Goal: Task Accomplishment & Management: Manage account settings

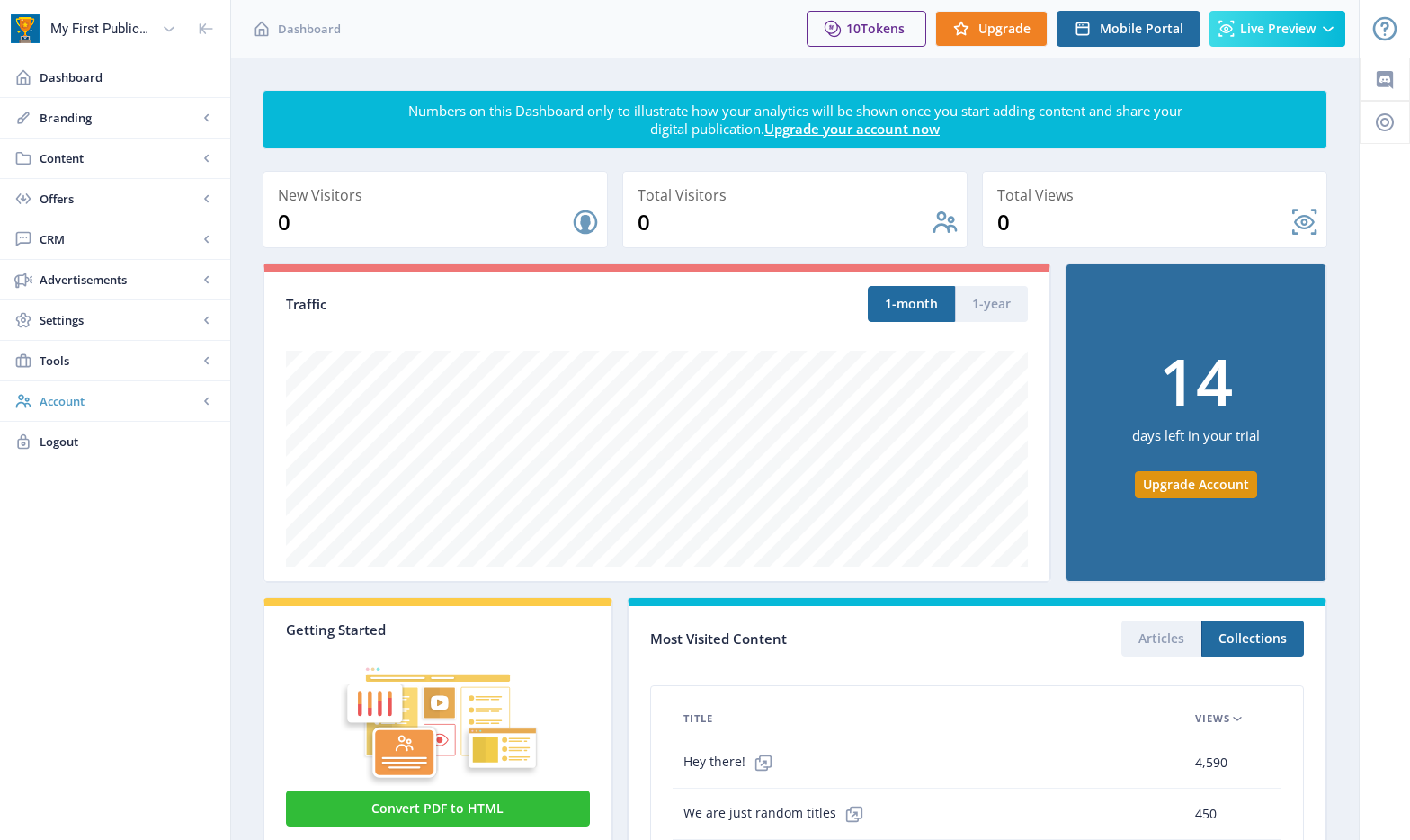
click at [69, 407] on span "Account" at bounding box center [119, 401] width 159 height 18
click at [73, 154] on span "Content" at bounding box center [119, 158] width 159 height 18
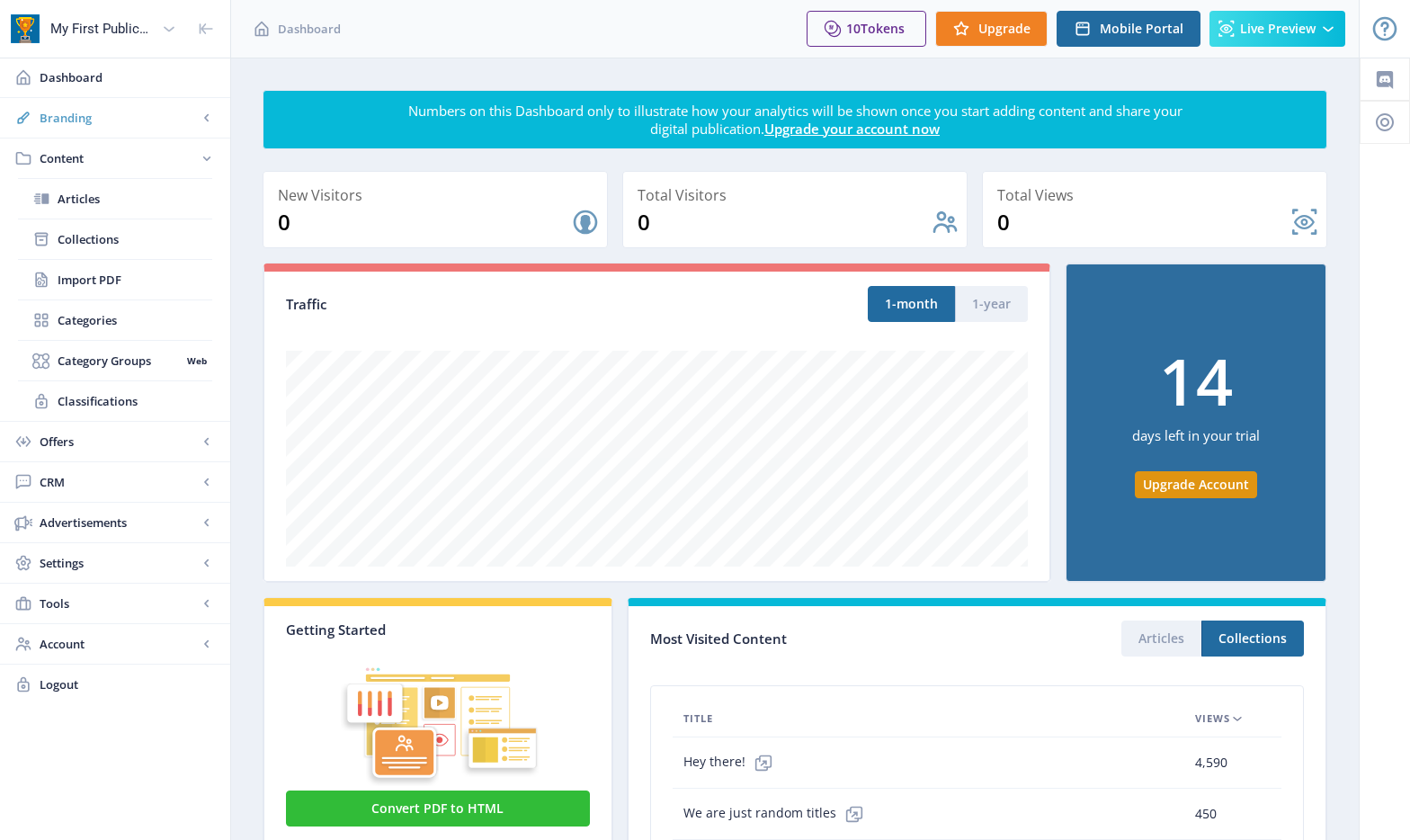
click at [77, 122] on span "Branding" at bounding box center [119, 118] width 159 height 18
click at [72, 163] on span "App" at bounding box center [134, 158] width 155 height 18
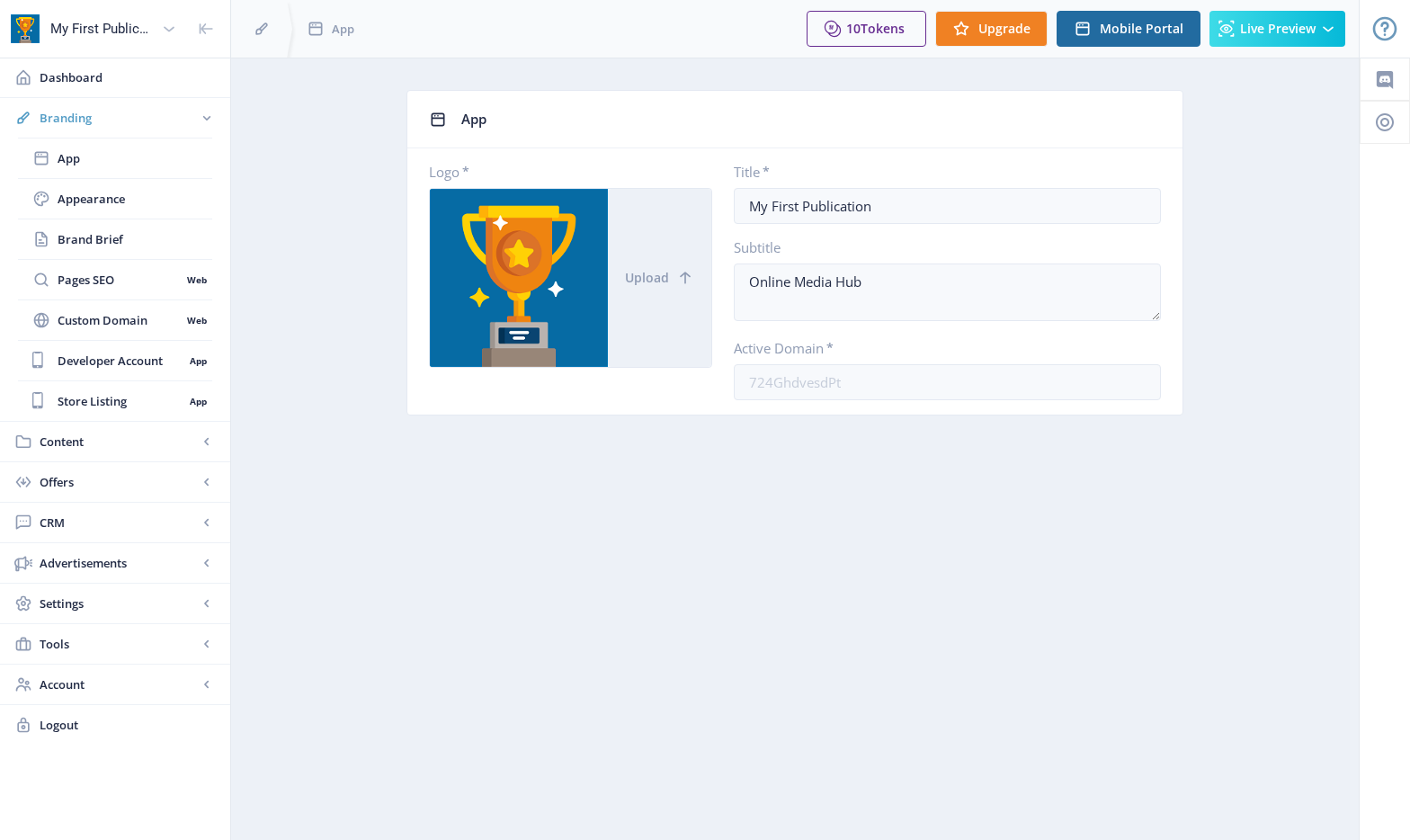
click at [89, 118] on span "Branding" at bounding box center [119, 118] width 159 height 18
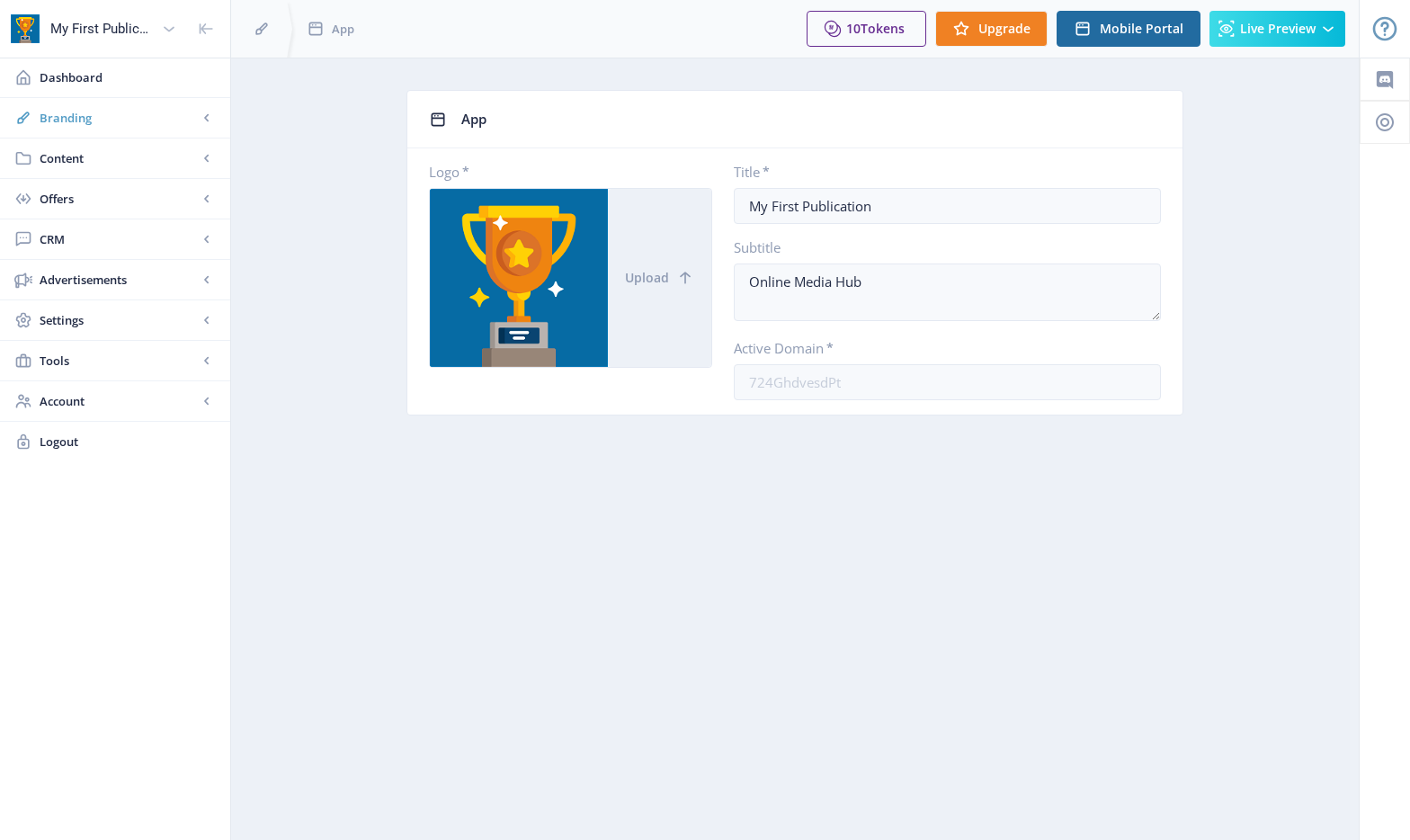
click at [123, 125] on span "Branding" at bounding box center [119, 118] width 159 height 18
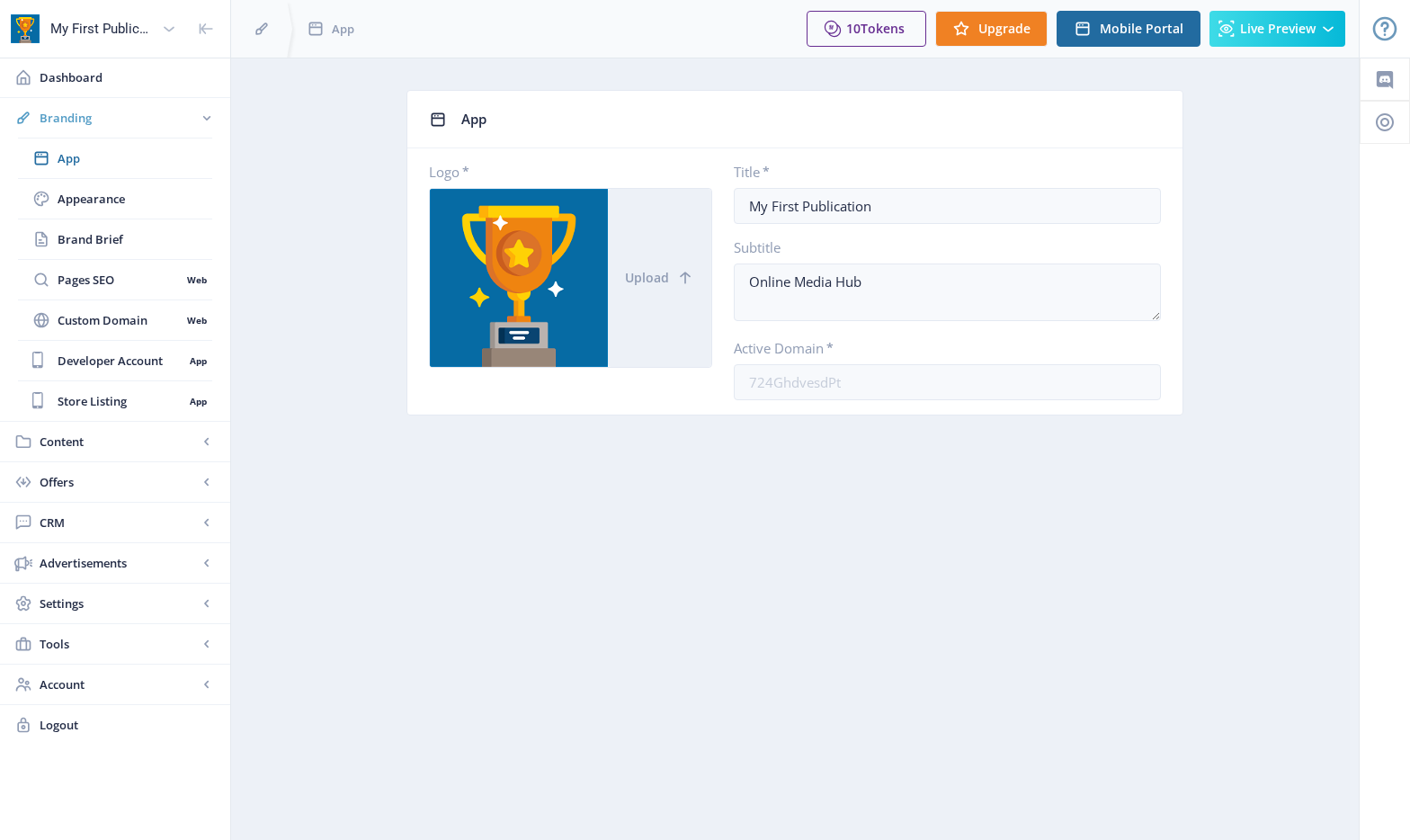
click at [128, 120] on span "Branding" at bounding box center [119, 118] width 159 height 18
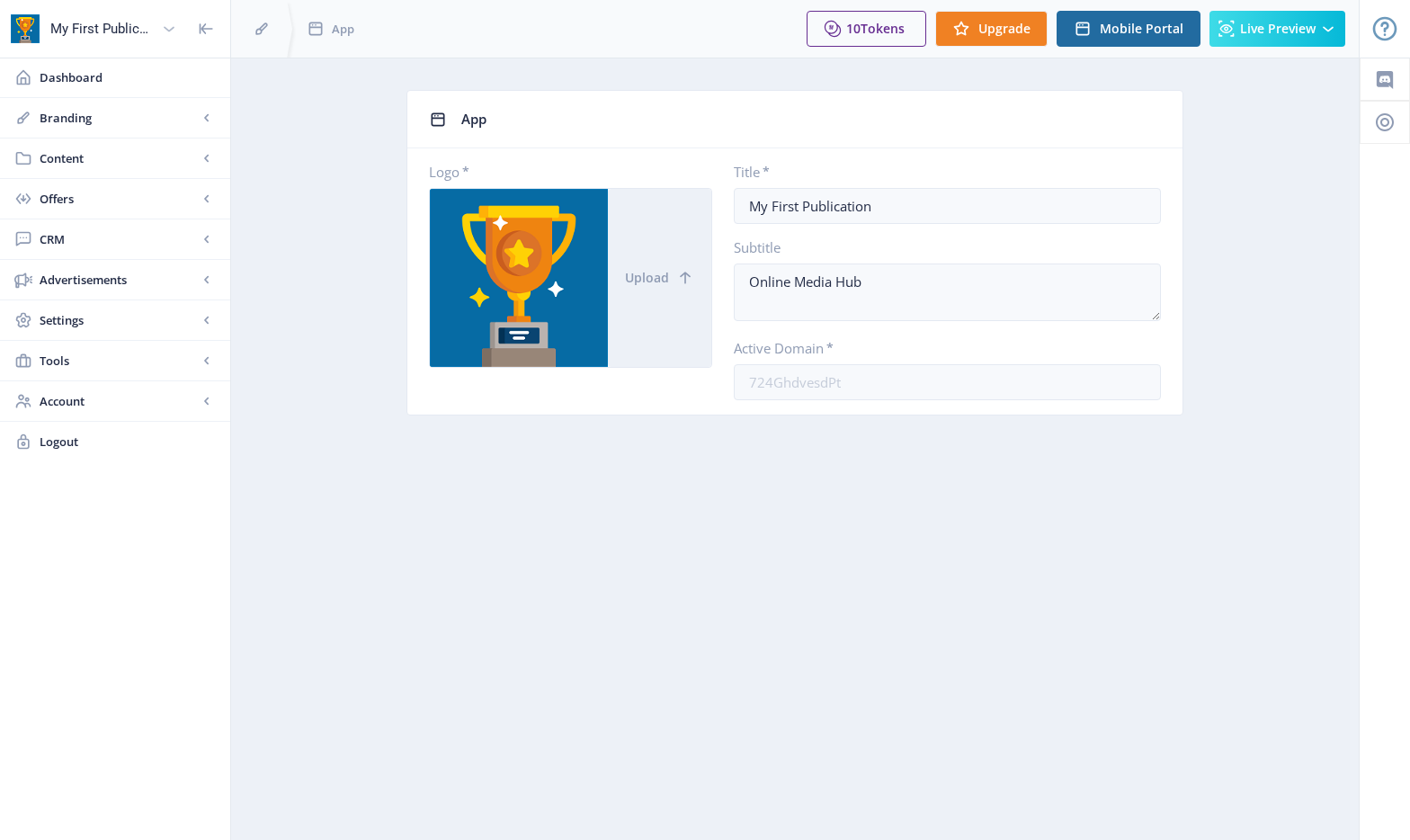
click at [129, 21] on div "My First Publication" at bounding box center [102, 28] width 104 height 40
click at [85, 79] on span "My First Publication" at bounding box center [122, 77] width 201 height 18
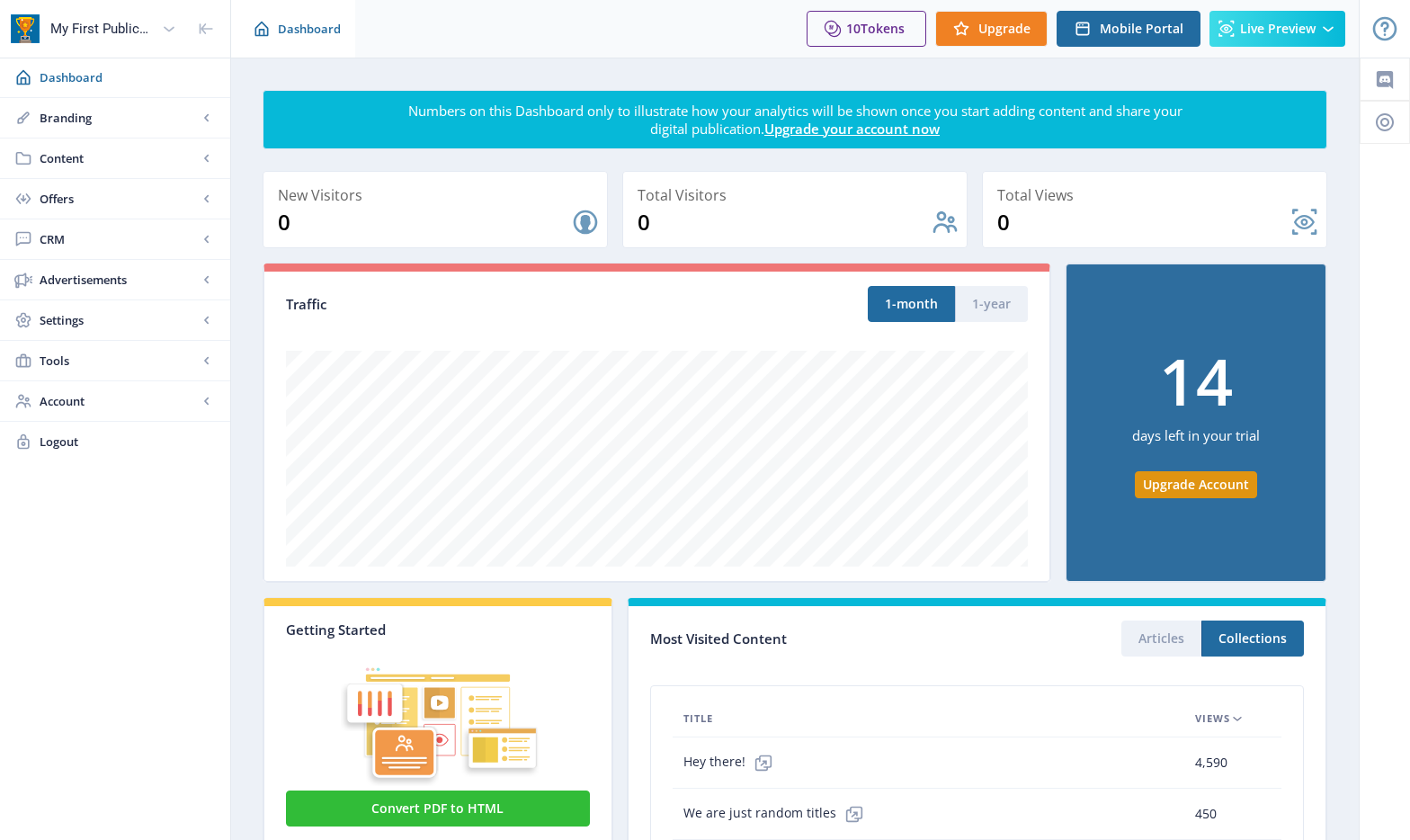
click at [309, 35] on span "Dashboard" at bounding box center [309, 28] width 63 height 18
click at [870, 22] on span "Tokens" at bounding box center [882, 28] width 44 height 18
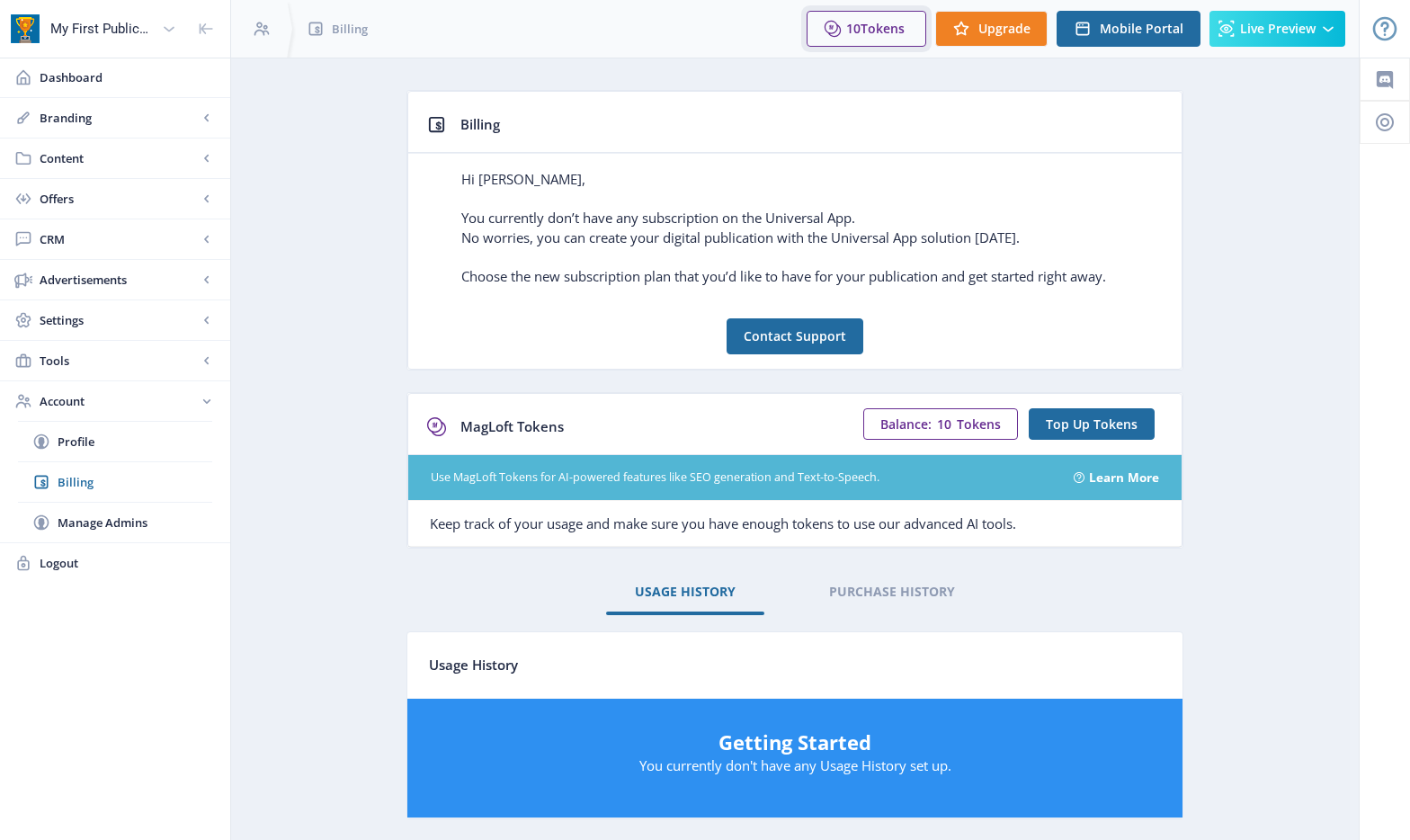
scroll to position [82, 0]
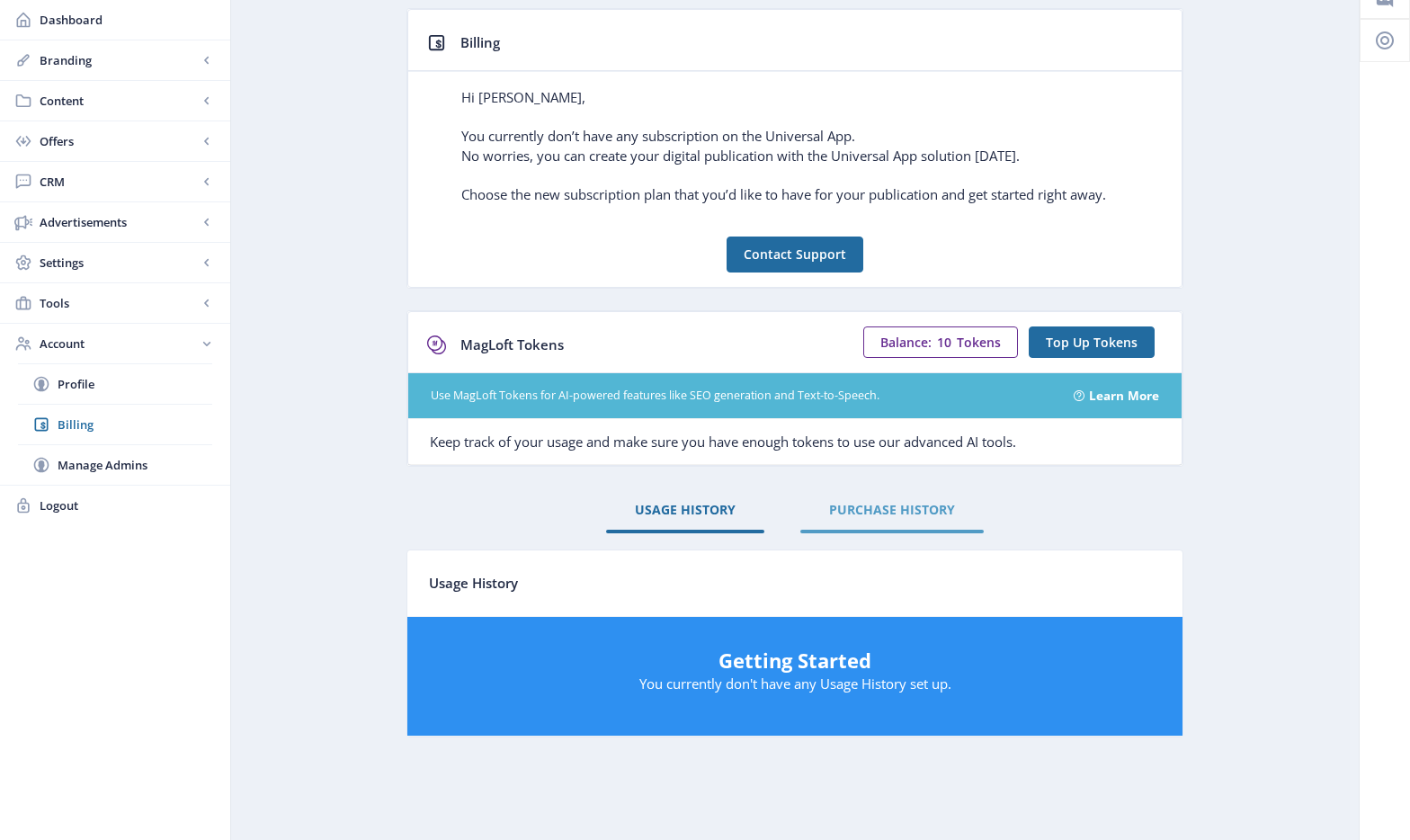
click at [885, 514] on span "PURCHASE HISTORY" at bounding box center [892, 509] width 125 height 15
click at [674, 516] on span "USAGE HISTORY" at bounding box center [686, 509] width 101 height 15
click at [114, 25] on span "Dashboard" at bounding box center [127, 19] width 176 height 18
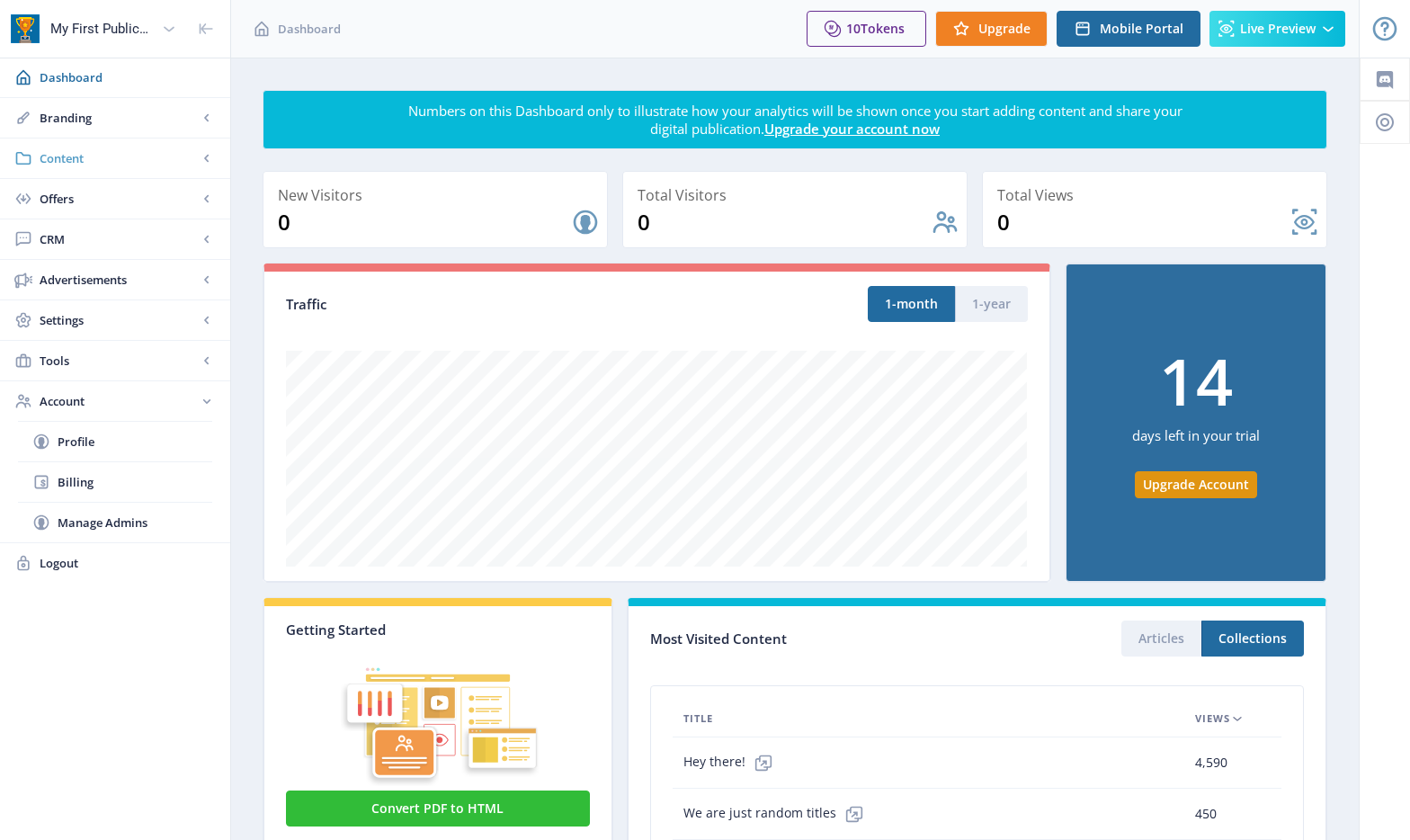
click at [90, 158] on span "Content" at bounding box center [119, 158] width 159 height 18
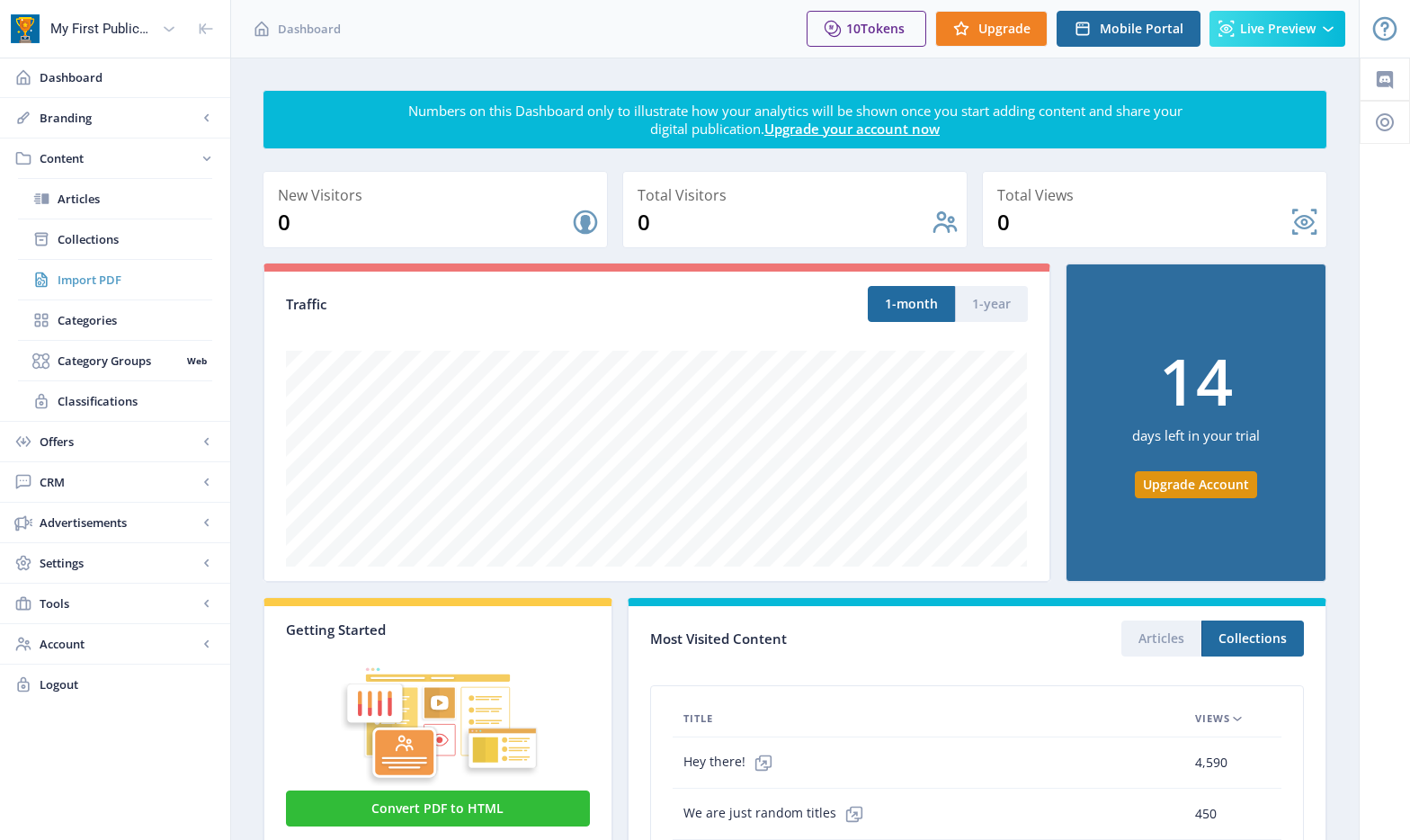
click at [101, 284] on span "Import PDF" at bounding box center [134, 279] width 155 height 18
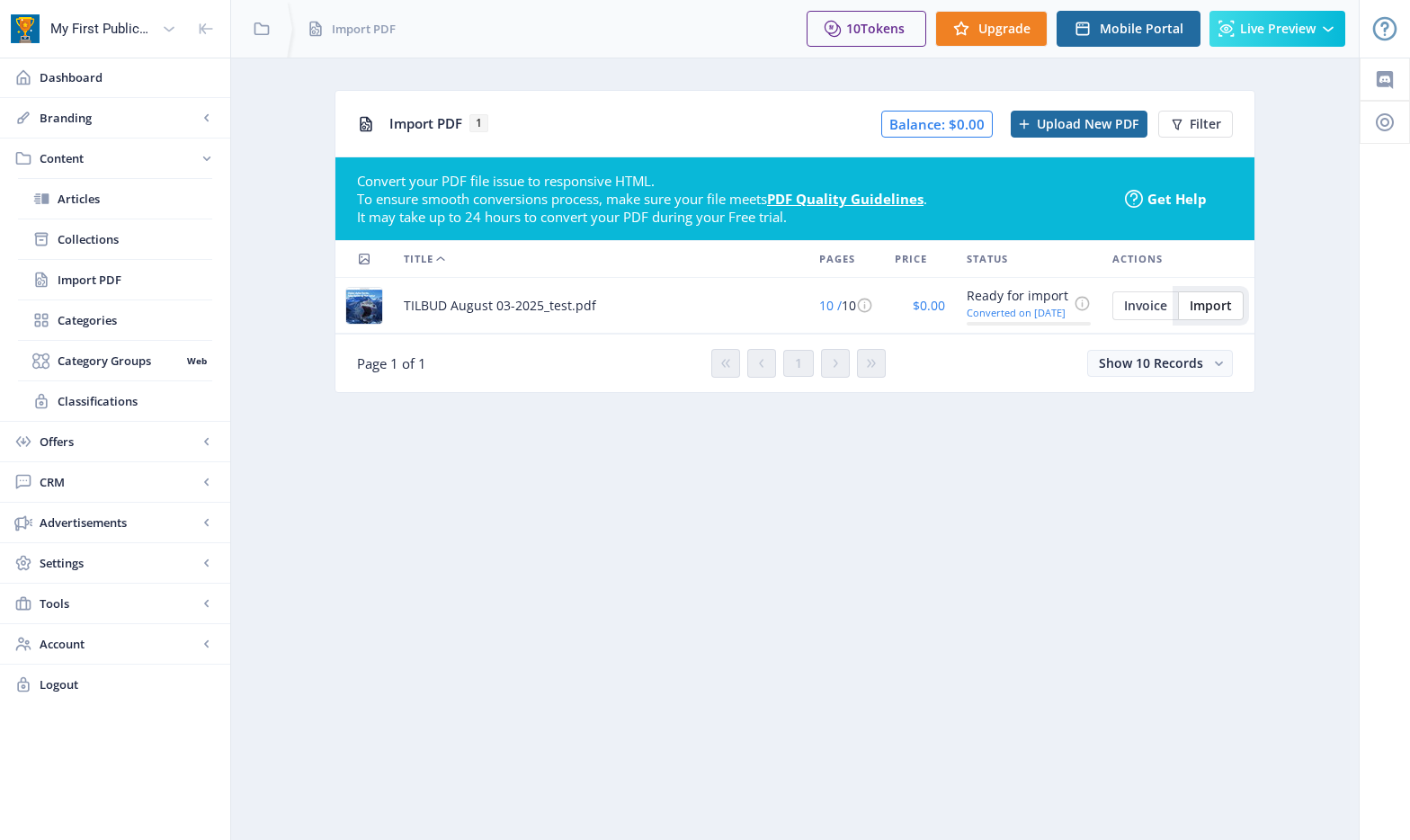
click at [1215, 302] on span "Import" at bounding box center [1211, 305] width 42 height 15
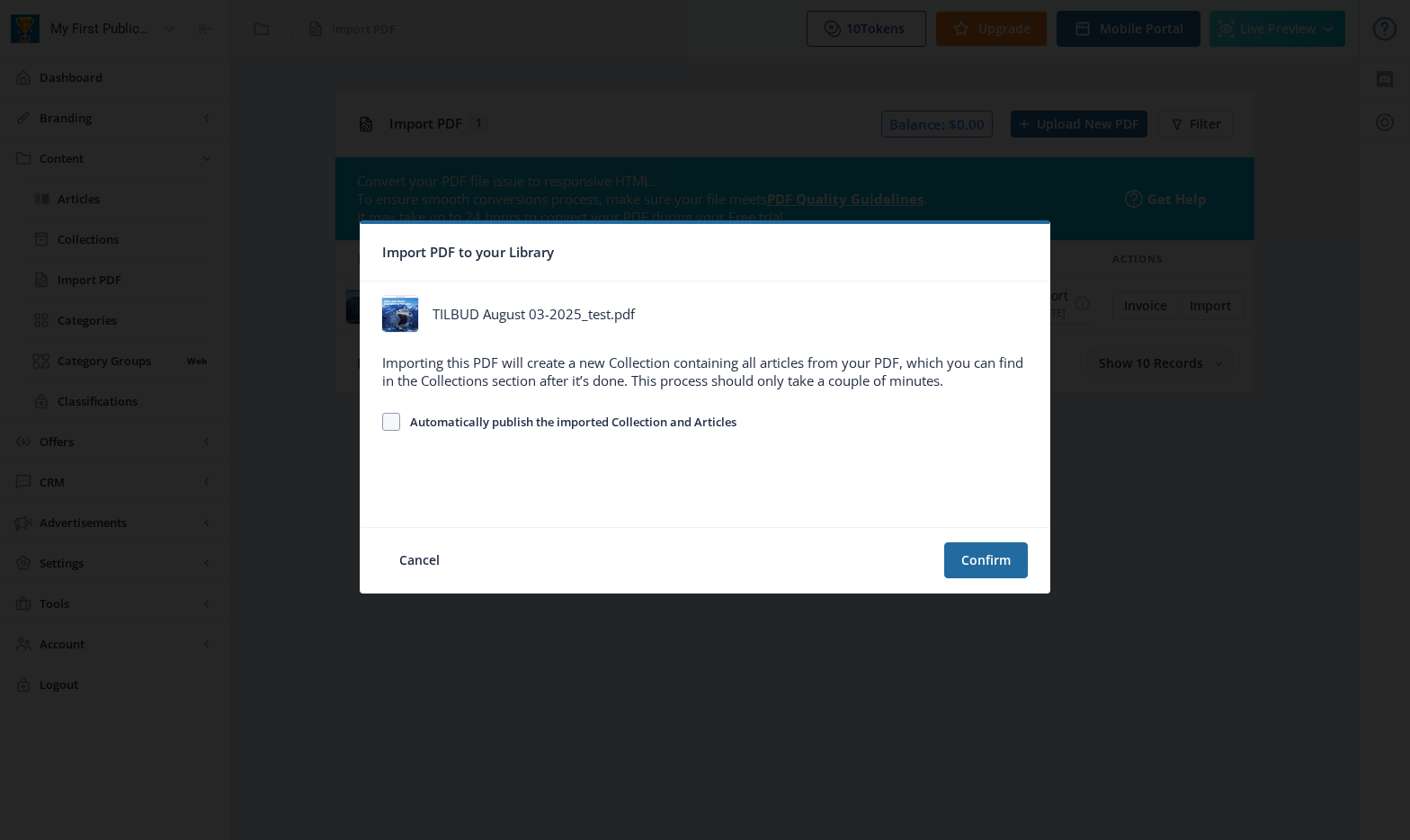
click at [509, 423] on span "Automatically publish the imported Collection and Articles" at bounding box center [569, 422] width 336 height 21
click at [383, 422] on input "Automatically publish the imported Collection and Articles" at bounding box center [382, 421] width 1 height 1
checkbox input "true"
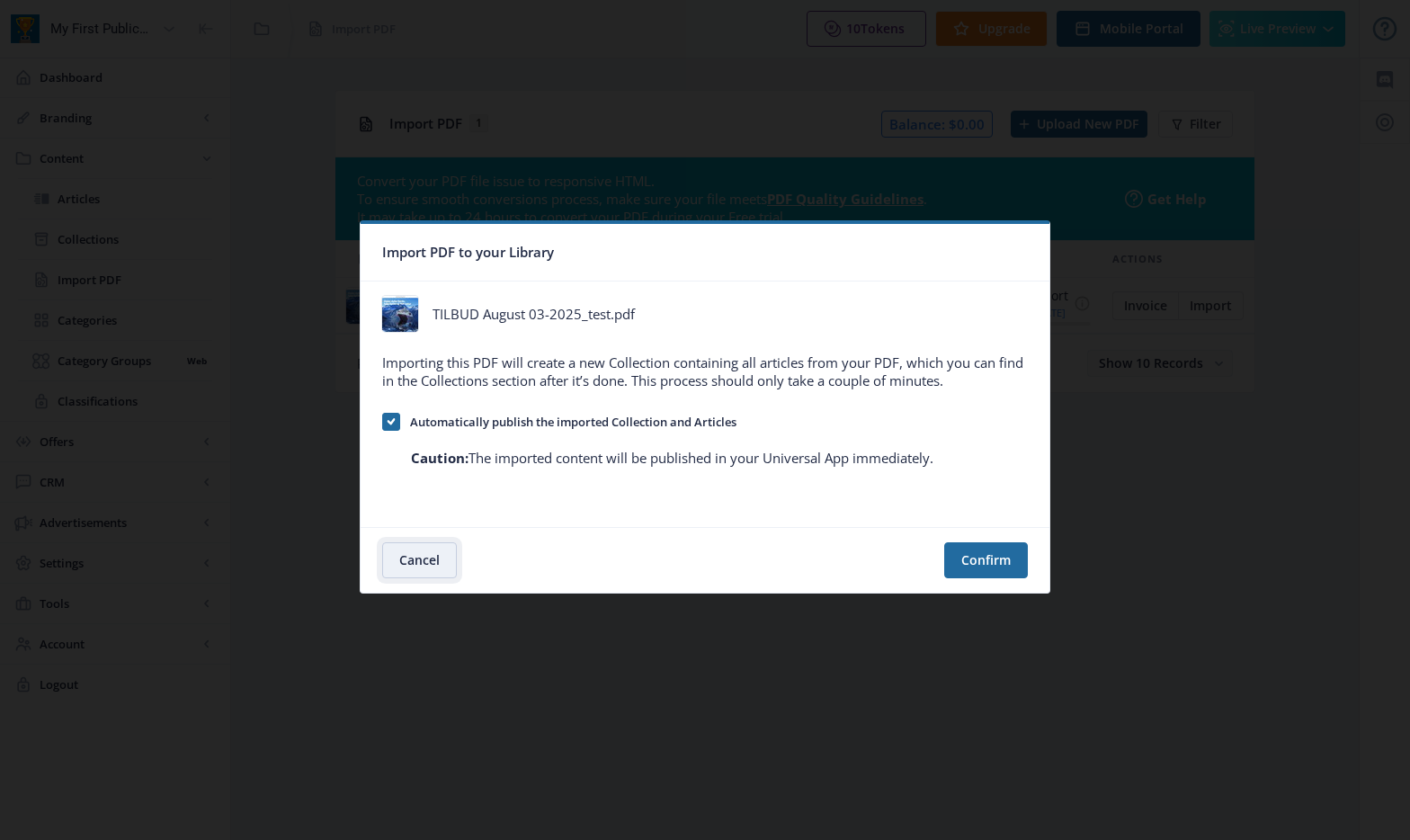
drag, startPoint x: 428, startPoint y: 558, endPoint x: 465, endPoint y: 534, distance: 44.1
click at [428, 558] on button "Cancel" at bounding box center [419, 560] width 75 height 36
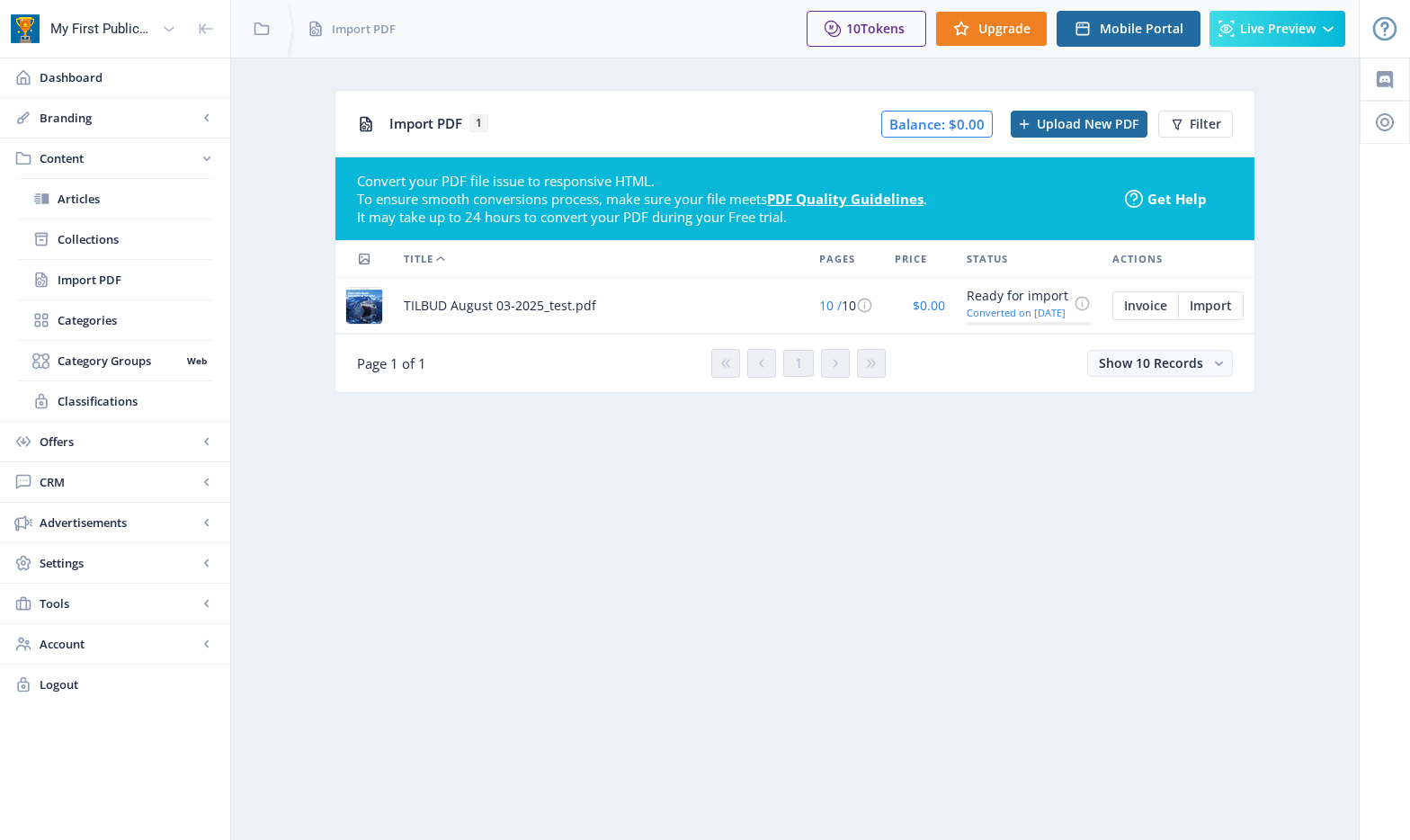
click at [442, 309] on span "TILBUD August 03-2025_test.pdf" at bounding box center [500, 305] width 193 height 21
click at [369, 305] on img at bounding box center [364, 305] width 36 height 36
click at [1217, 303] on span "Import" at bounding box center [1211, 305] width 42 height 15
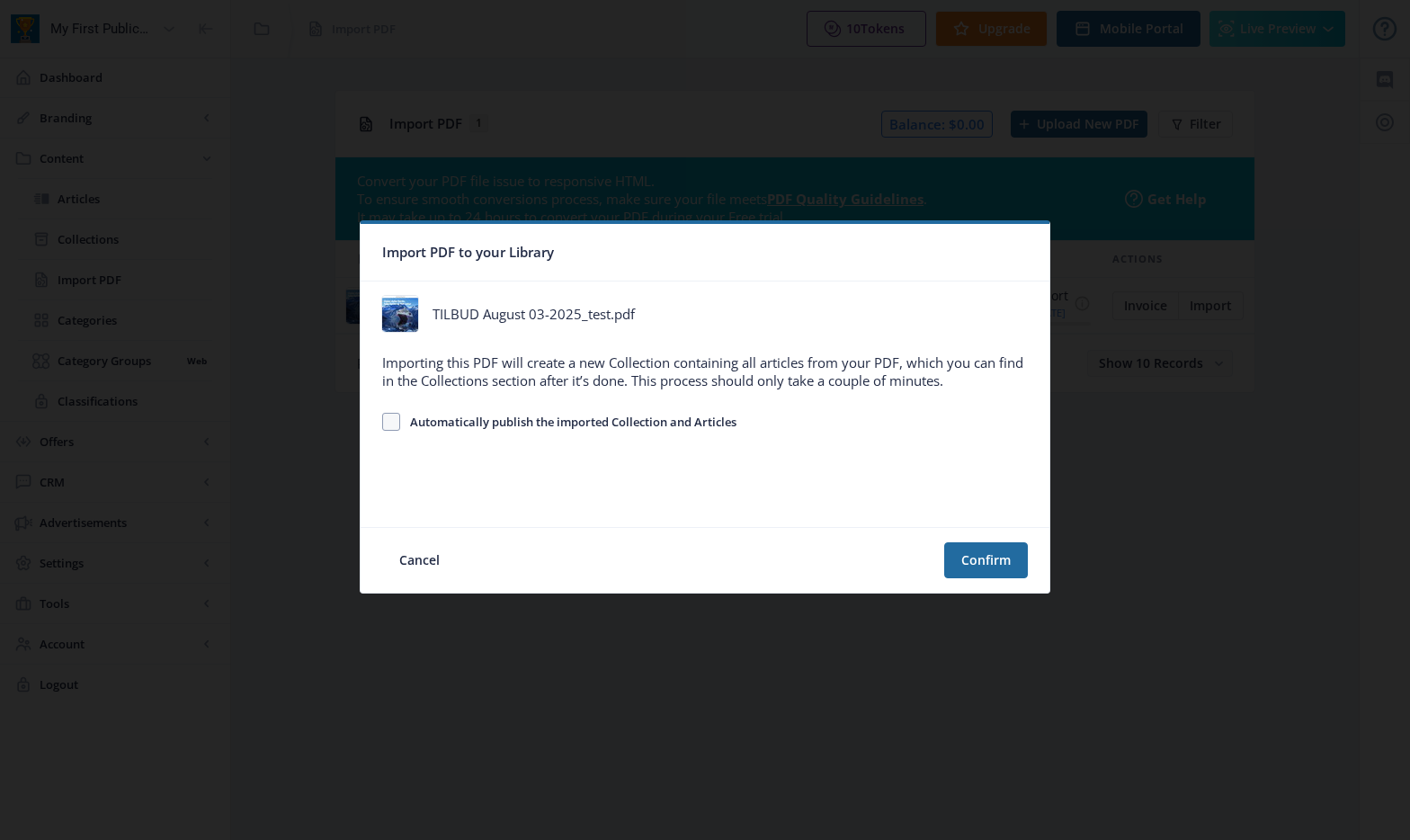
click at [576, 424] on span "Automatically publish the imported Collection and Articles" at bounding box center [569, 422] width 336 height 21
click at [383, 422] on input "Automatically publish the imported Collection and Articles" at bounding box center [382, 421] width 1 height 1
checkbox input "true"
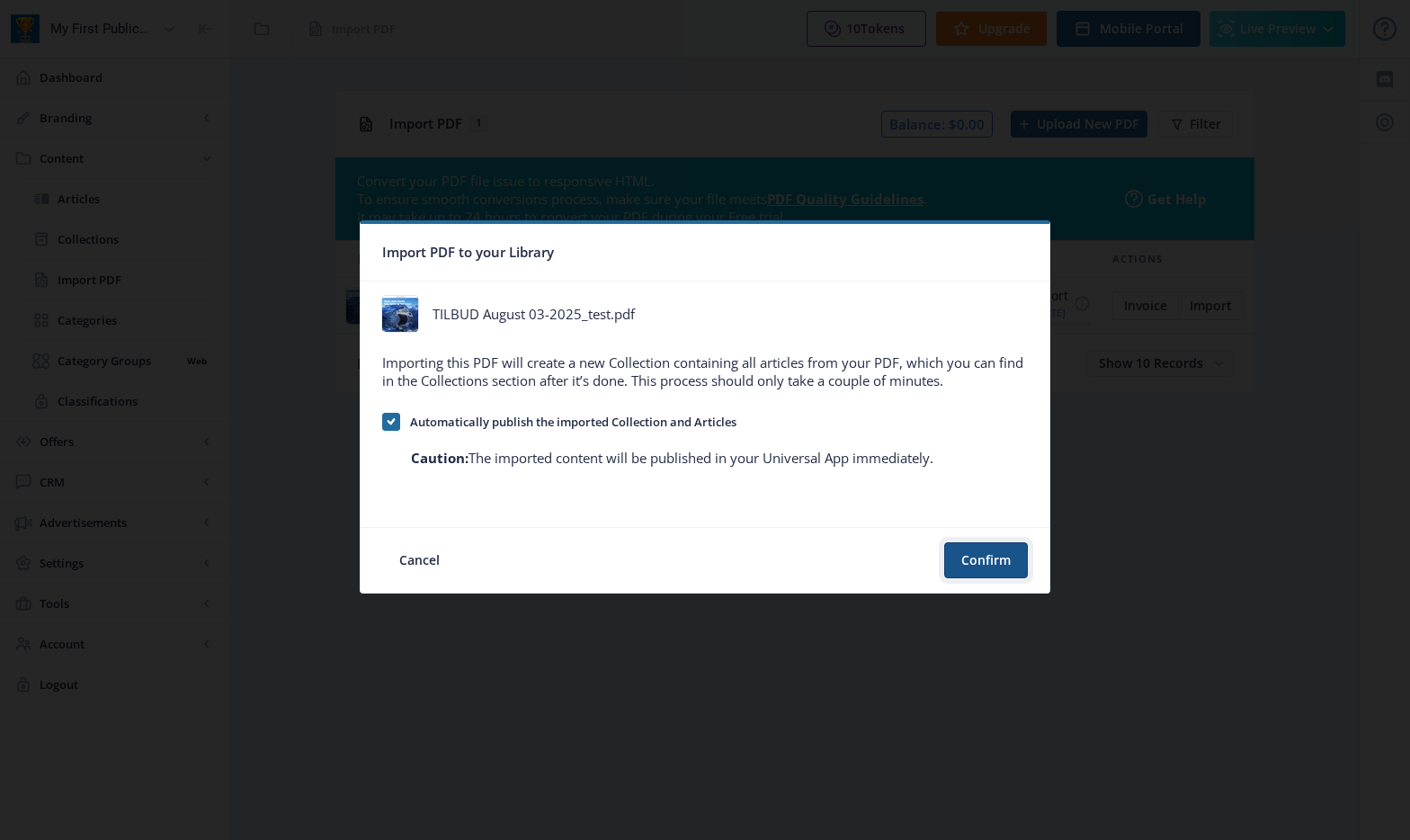
drag, startPoint x: 972, startPoint y: 560, endPoint x: 914, endPoint y: 527, distance: 66.7
click at [971, 559] on button "Confirm" at bounding box center [986, 560] width 84 height 36
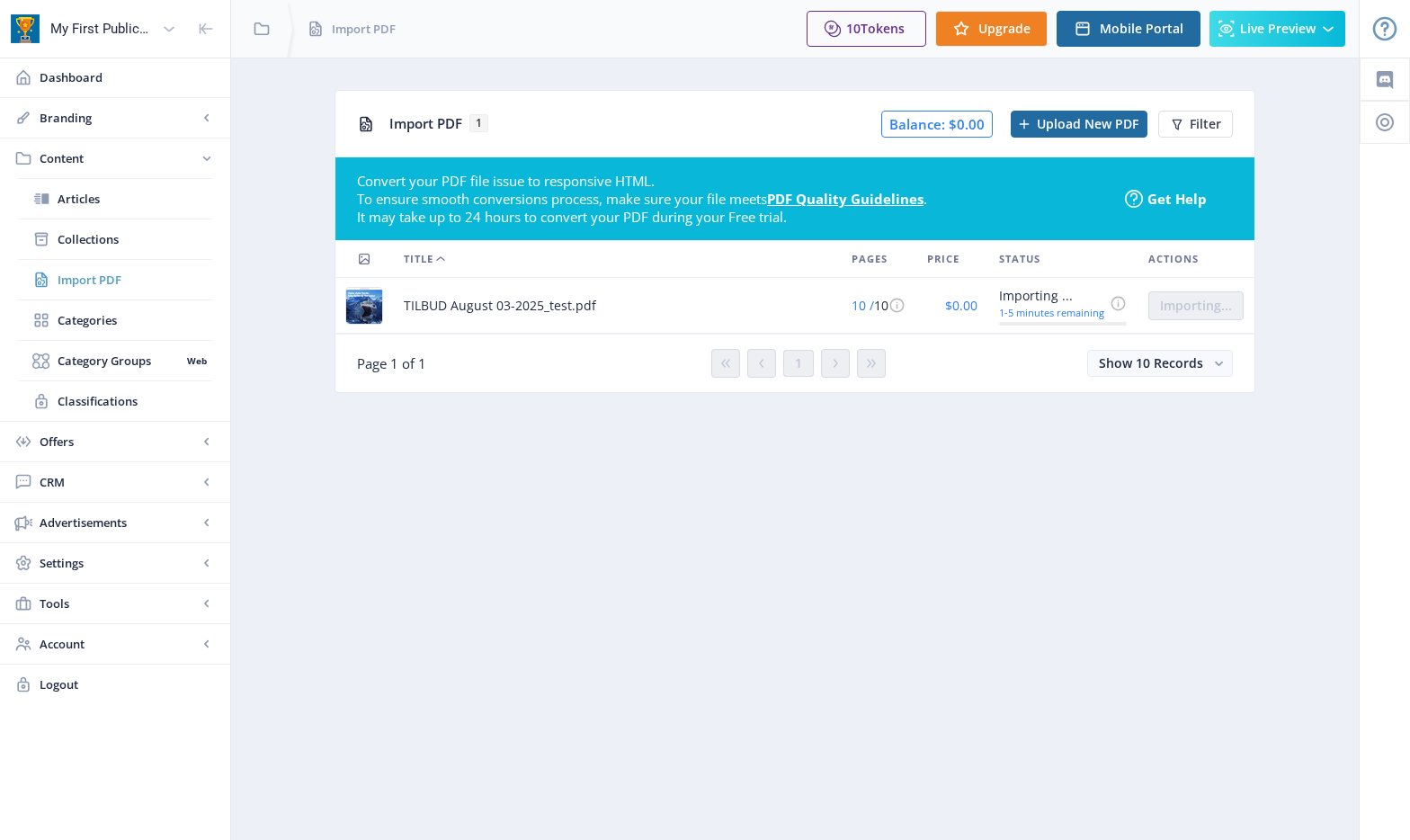
click at [90, 271] on span "Import PDF" at bounding box center [134, 279] width 155 height 18
click at [1214, 305] on span "Open Issue" at bounding box center [1198, 305] width 68 height 15
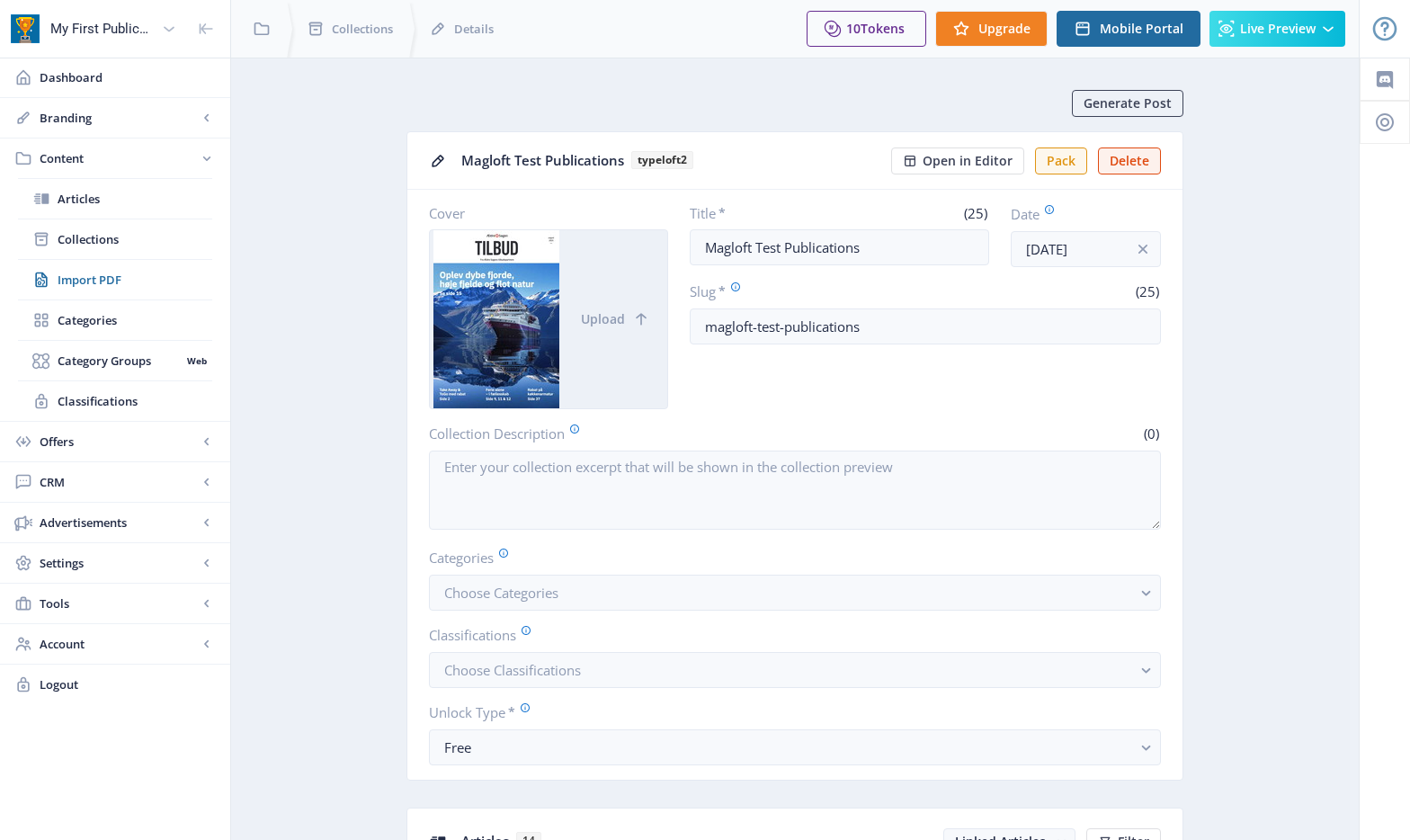
click at [472, 311] on div at bounding box center [497, 319] width 134 height 178
click at [487, 309] on div at bounding box center [497, 319] width 134 height 178
click at [502, 295] on div at bounding box center [497, 319] width 134 height 178
click at [488, 301] on div at bounding box center [497, 319] width 134 height 178
click at [484, 321] on div at bounding box center [497, 319] width 134 height 178
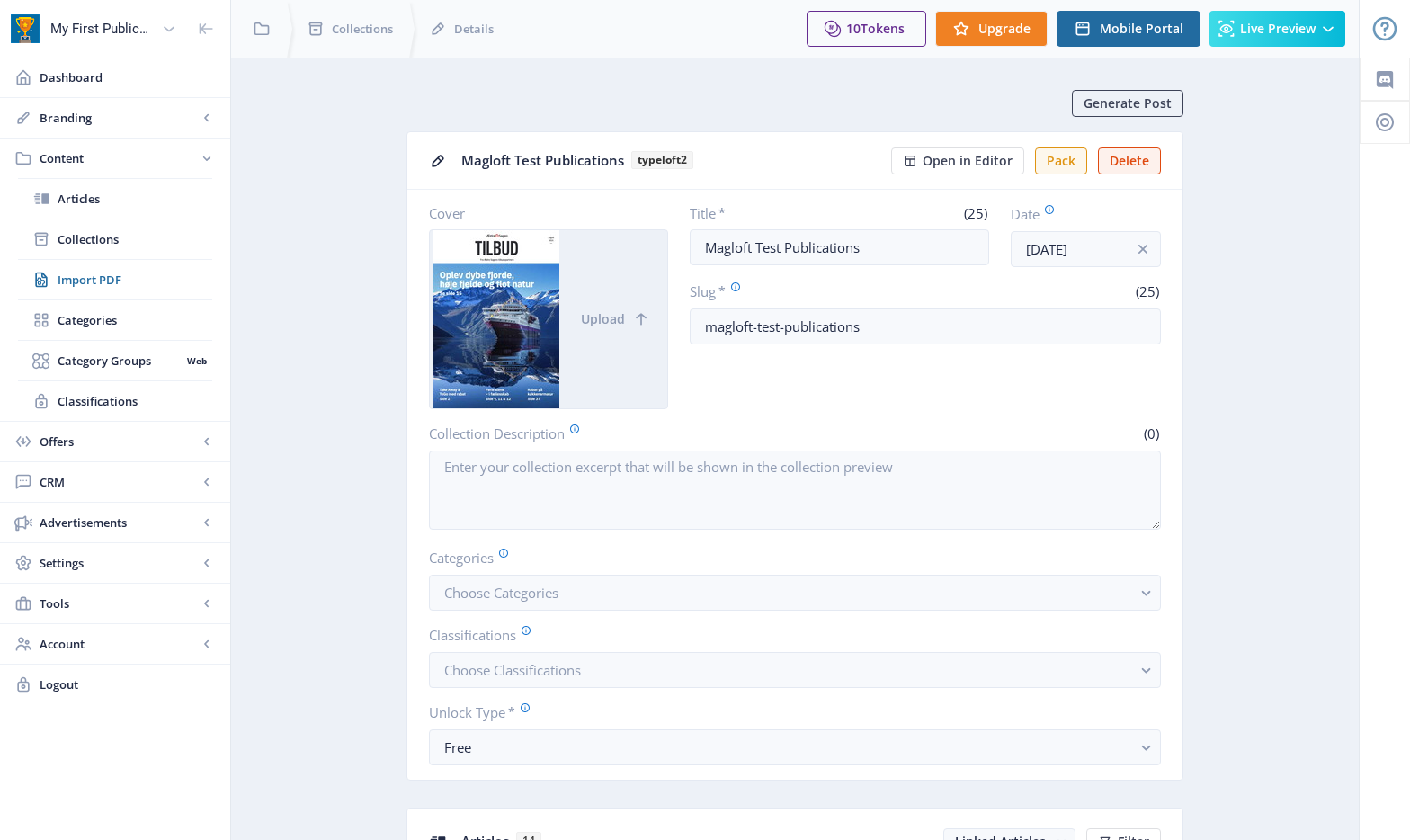
click at [502, 323] on div at bounding box center [497, 319] width 134 height 178
click at [506, 314] on div at bounding box center [497, 319] width 134 height 178
click at [487, 301] on div at bounding box center [497, 319] width 134 height 178
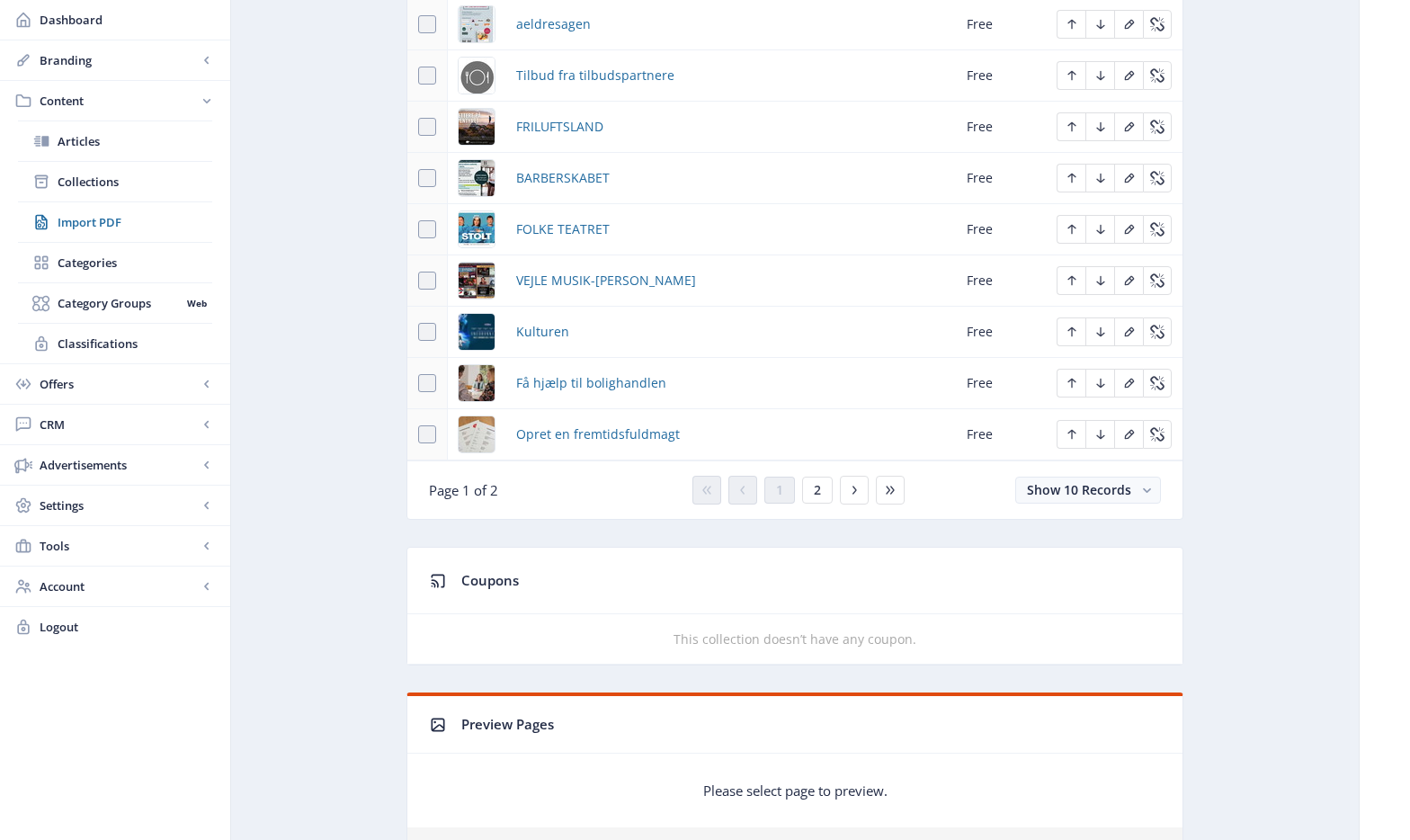
scroll to position [979, 0]
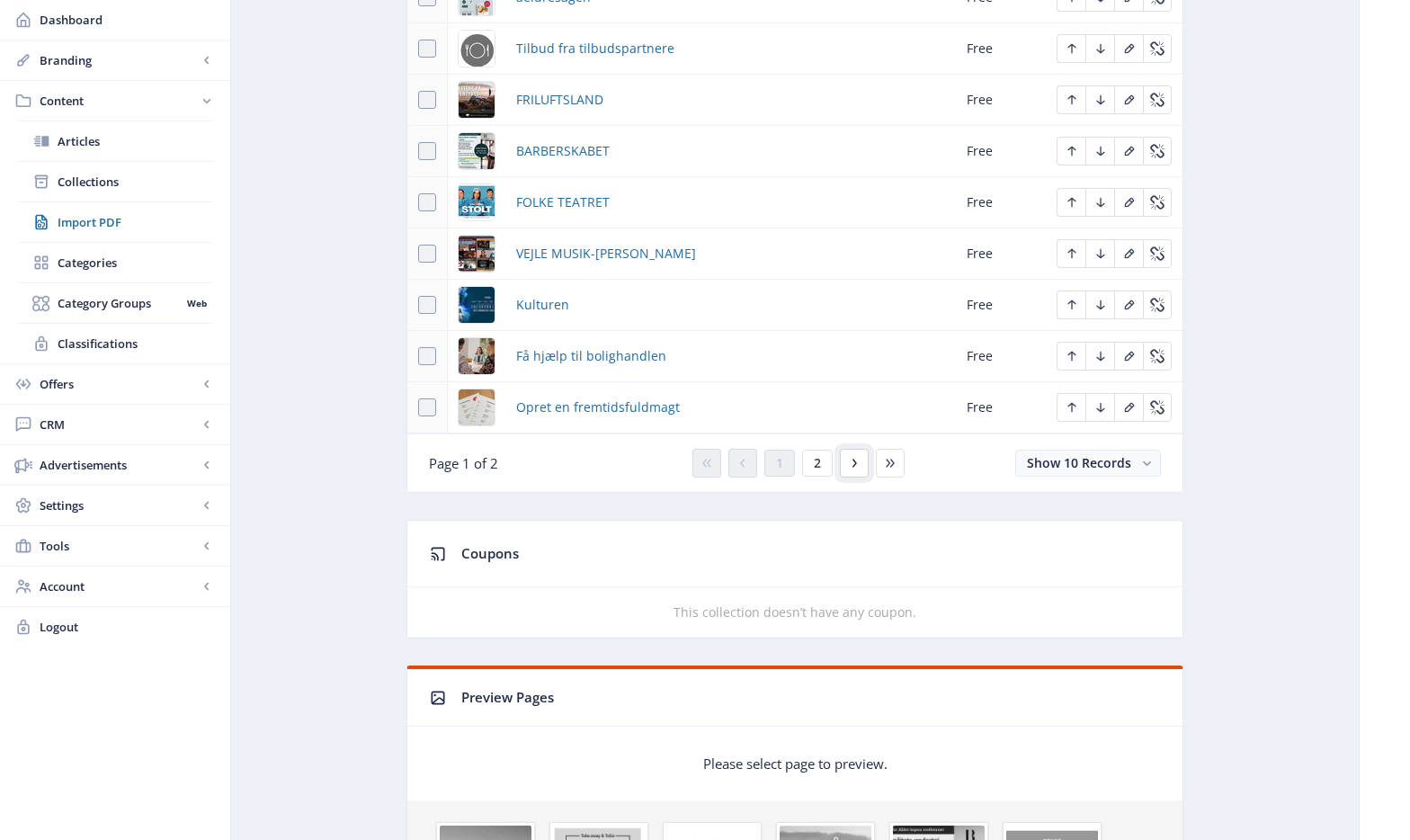
click at [849, 468] on button at bounding box center [855, 463] width 29 height 29
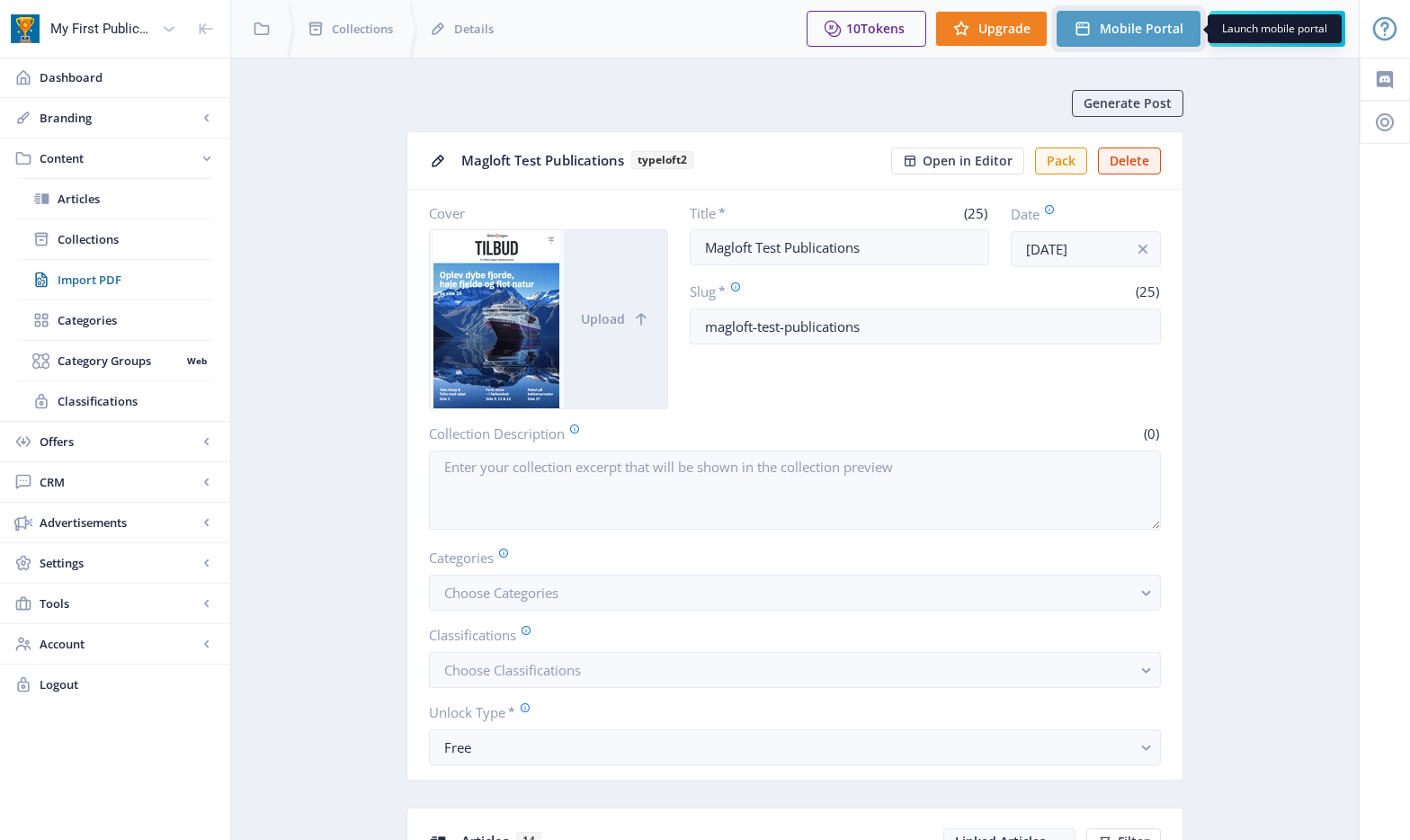
click at [1114, 22] on span "Mobile Portal" at bounding box center [1142, 28] width 84 height 15
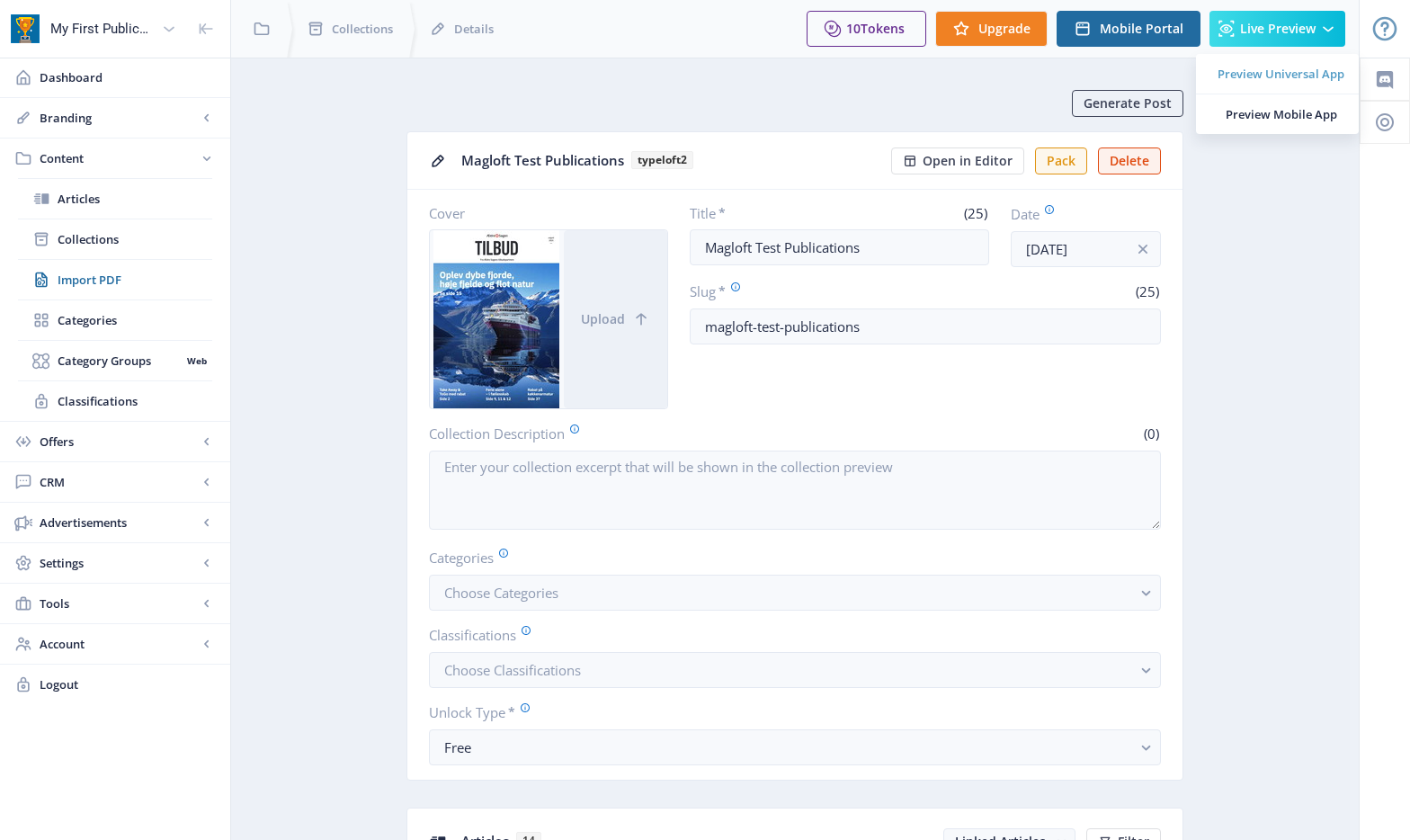
click at [1250, 71] on span "Preview Universal App" at bounding box center [1281, 74] width 126 height 18
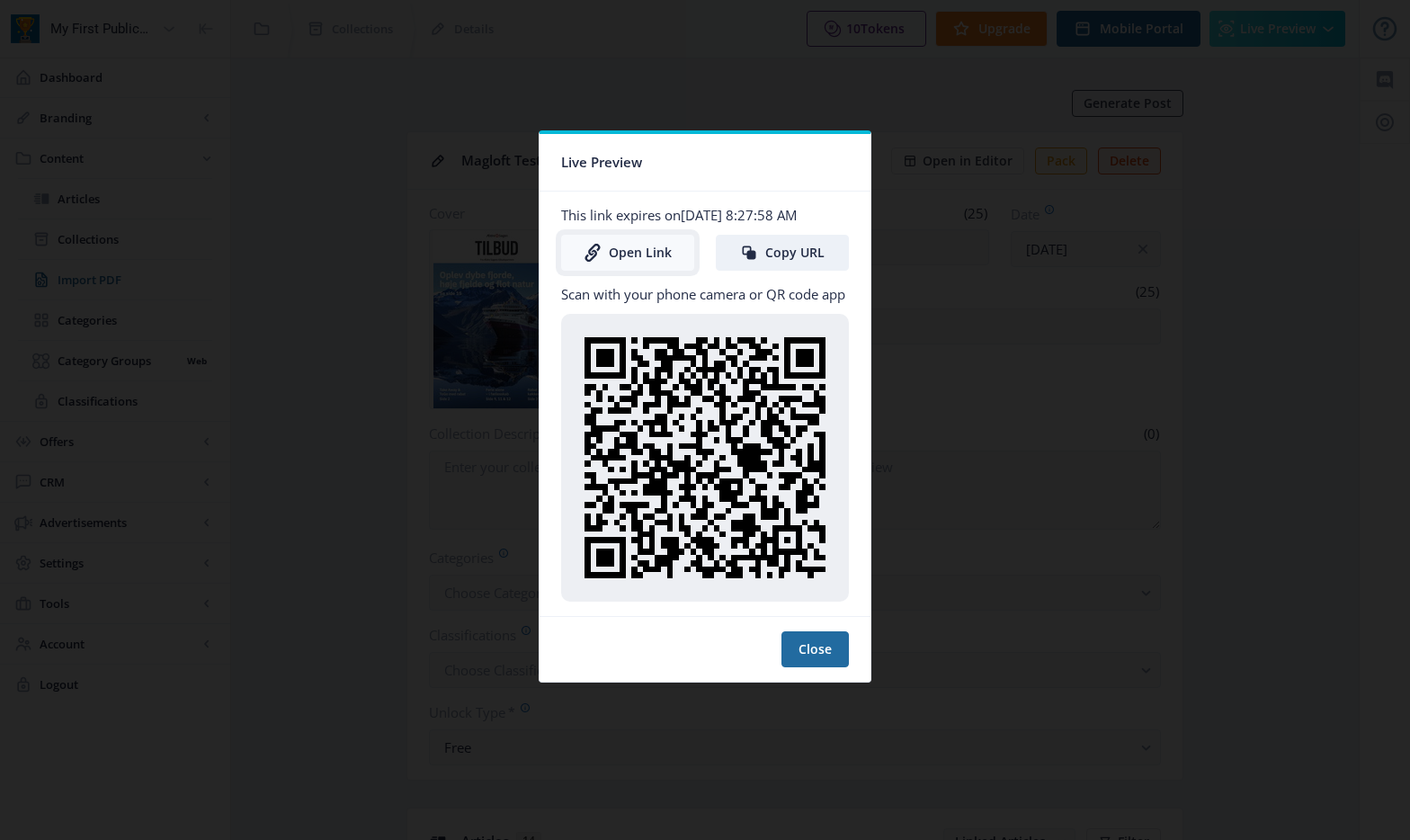
click at [647, 246] on link "Open Link" at bounding box center [627, 252] width 133 height 36
drag, startPoint x: 832, startPoint y: 651, endPoint x: 760, endPoint y: 593, distance: 92.5
click at [832, 651] on button "Close" at bounding box center [815, 648] width 67 height 36
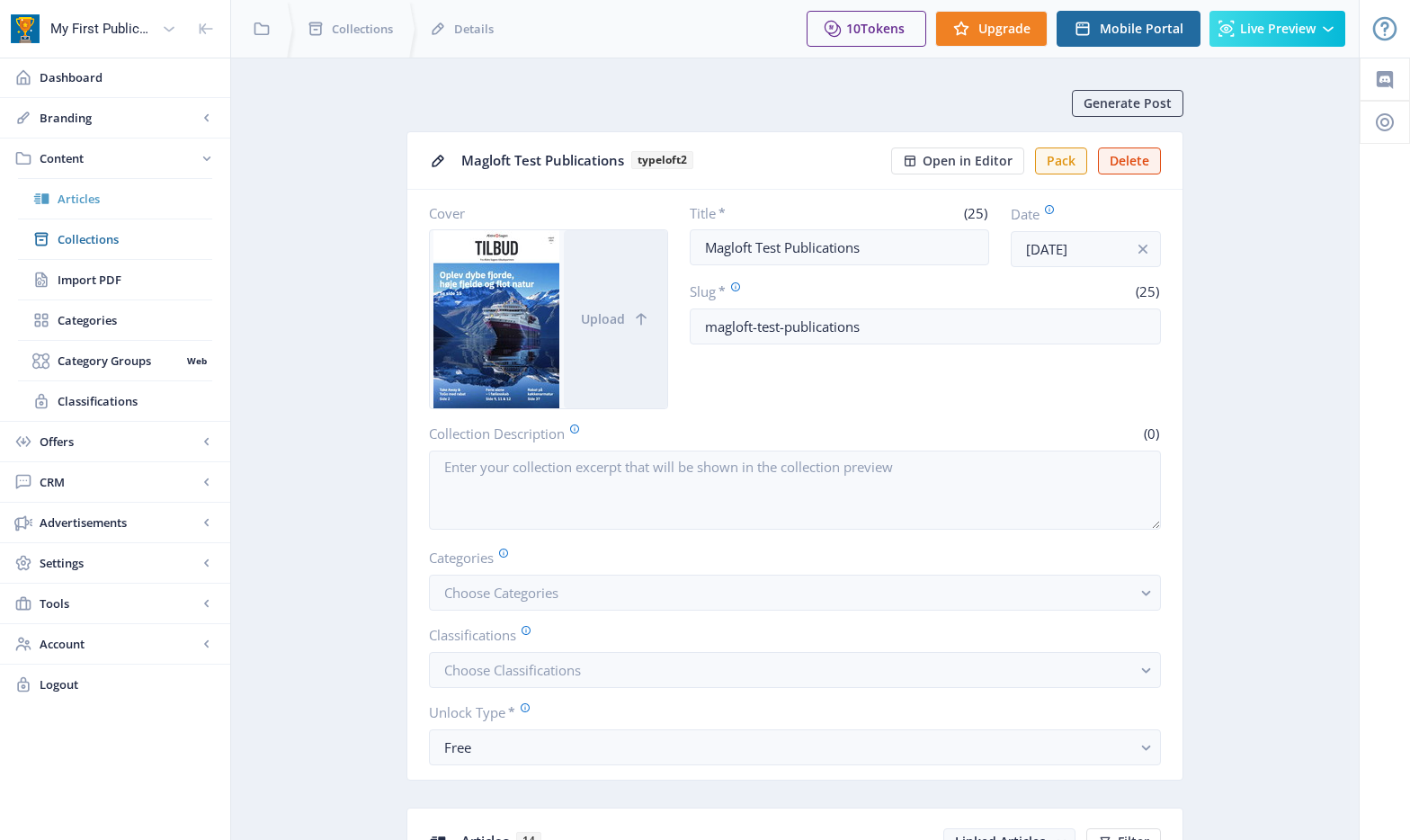
click at [123, 194] on span "Articles" at bounding box center [134, 198] width 155 height 18
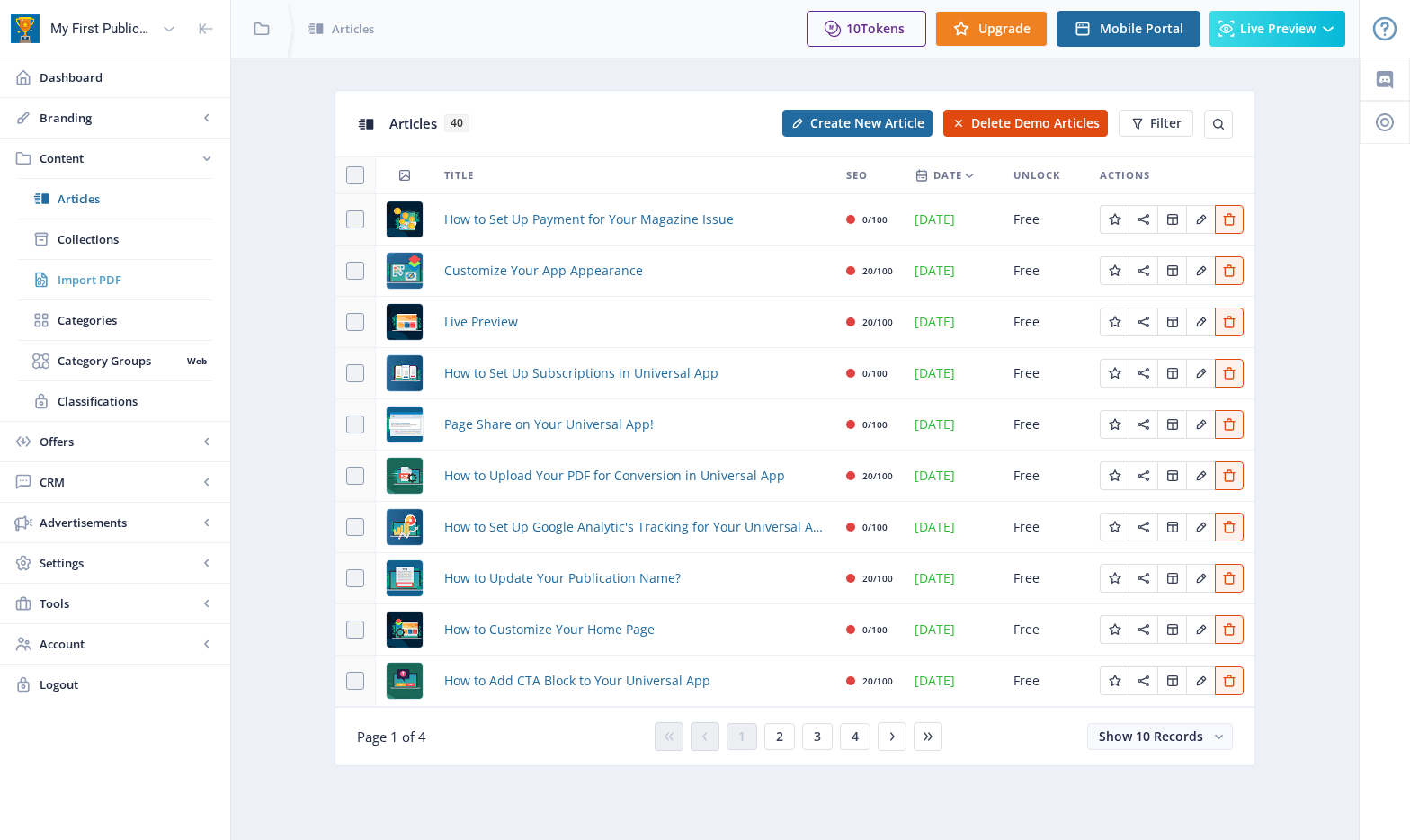
click at [88, 269] on link "Import PDF" at bounding box center [115, 279] width 194 height 40
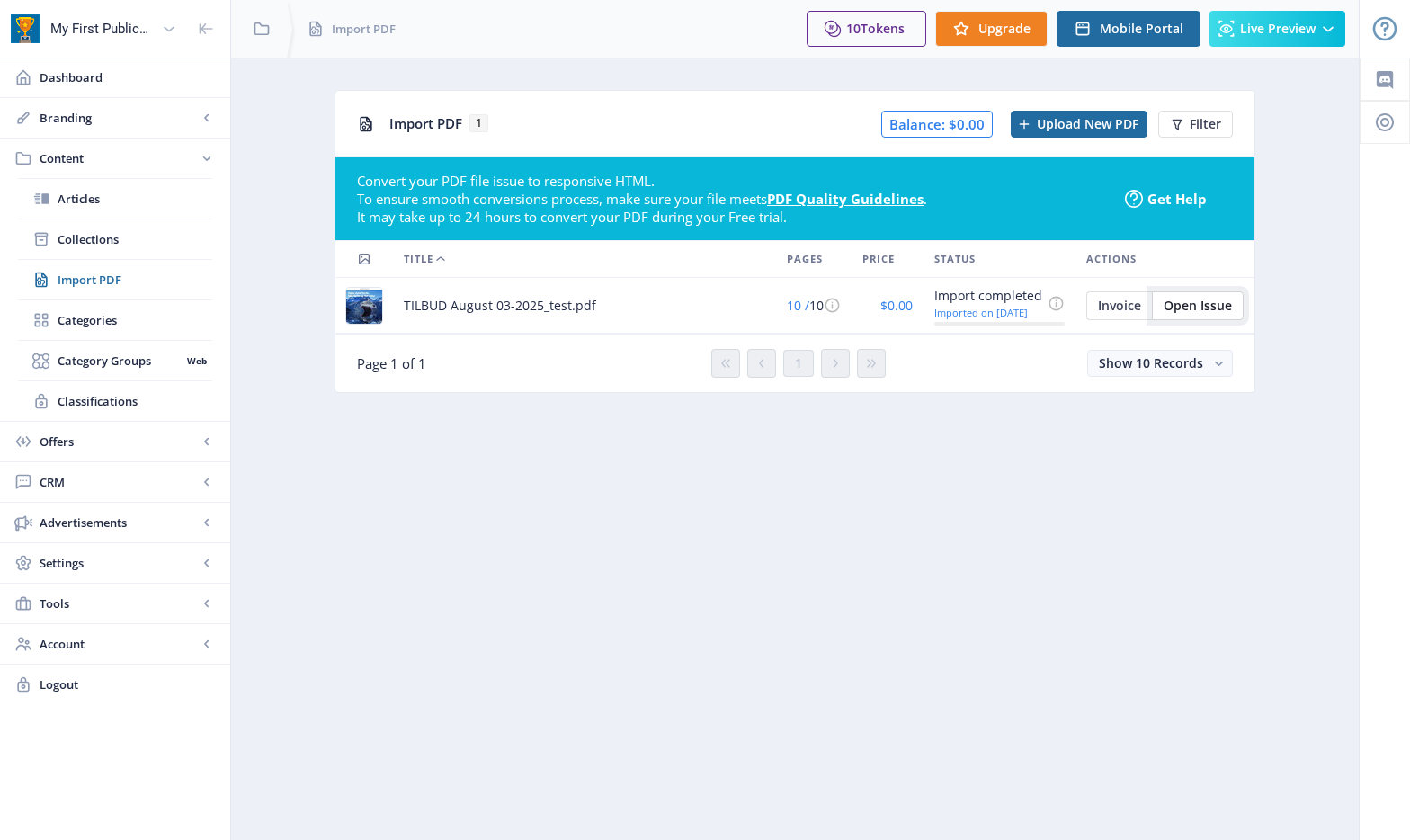
click at [1182, 305] on span "Open Issue" at bounding box center [1198, 305] width 68 height 15
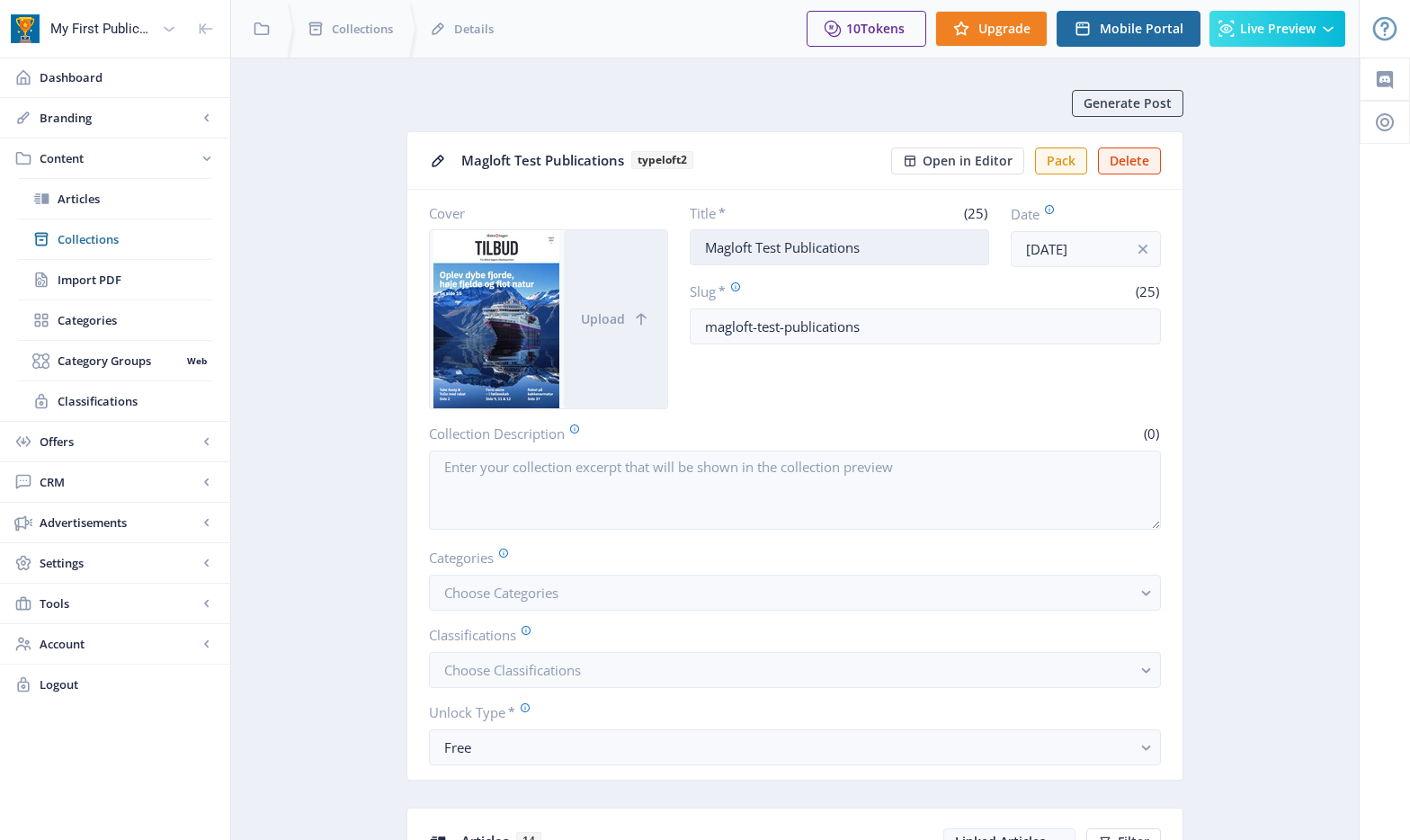
click at [872, 250] on input "Magloft Test Publications" at bounding box center [839, 247] width 300 height 36
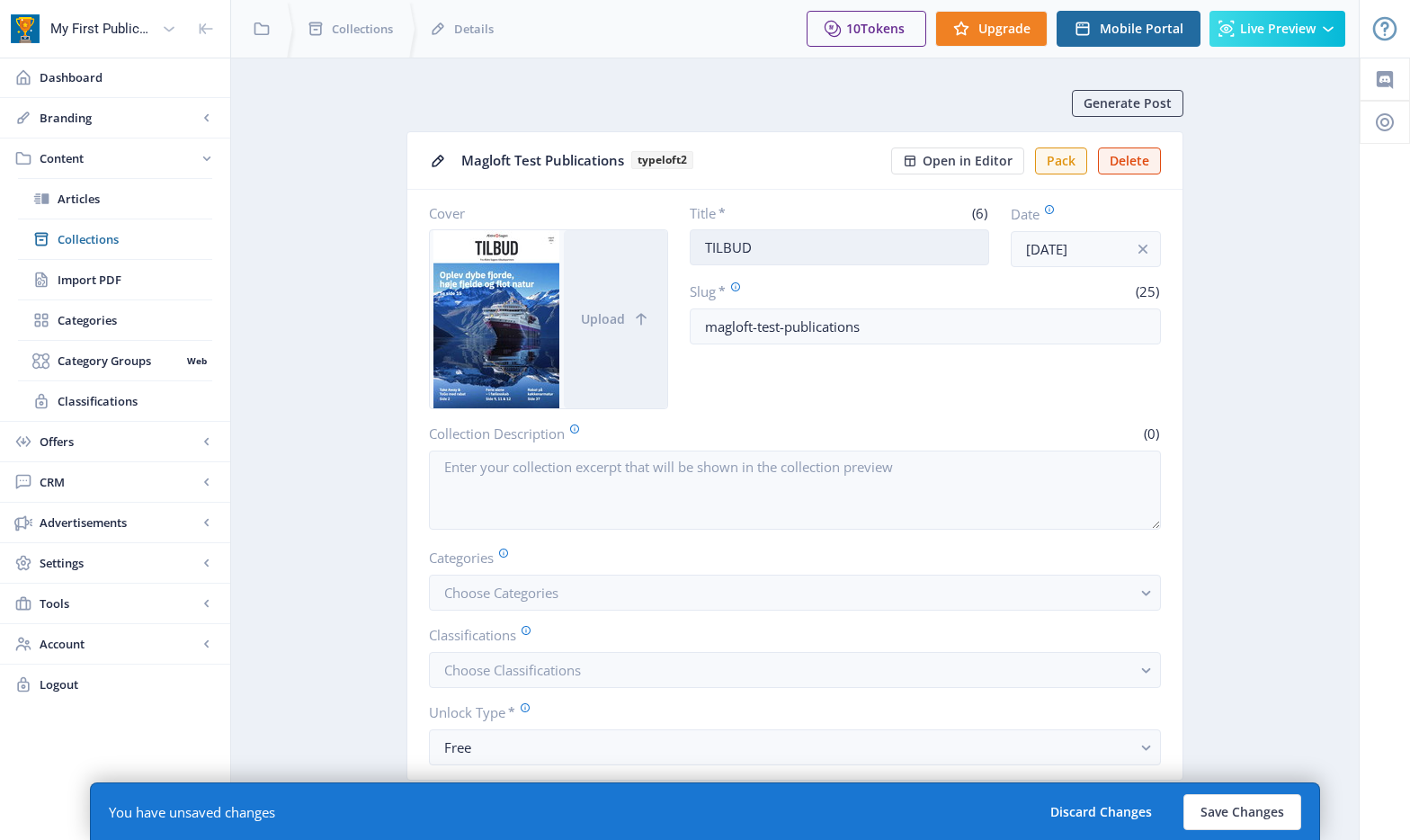
type input "TILBUD"
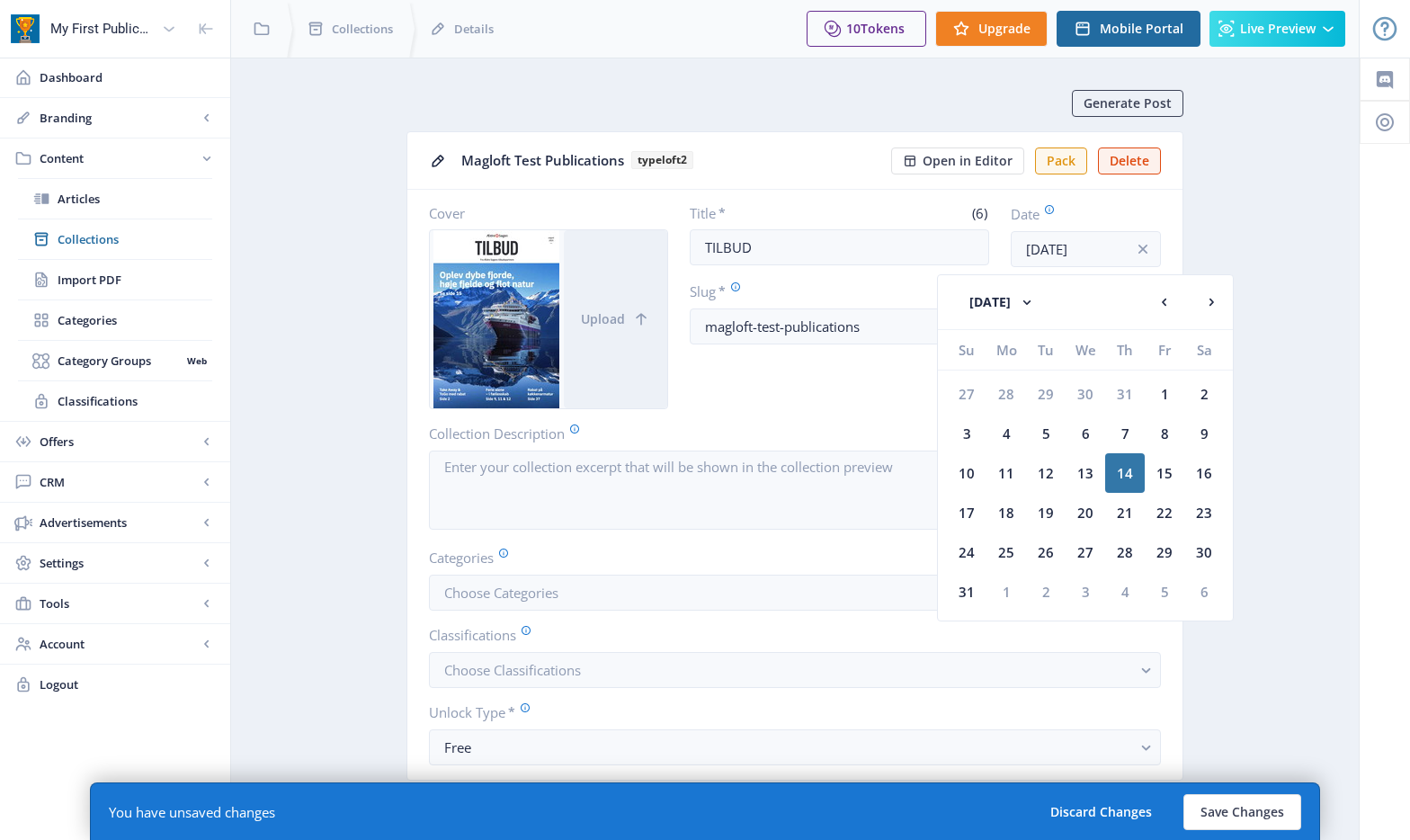
click at [867, 409] on nb-card-body "Cover Upload Title * (6) TILBUD Date [DATE] Slug * (25) magloft-test-publicatio…" at bounding box center [794, 484] width 775 height 590
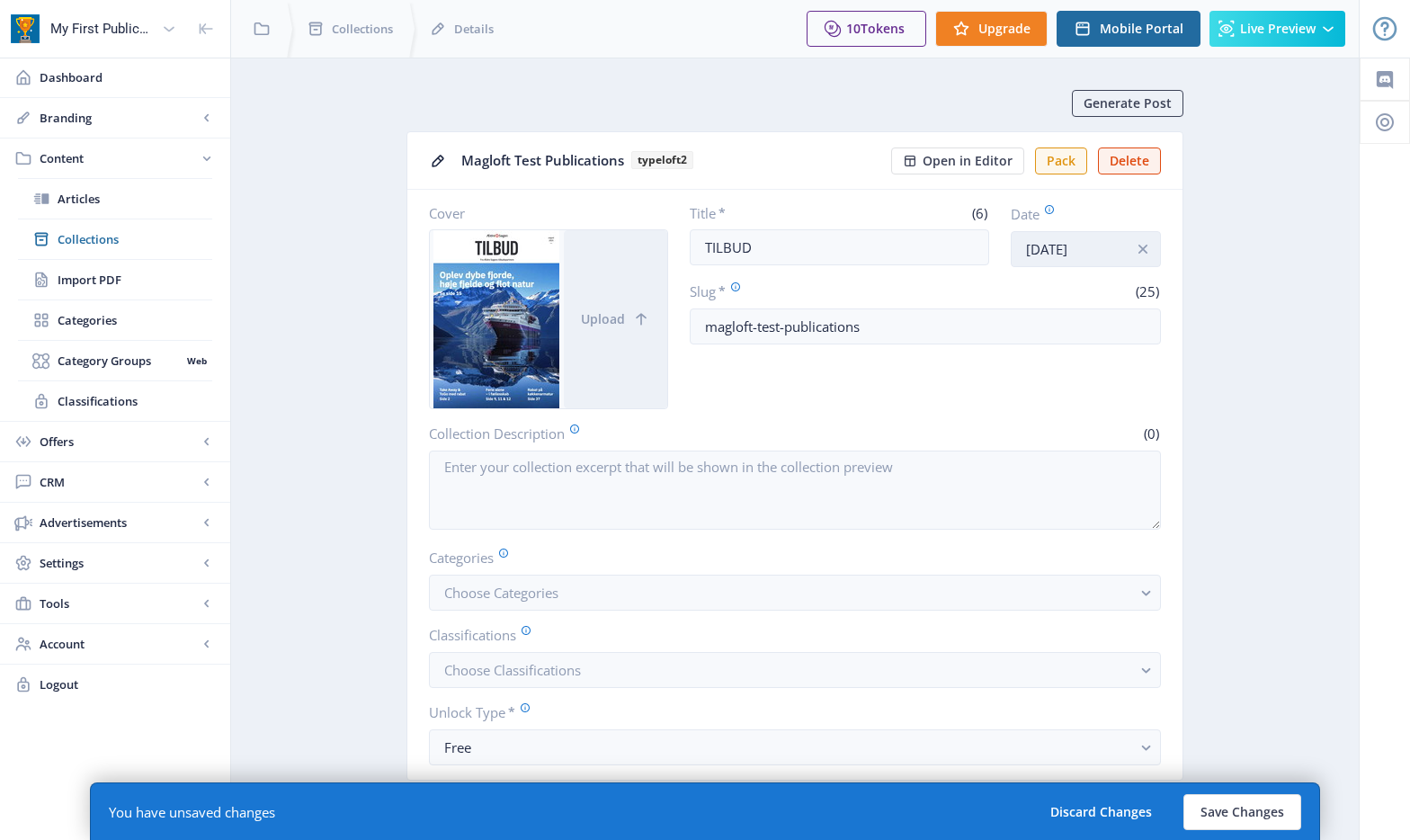
click at [1110, 245] on input "[DATE]" at bounding box center [1085, 249] width 150 height 36
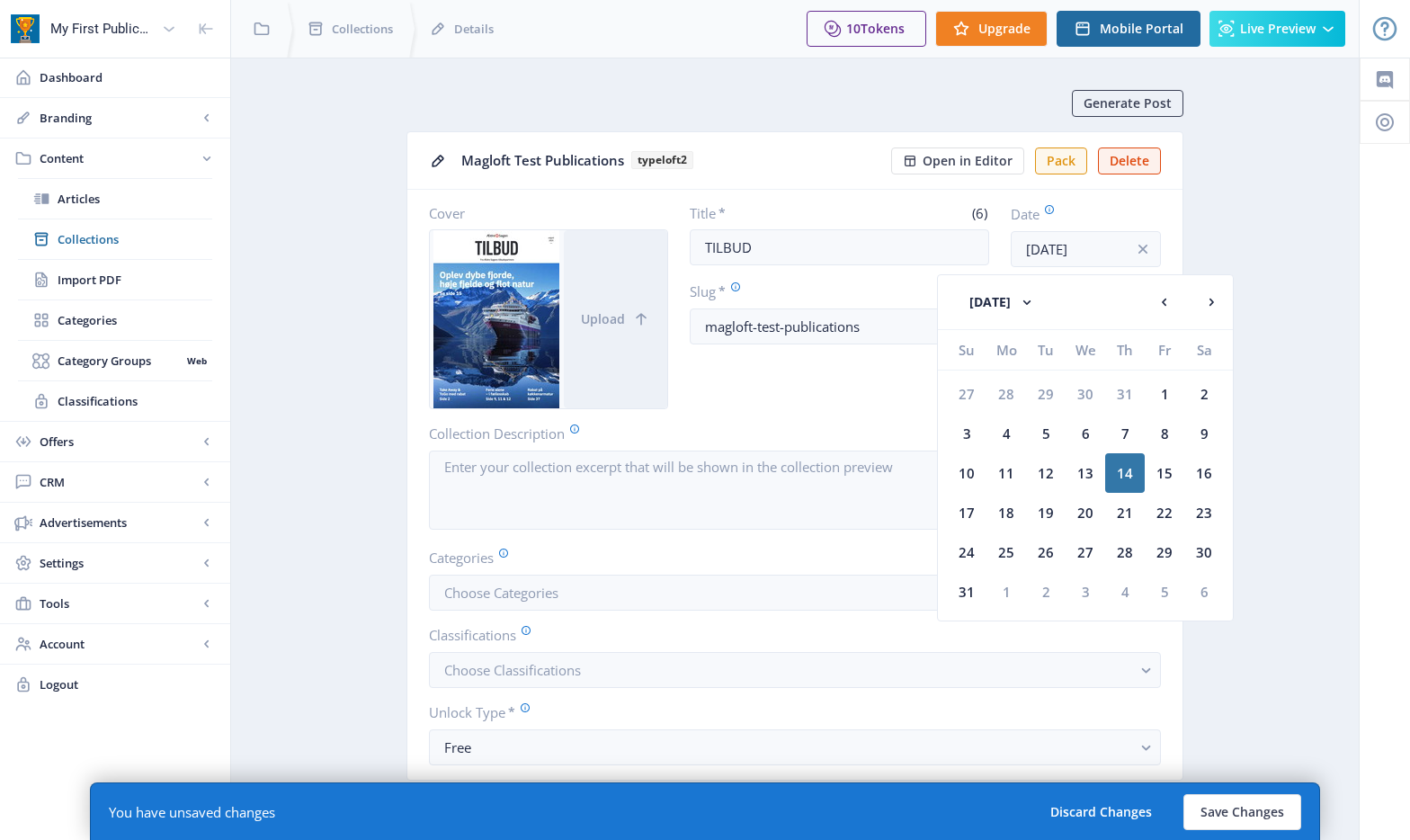
click at [1123, 215] on label "Date" at bounding box center [1078, 214] width 136 height 19
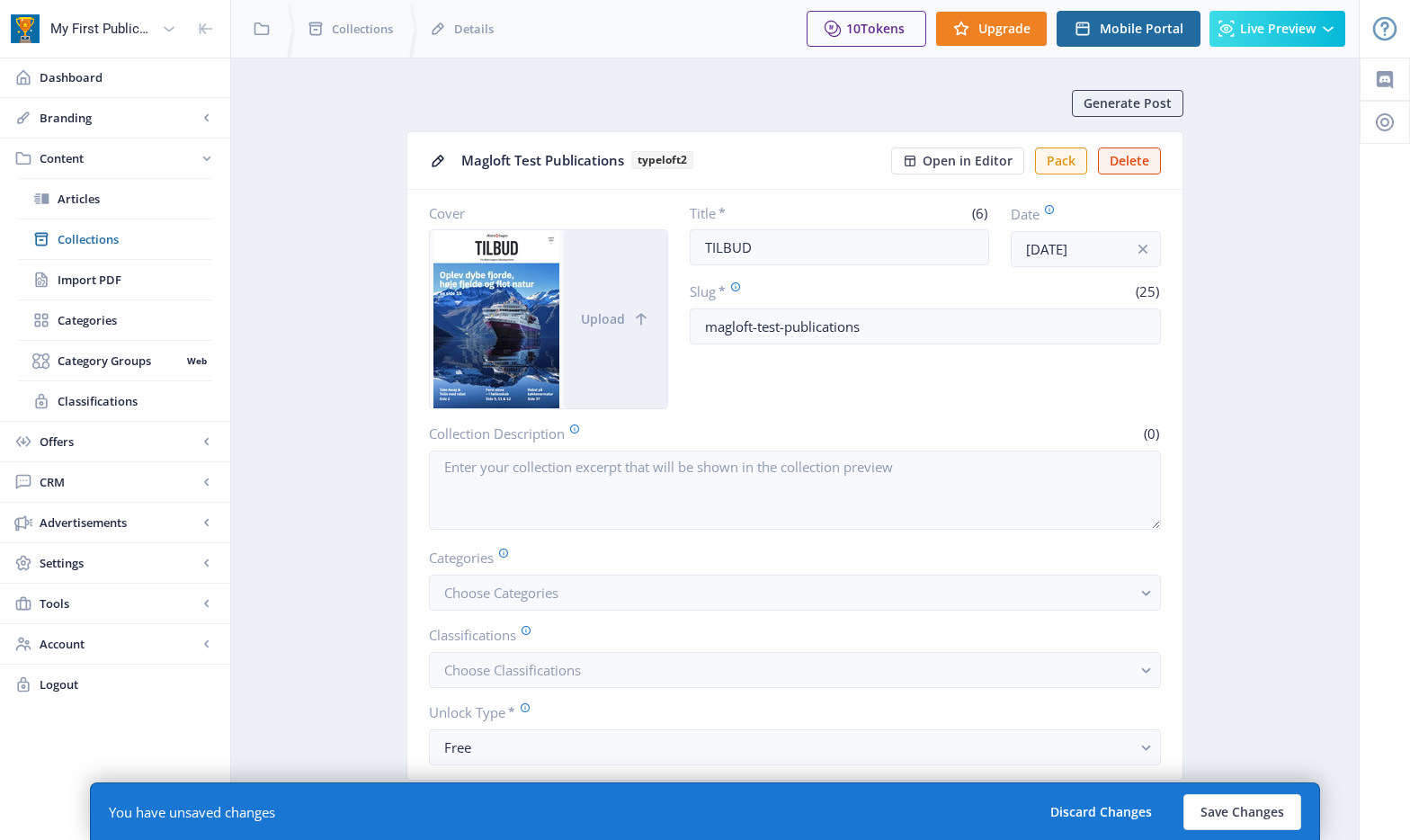
click at [921, 207] on div "(6)" at bounding box center [917, 213] width 143 height 18
click at [1252, 818] on button "Save Changes" at bounding box center [1242, 812] width 118 height 36
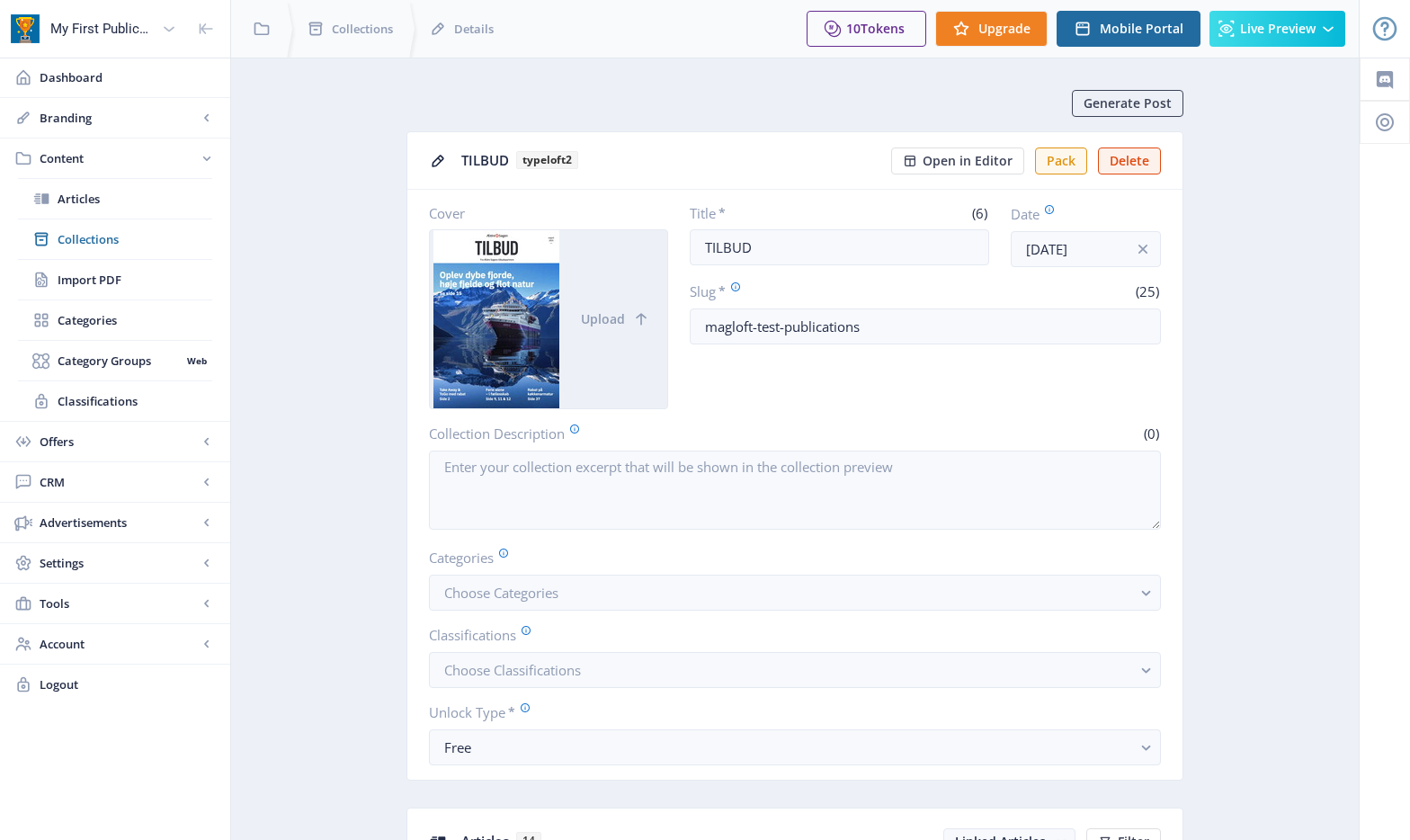
click at [508, 294] on div at bounding box center [497, 319] width 134 height 178
click at [954, 161] on span "Open in Editor" at bounding box center [968, 160] width 89 height 15
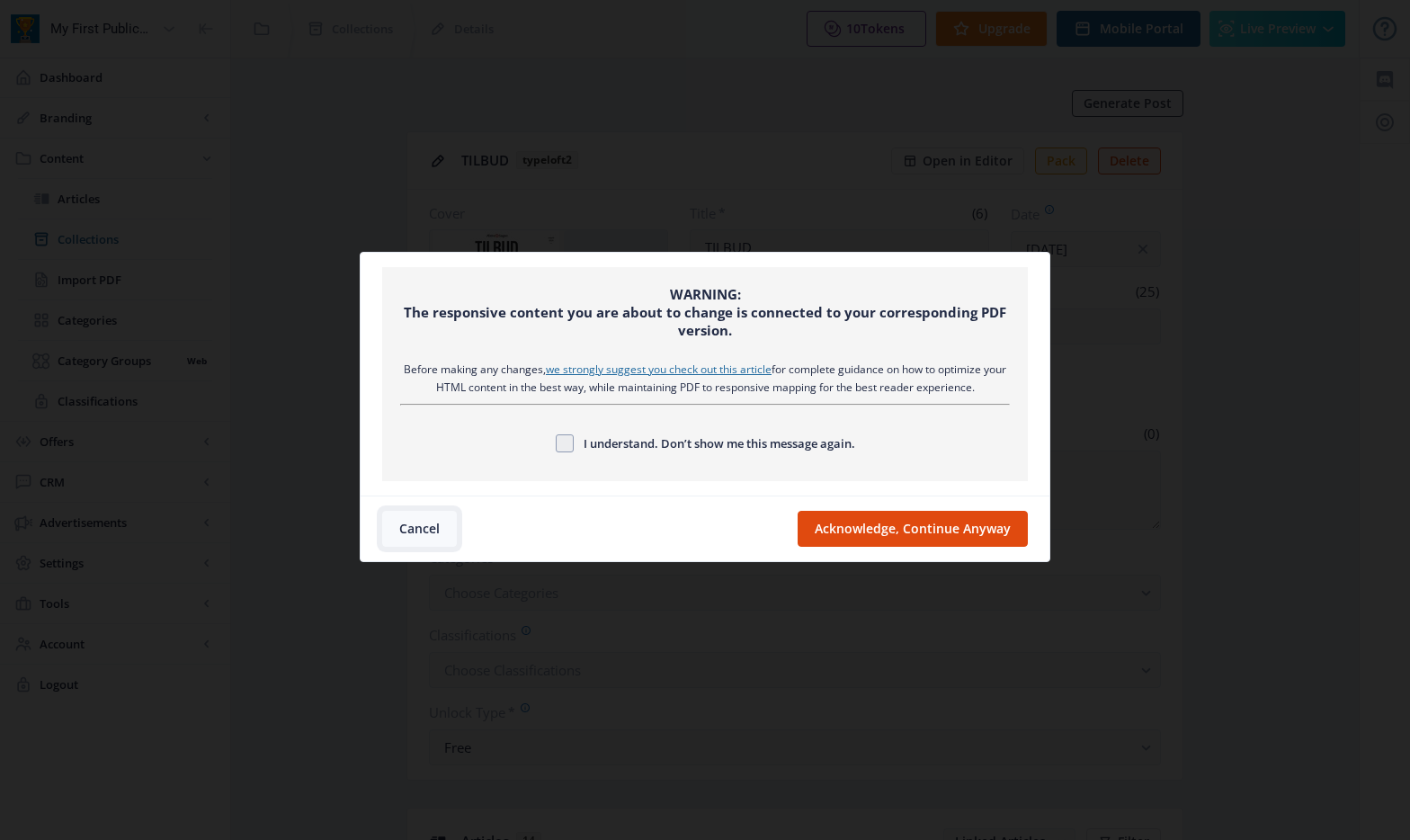
click at [419, 525] on button "Cancel" at bounding box center [419, 528] width 75 height 36
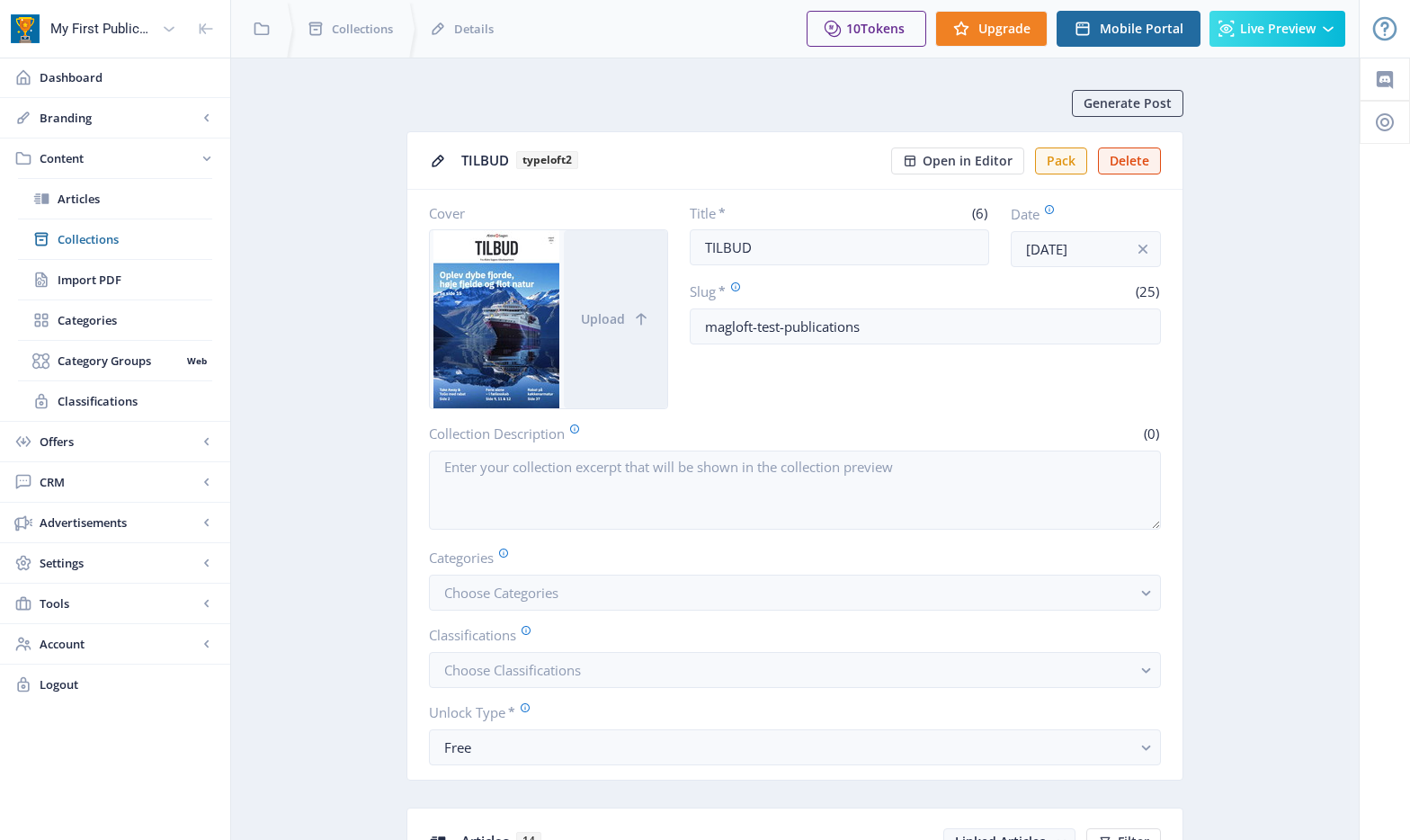
click at [720, 146] on nb-card-header "TILBUD typeloft2 Open in Editor Pack Delete" at bounding box center [794, 160] width 775 height 57
click at [520, 282] on div at bounding box center [497, 319] width 134 height 178
click at [479, 159] on div "TILBUD typeloft2" at bounding box center [670, 160] width 419 height 28
click at [439, 161] on icon at bounding box center [438, 160] width 18 height 18
click at [706, 170] on div "TILBUD typeloft2" at bounding box center [670, 160] width 419 height 28
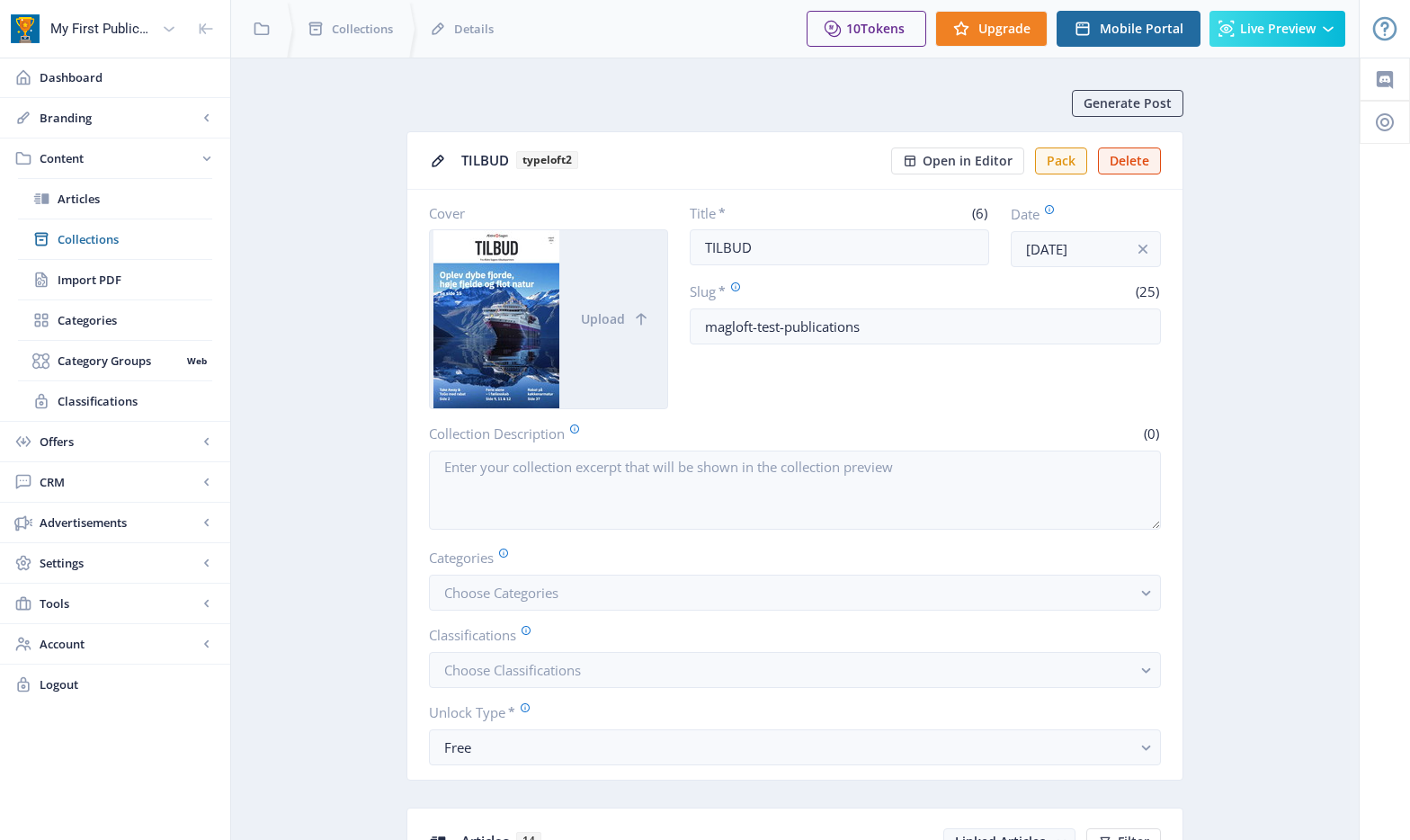
click at [486, 334] on div at bounding box center [497, 319] width 134 height 178
click at [1070, 162] on button "Pack" at bounding box center [1061, 161] width 53 height 27
click at [492, 309] on div at bounding box center [497, 319] width 134 height 178
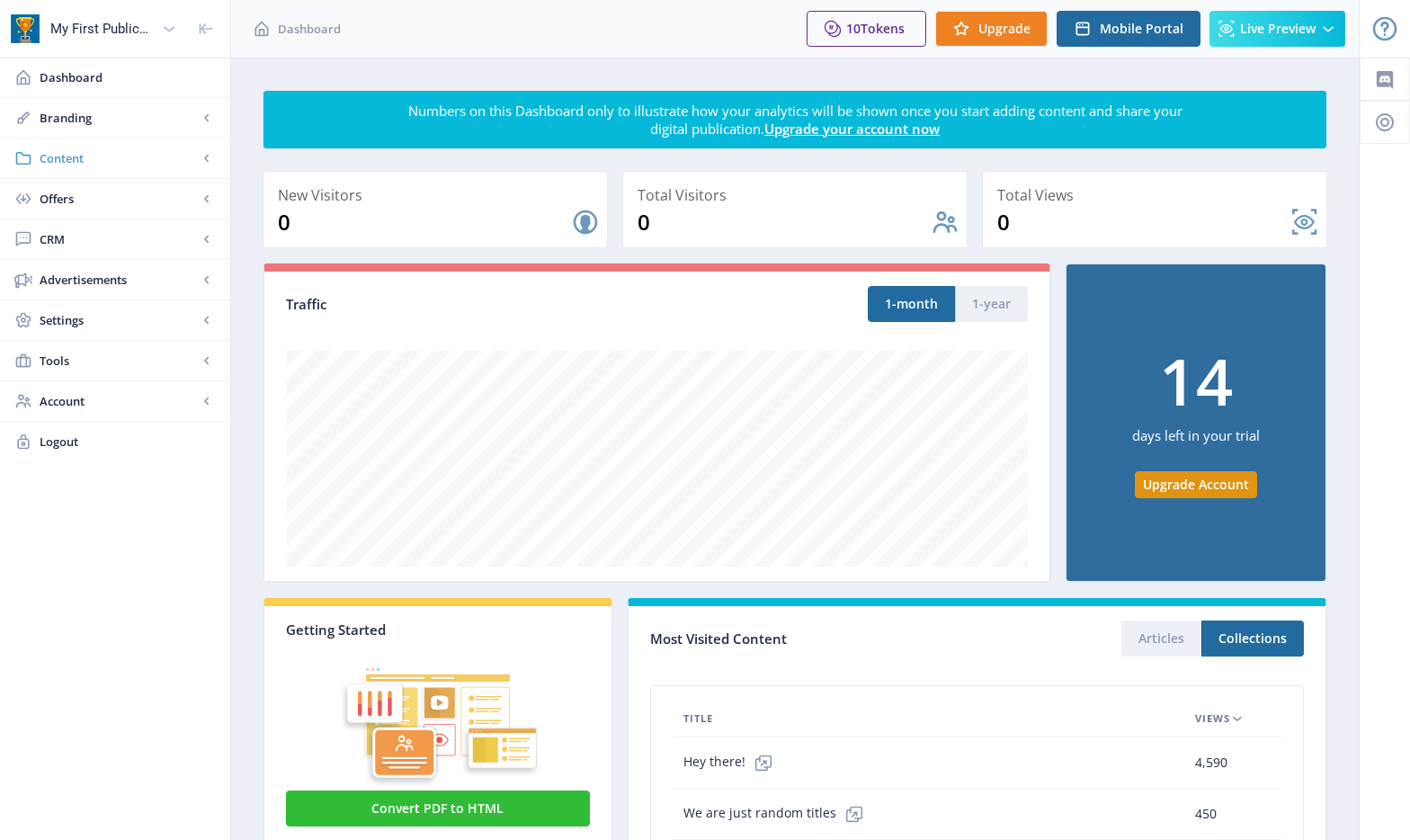
click at [108, 162] on span "Content" at bounding box center [119, 158] width 159 height 18
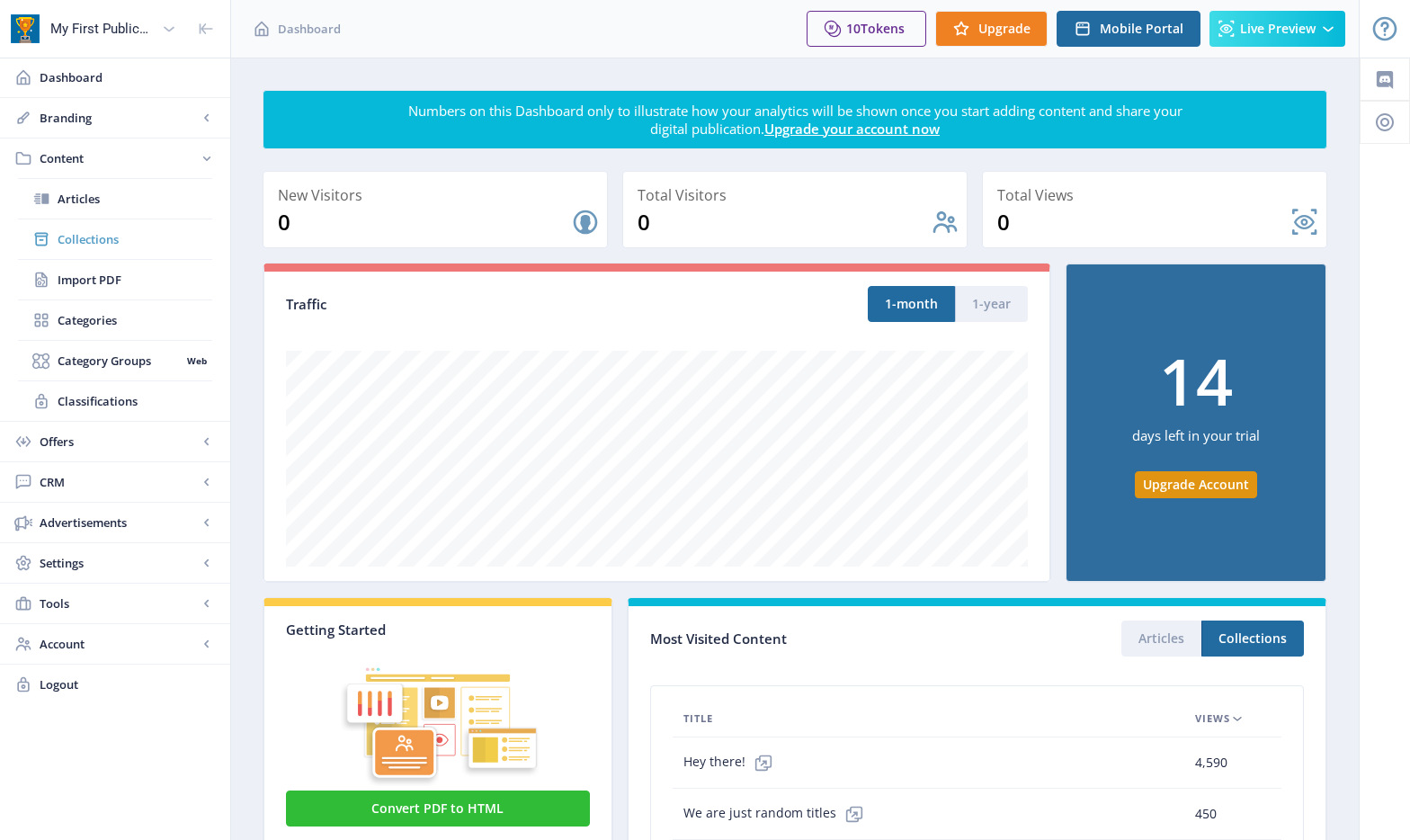
click at [96, 241] on span "Collections" at bounding box center [134, 239] width 155 height 18
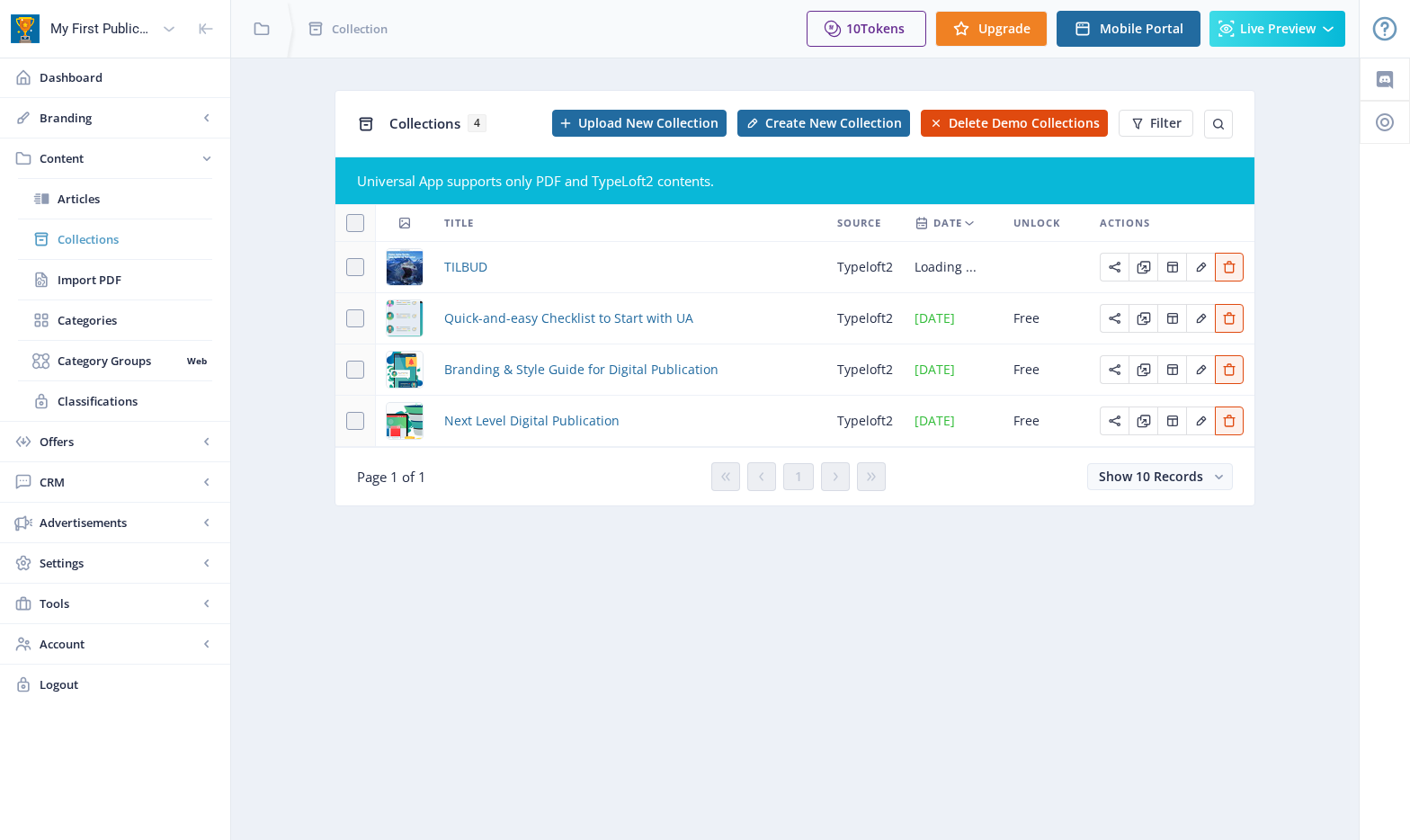
click at [113, 238] on span "Collections" at bounding box center [134, 239] width 155 height 18
click at [405, 269] on img at bounding box center [405, 266] width 36 height 36
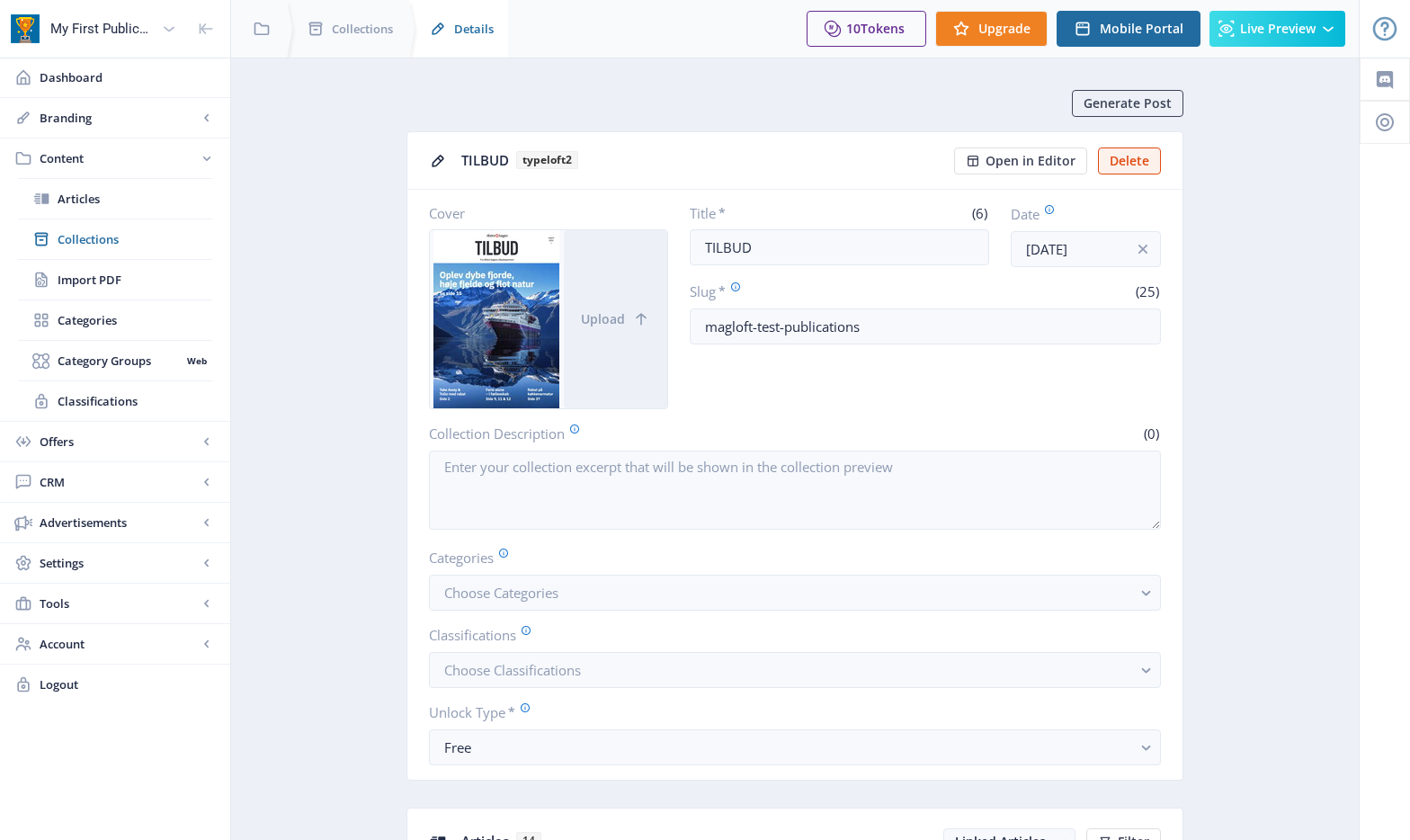
click at [460, 30] on span "Details" at bounding box center [474, 28] width 40 height 18
click at [365, 24] on span "Collections" at bounding box center [362, 28] width 61 height 18
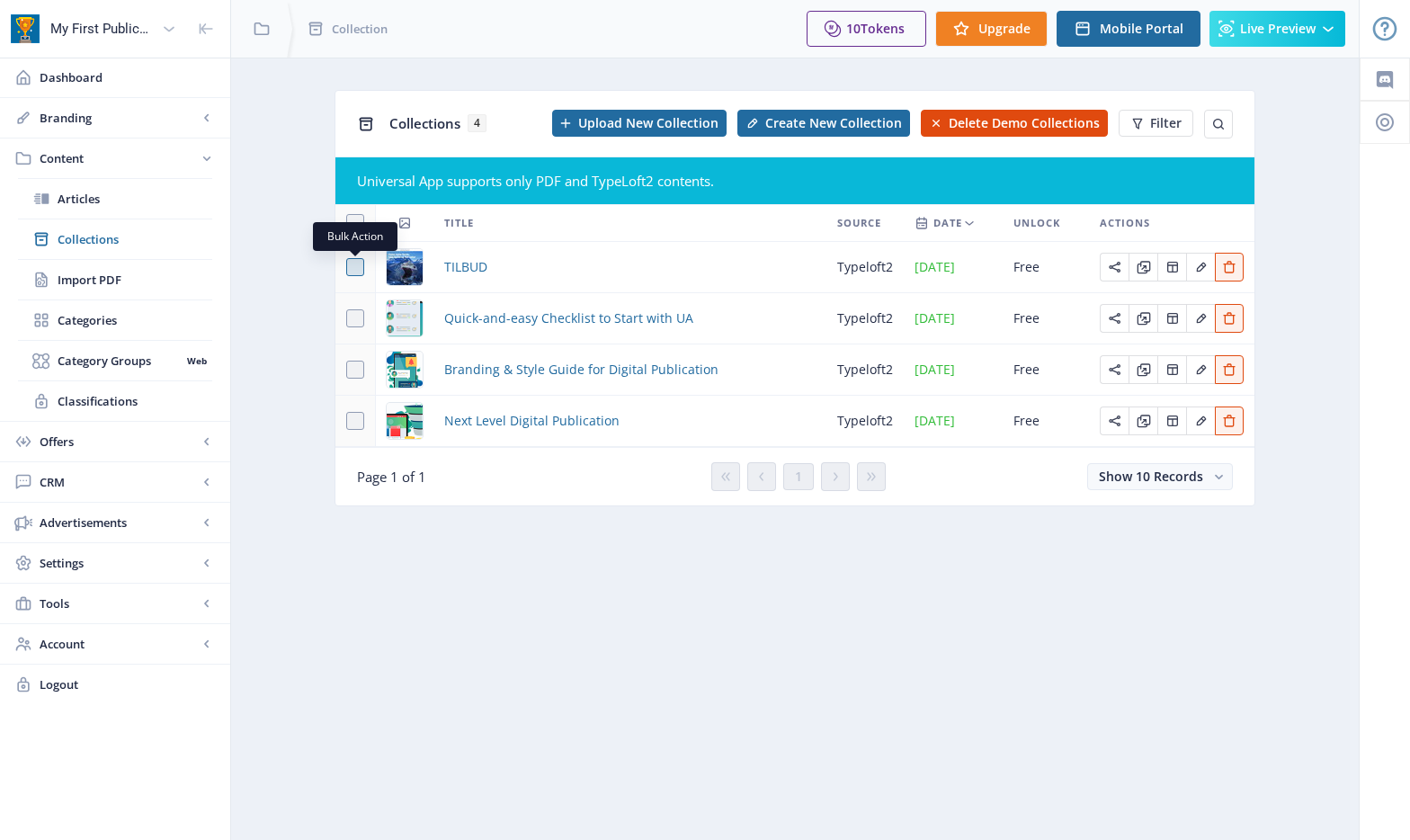
click at [354, 262] on span at bounding box center [355, 266] width 18 height 18
click at [347, 267] on input "checkbox" at bounding box center [346, 267] width 1 height 1
checkbox input "true"
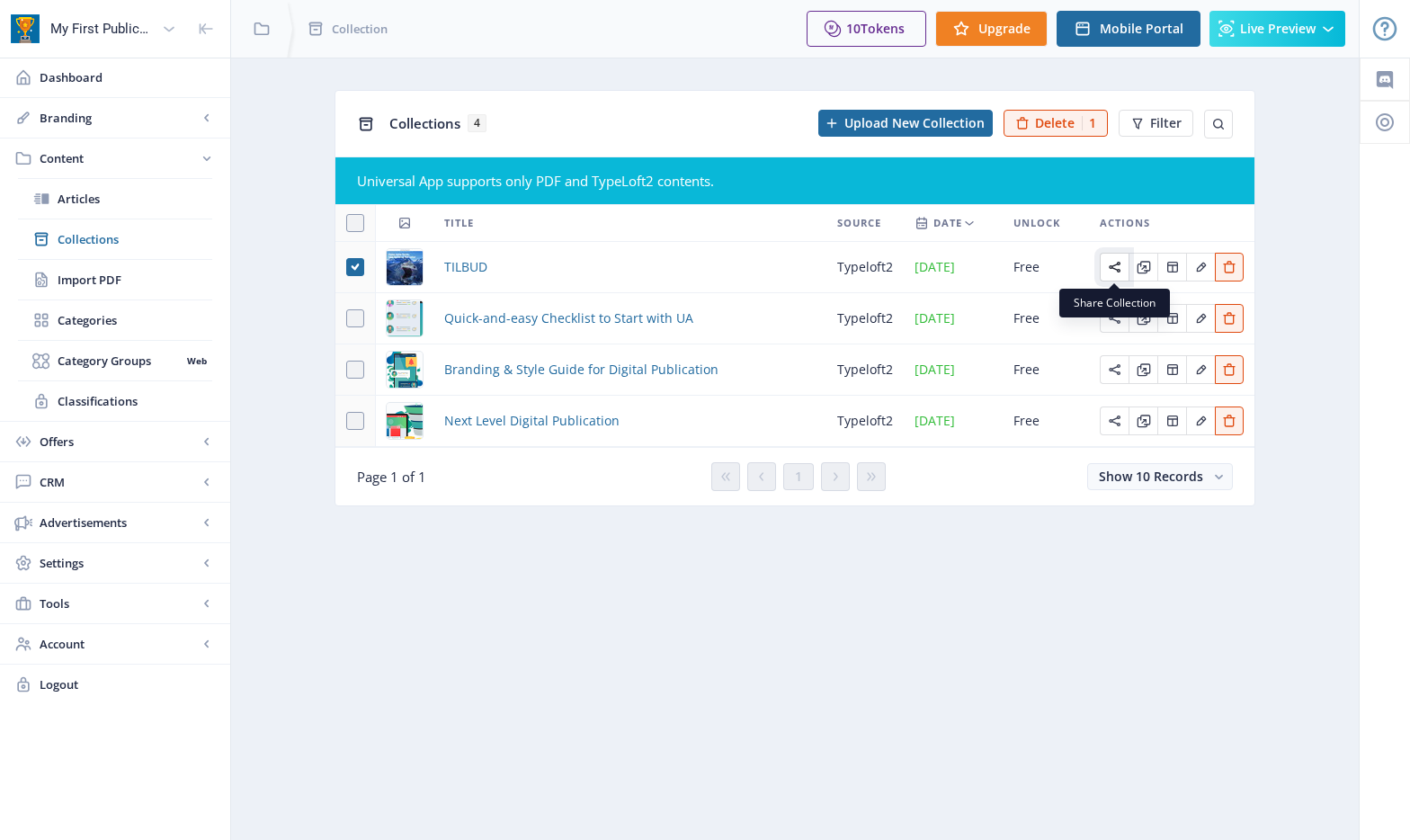
click at [1112, 264] on icon "Edit page" at bounding box center [1114, 266] width 15 height 15
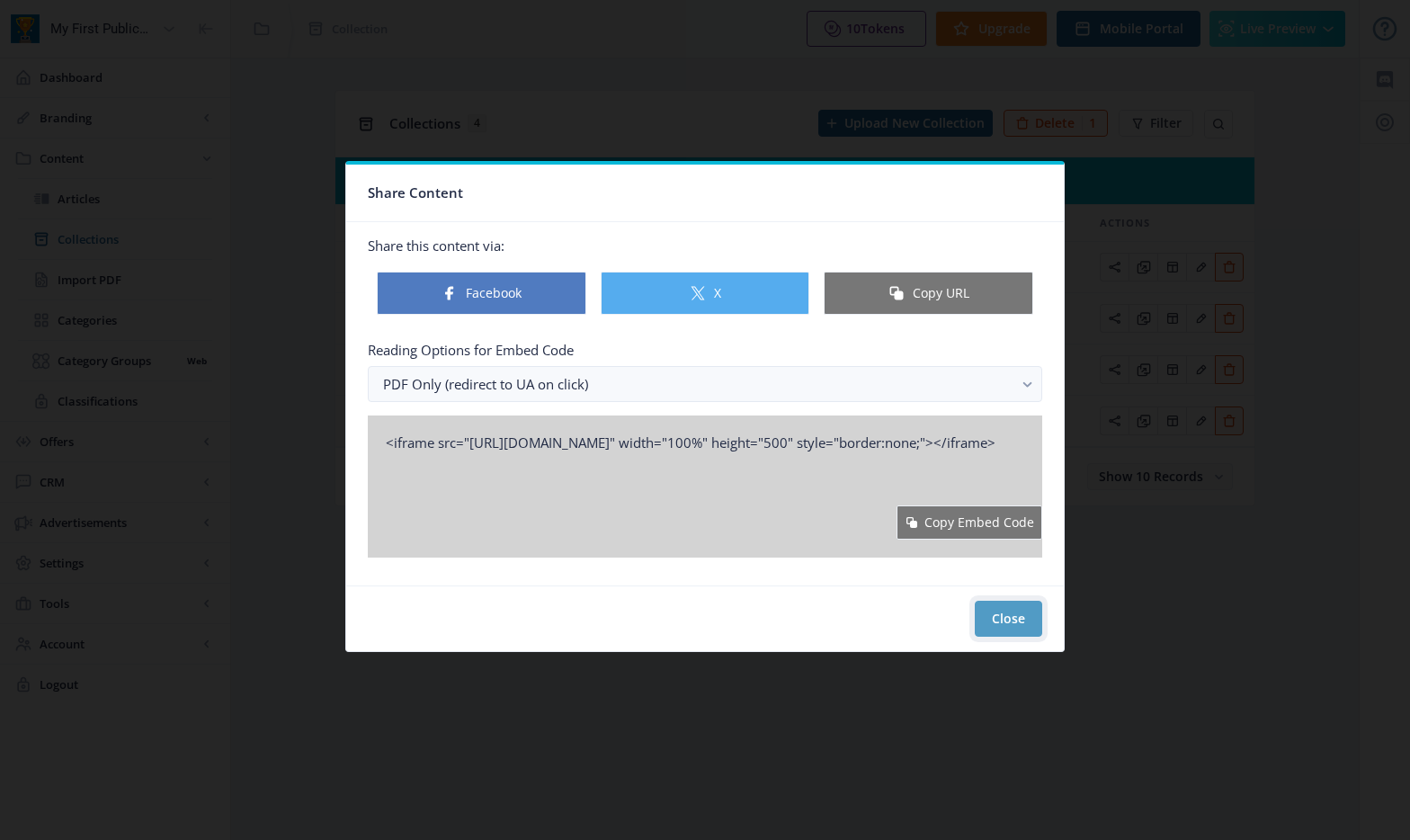
click at [1005, 620] on button "Close" at bounding box center [1007, 618] width 67 height 36
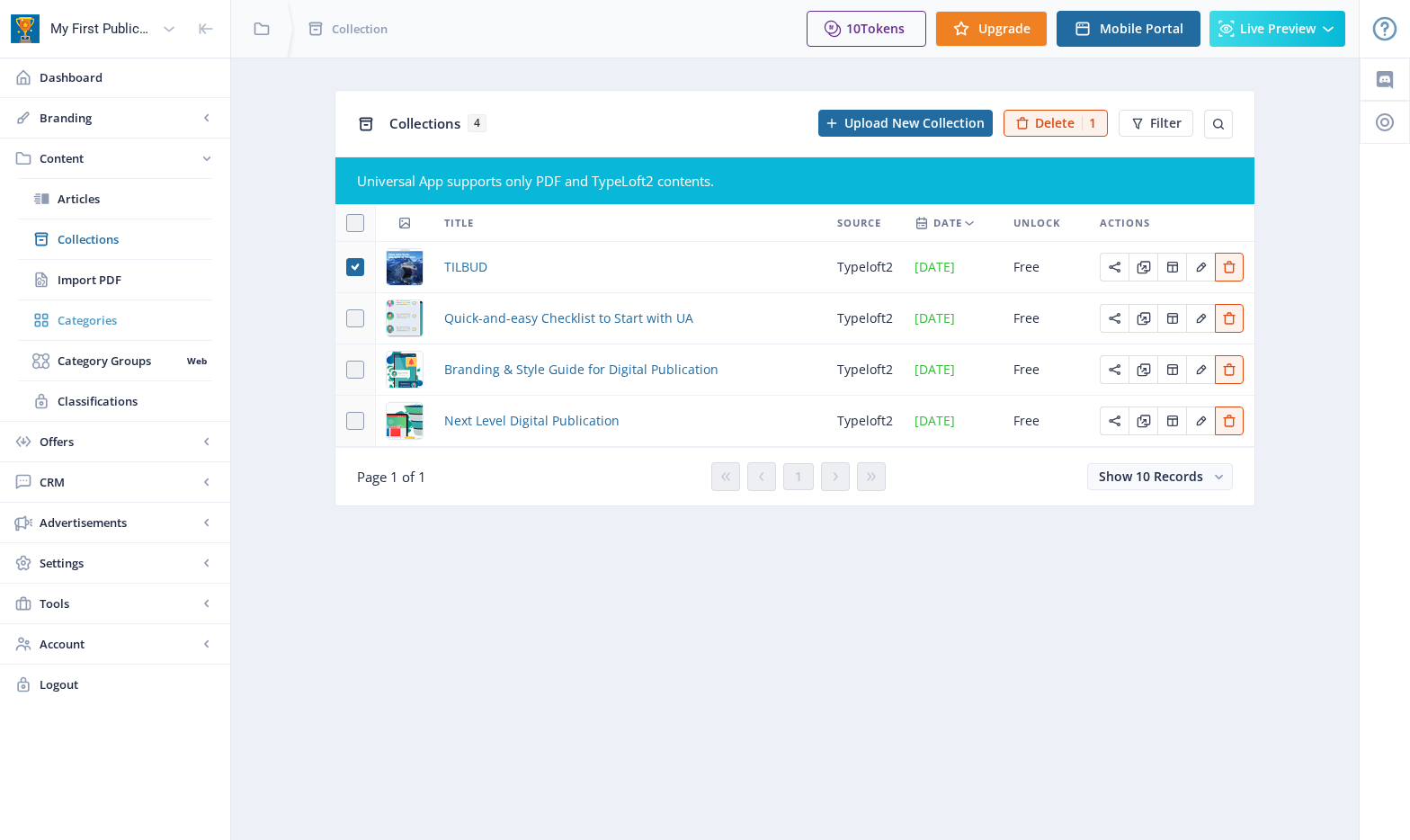
click at [147, 317] on span "Categories" at bounding box center [134, 320] width 155 height 18
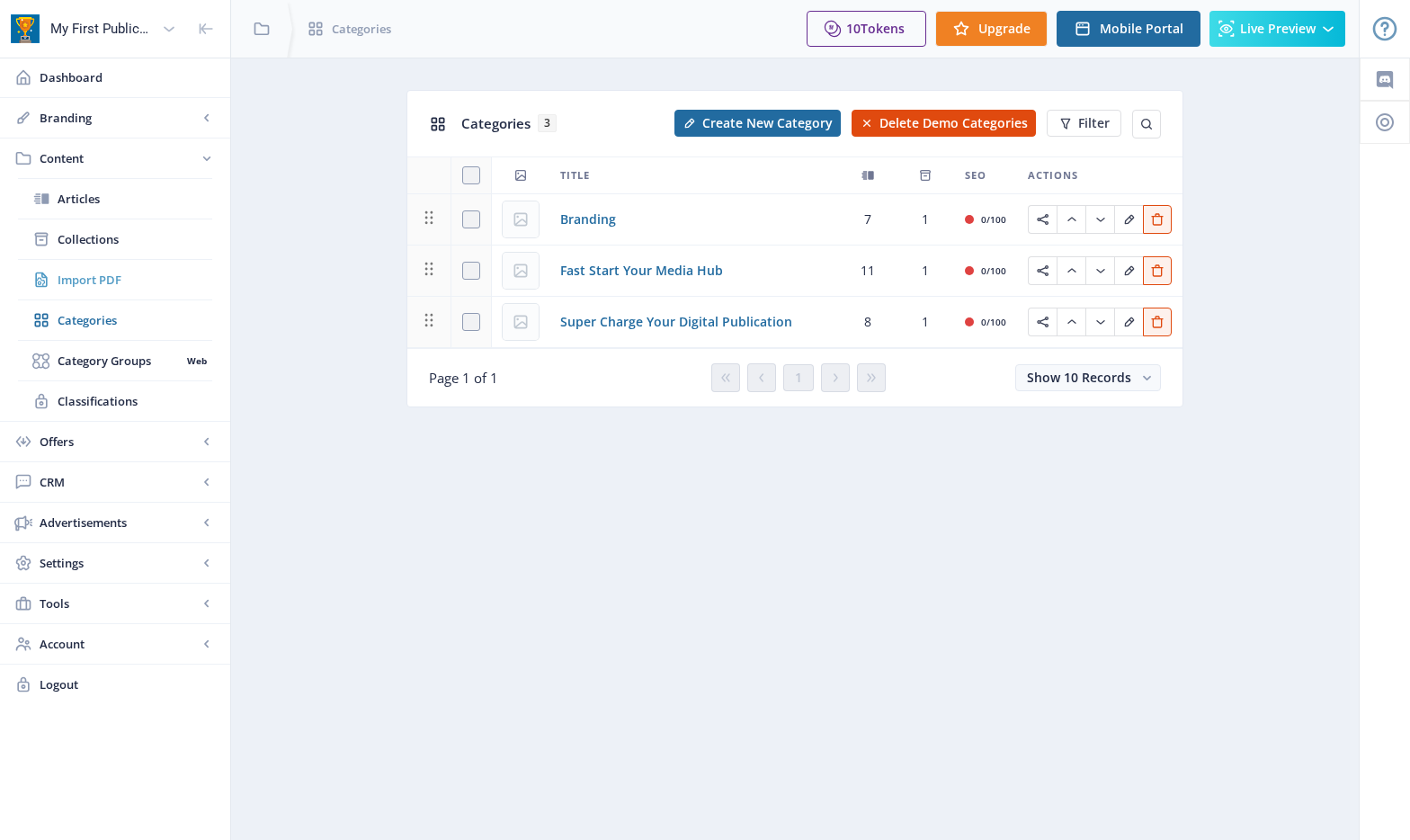
click at [131, 274] on span "Import PDF" at bounding box center [134, 279] width 155 height 18
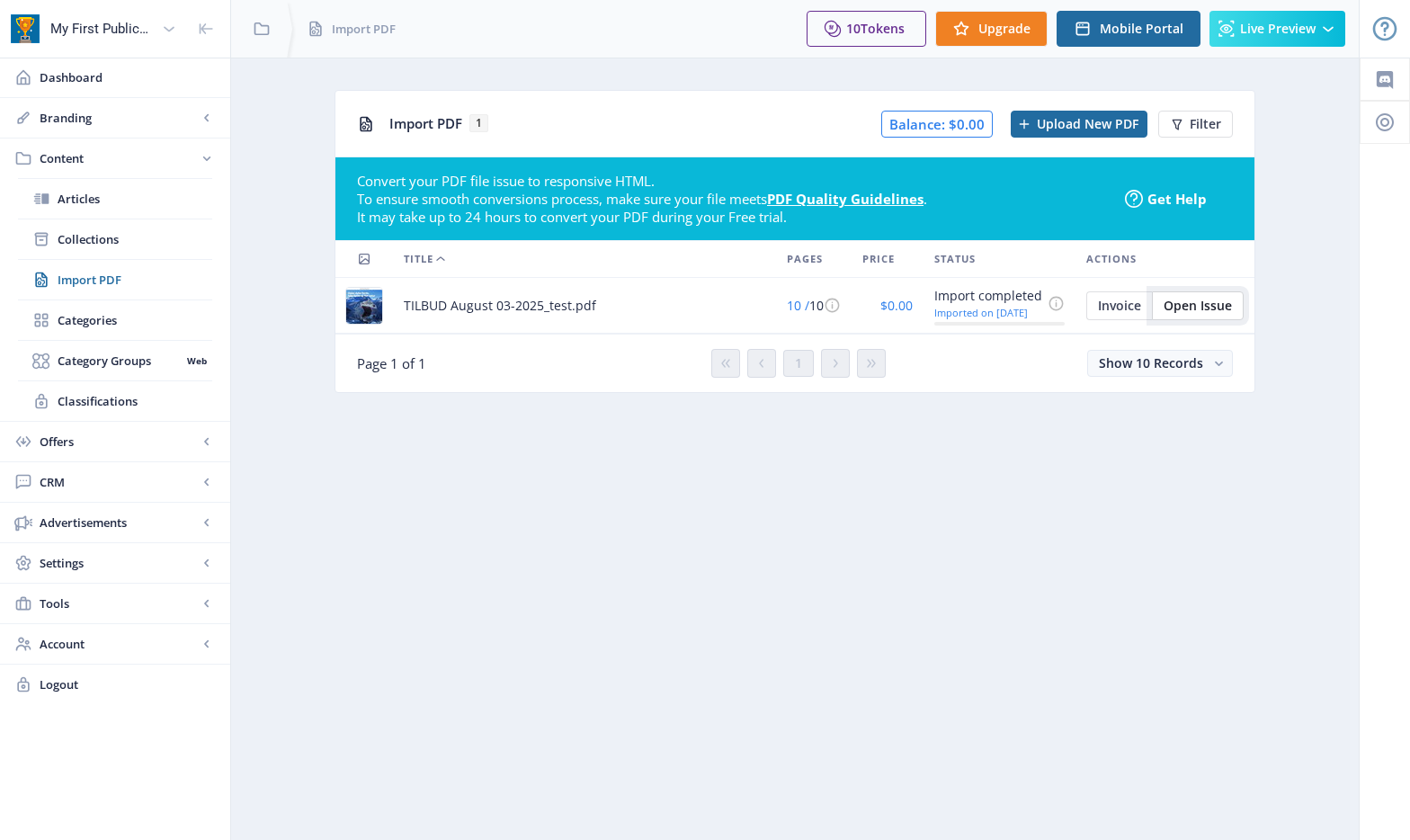
click at [1218, 307] on span "Open Issue" at bounding box center [1198, 305] width 68 height 15
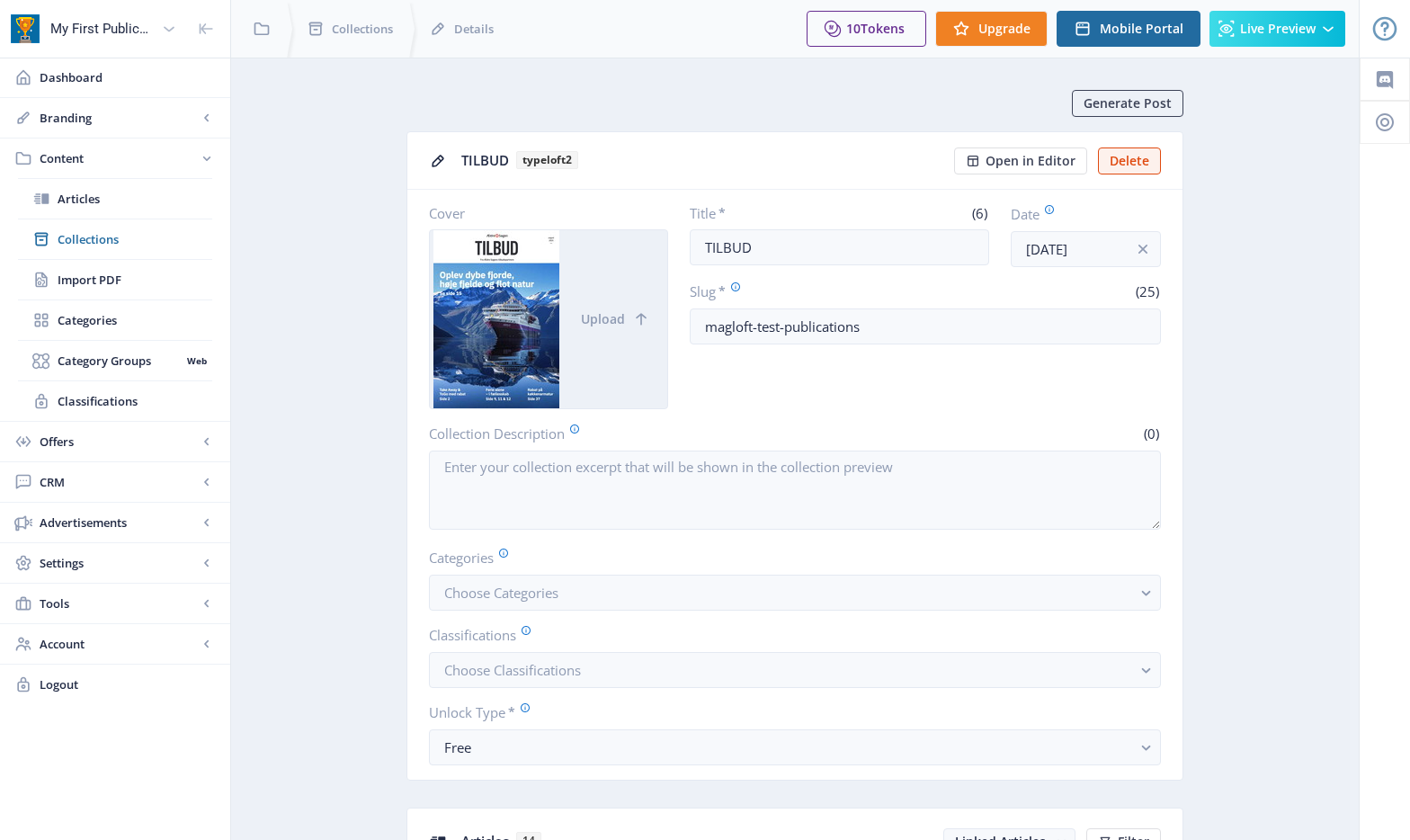
click at [501, 343] on div at bounding box center [497, 319] width 134 height 178
click at [107, 401] on span "Classifications" at bounding box center [134, 401] width 155 height 18
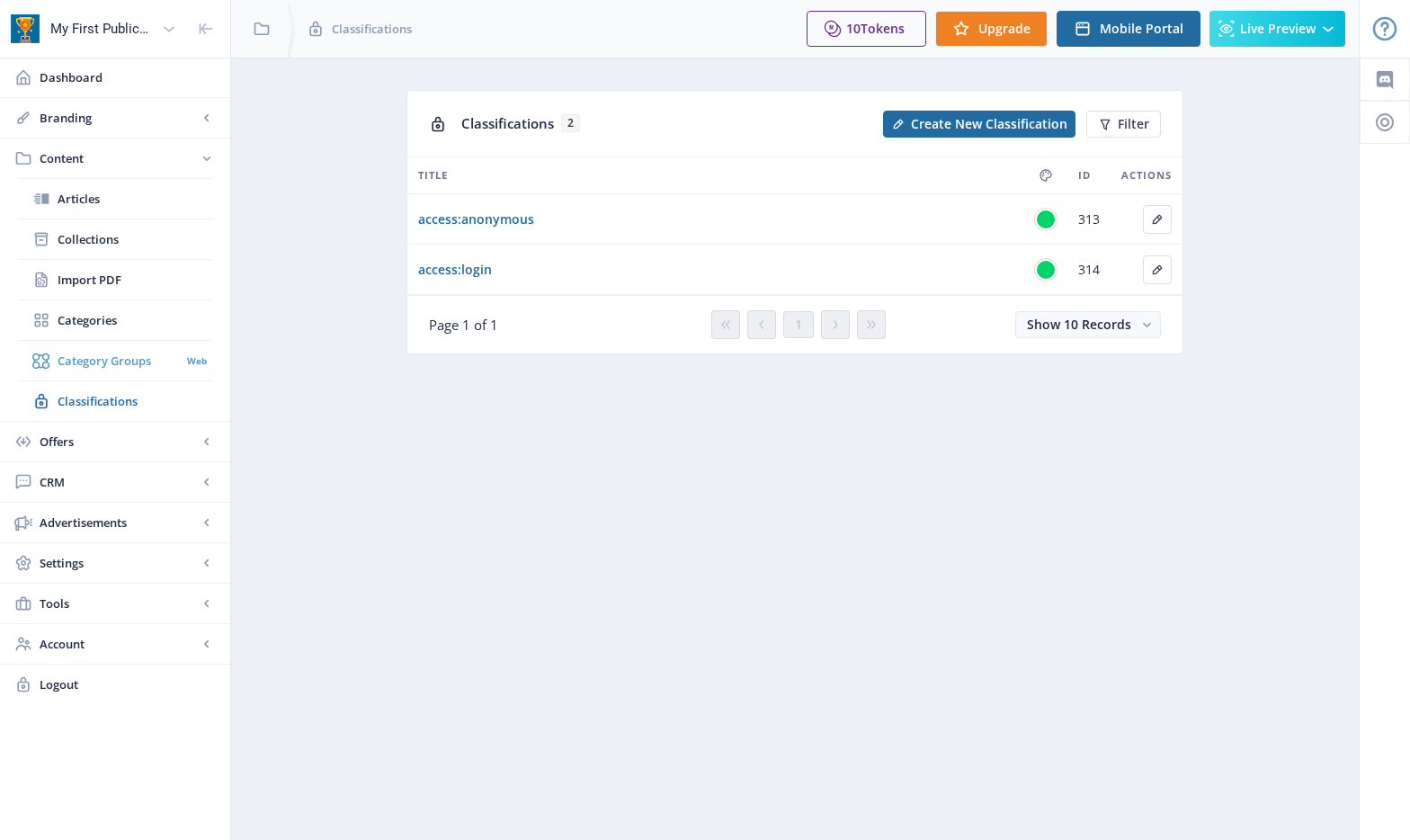
click at [105, 353] on span "Category Groups" at bounding box center [119, 361] width 123 height 18
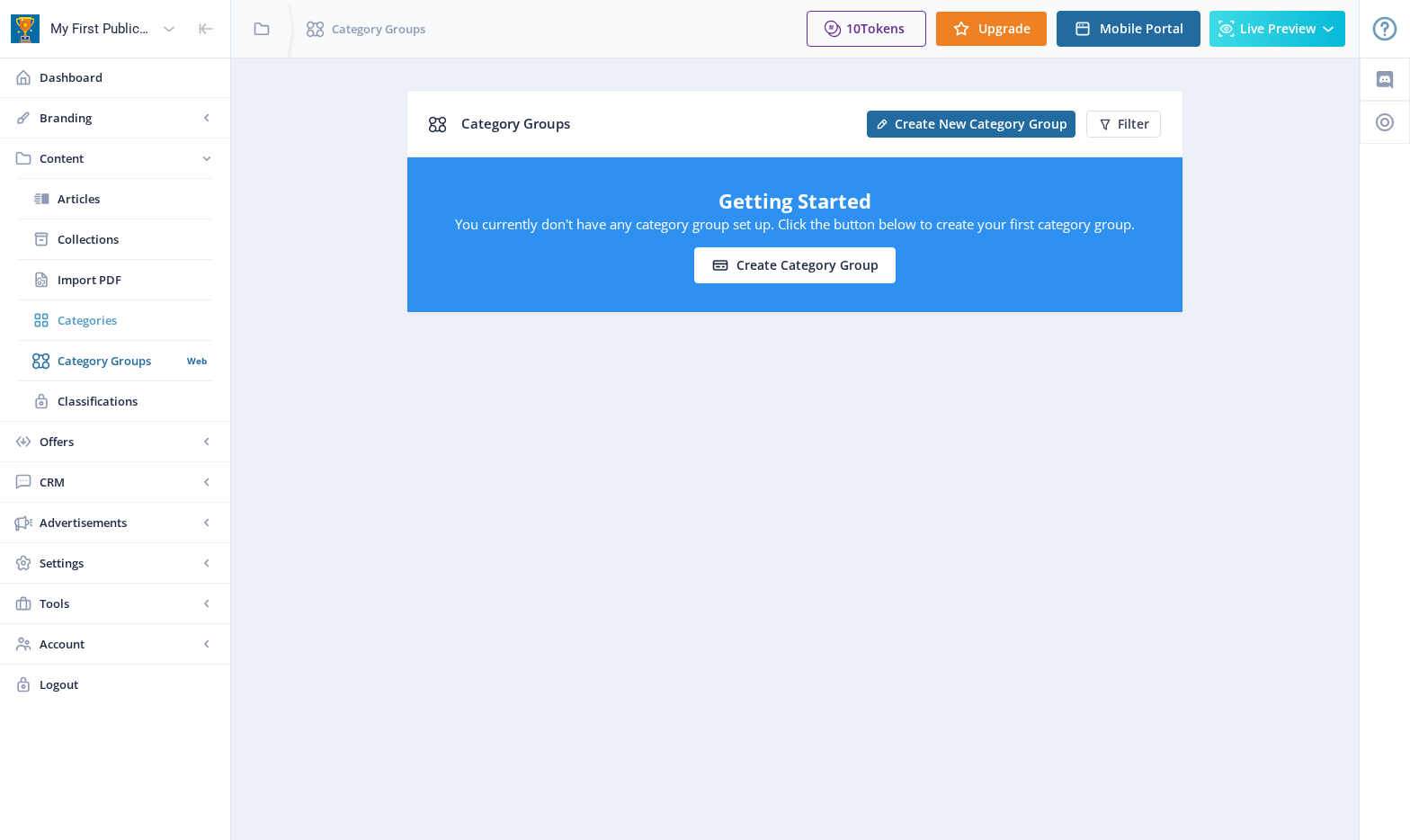
click at [111, 311] on span "Categories" at bounding box center [134, 320] width 155 height 18
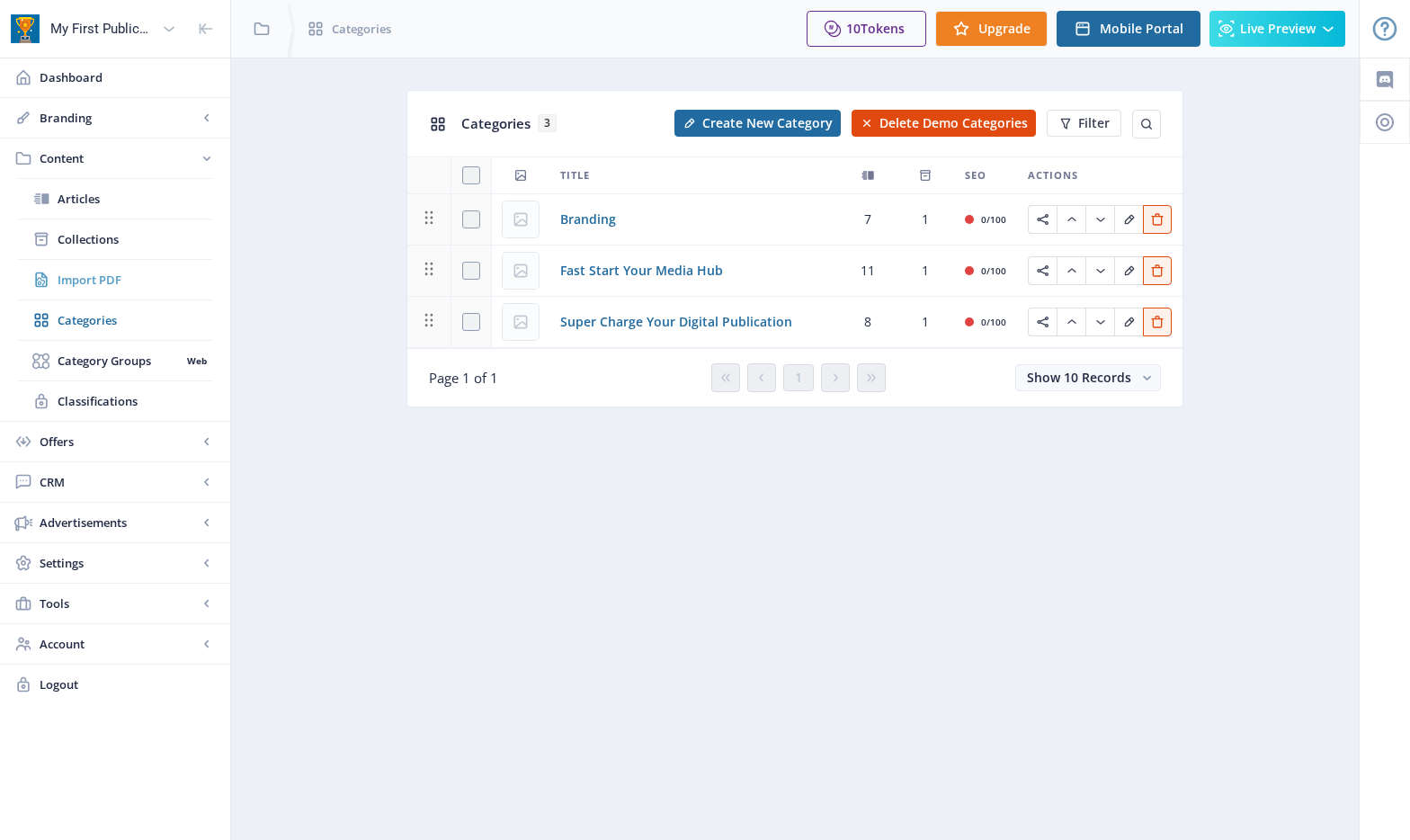
click at [105, 281] on span "Import PDF" at bounding box center [134, 279] width 155 height 18
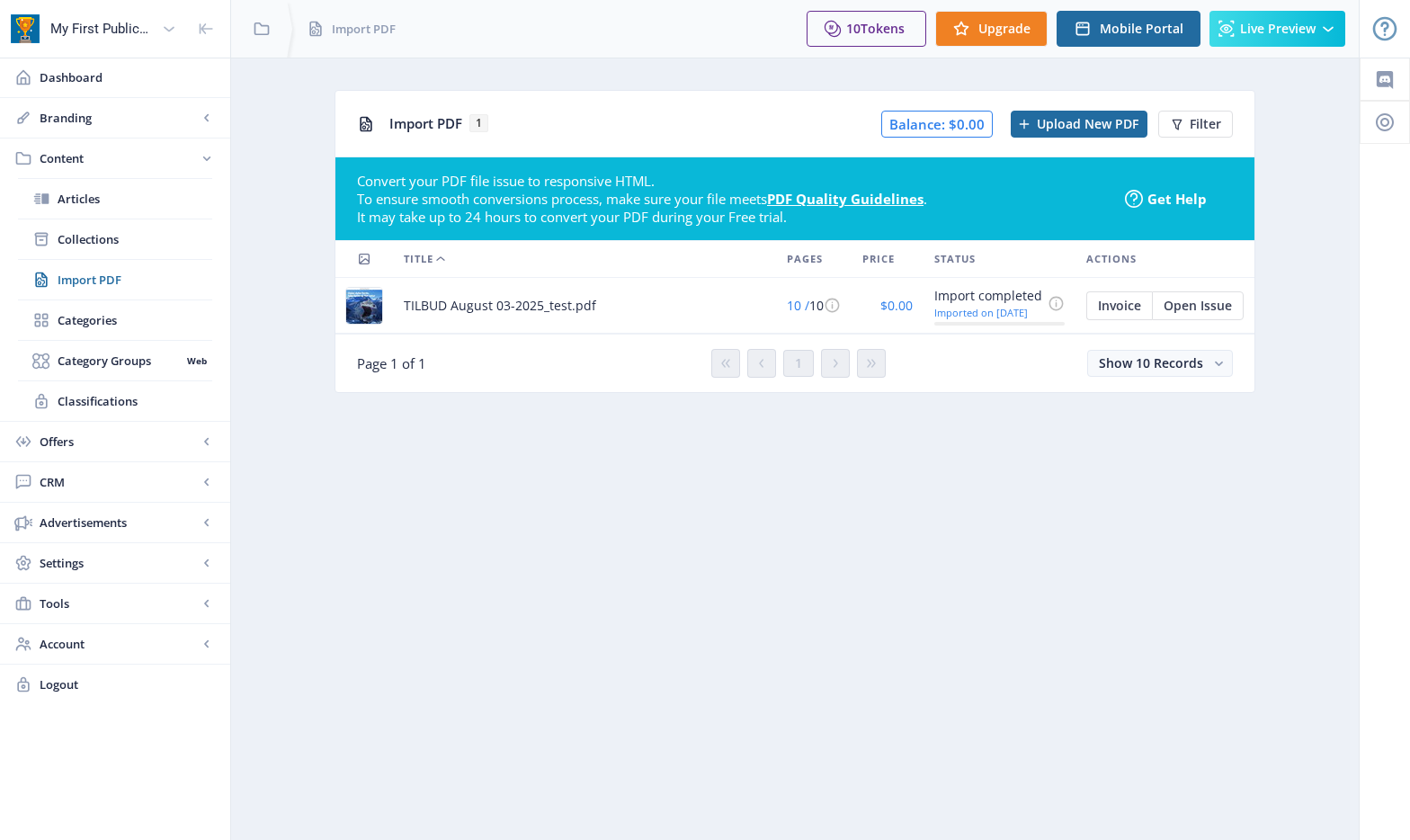
click at [359, 300] on img at bounding box center [364, 305] width 36 height 36
click at [430, 304] on span "TILBUD August 03-2025_test.pdf" at bounding box center [500, 305] width 193 height 21
click at [118, 236] on span "Collections" at bounding box center [134, 239] width 155 height 18
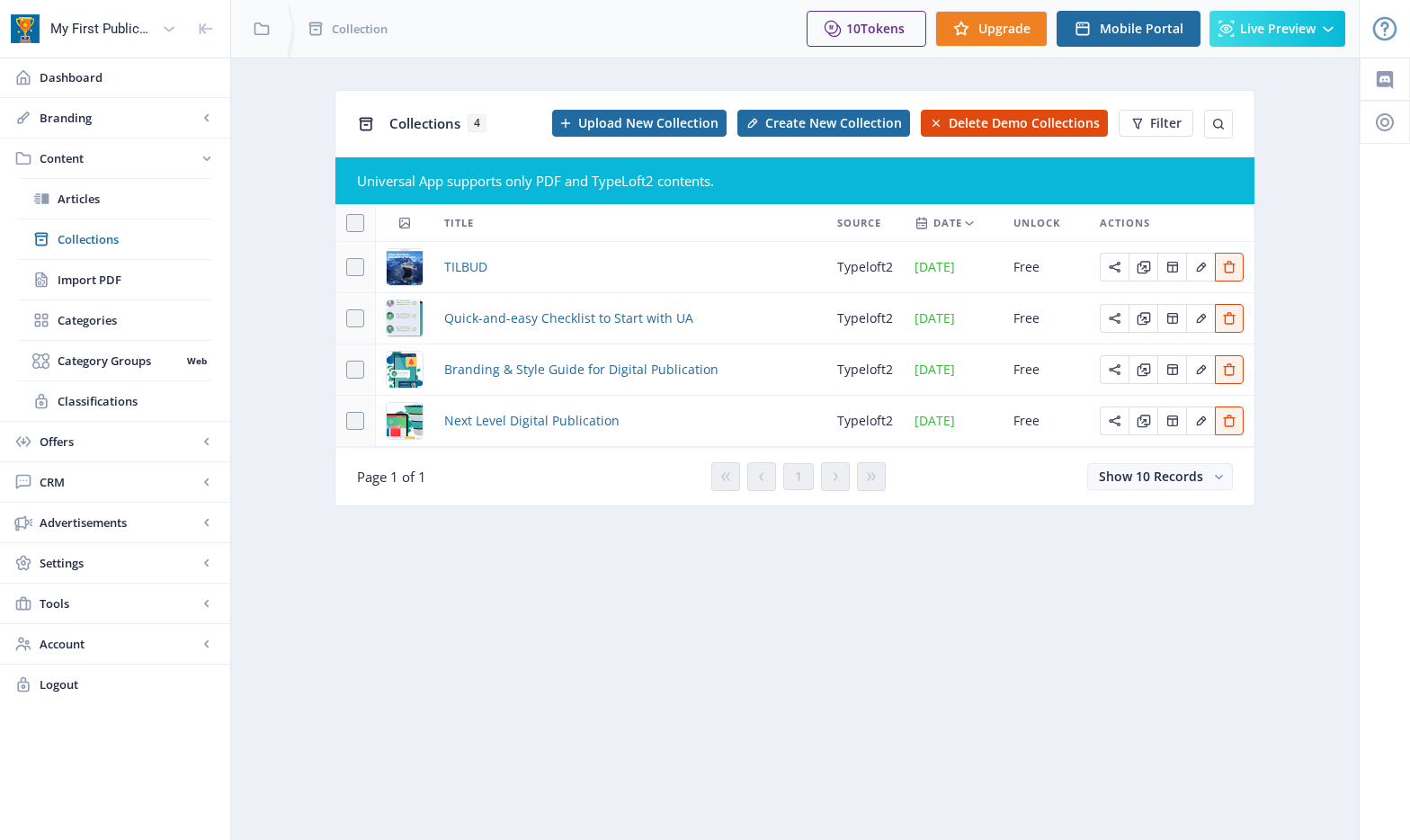
click at [748, 264] on div "TILBUD" at bounding box center [630, 267] width 371 height 21
click at [437, 262] on td "TILBUD" at bounding box center [630, 267] width 393 height 52
click at [410, 262] on img at bounding box center [405, 266] width 36 height 36
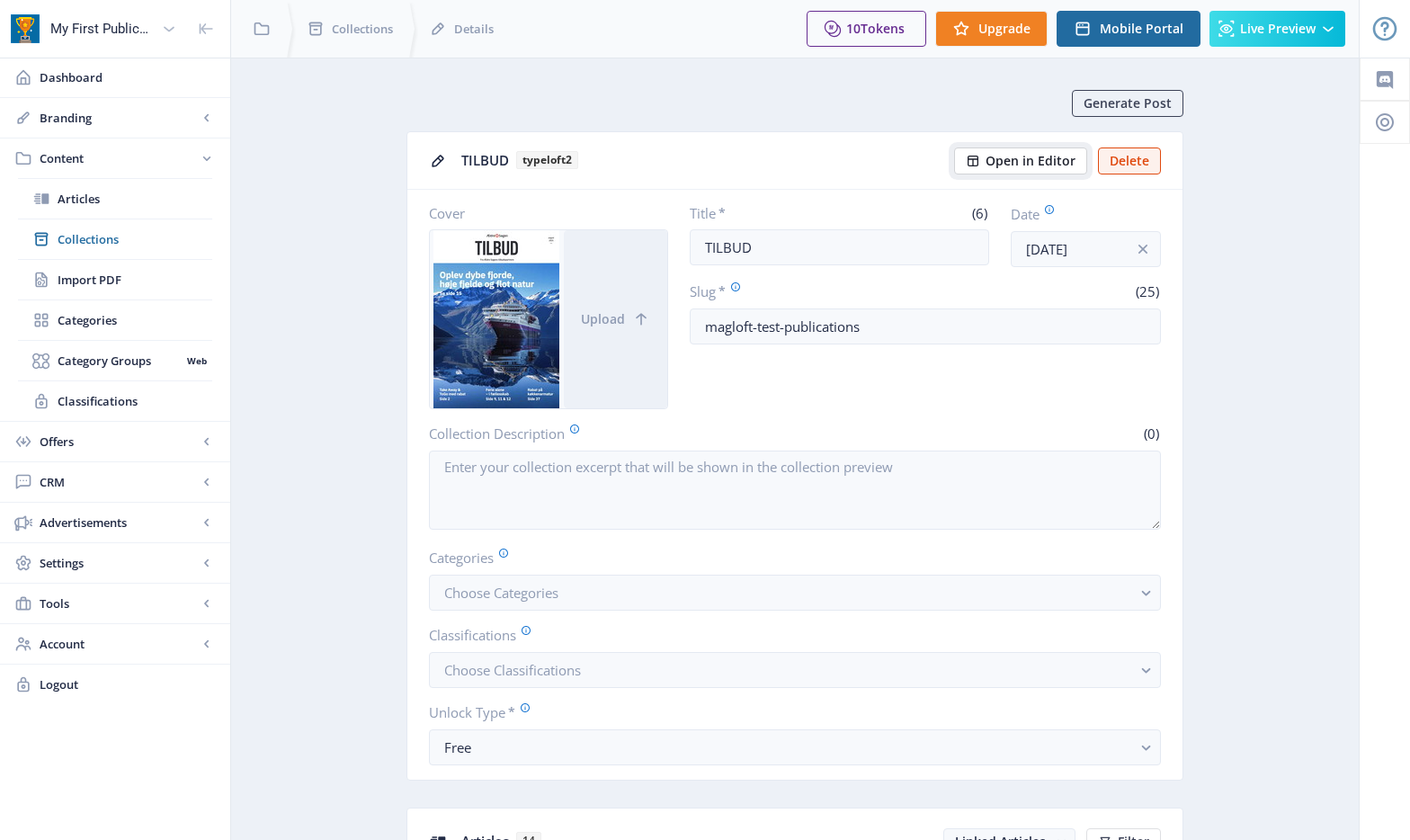
click at [1023, 159] on span "Open in Editor" at bounding box center [1031, 160] width 89 height 15
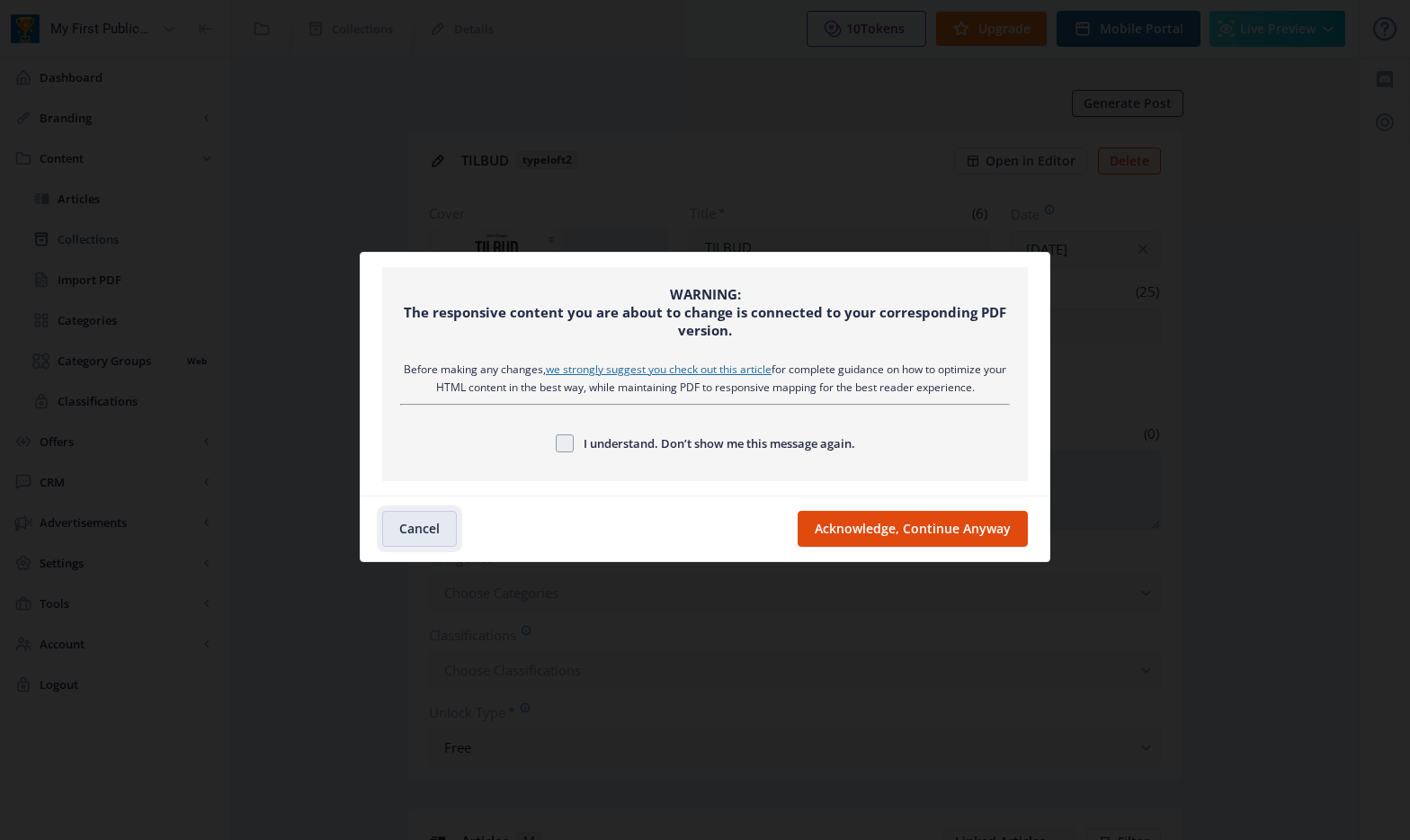
drag, startPoint x: 433, startPoint y: 522, endPoint x: 556, endPoint y: 485, distance: 128.4
click at [433, 522] on button "Cancel" at bounding box center [419, 528] width 75 height 36
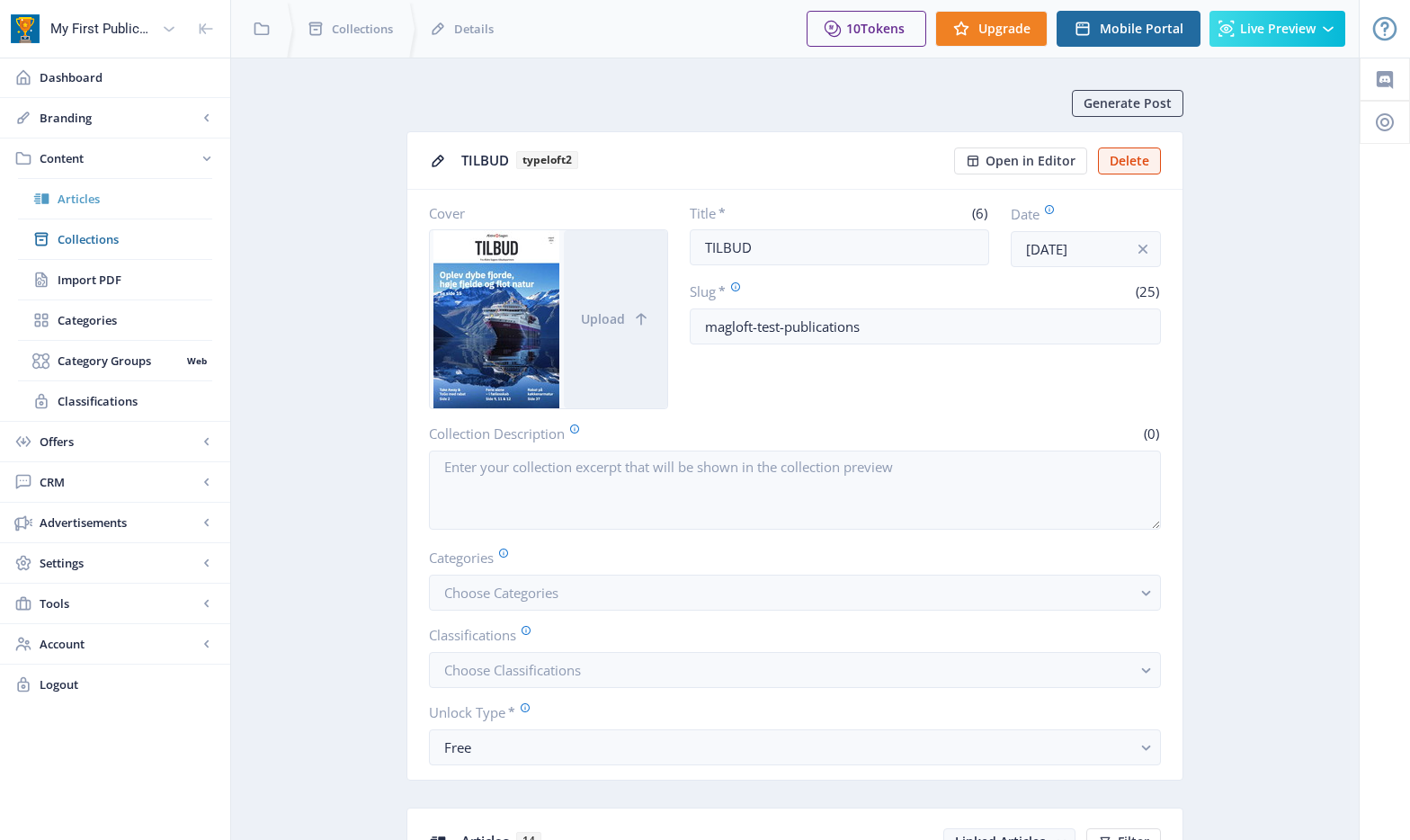
click at [102, 203] on span "Articles" at bounding box center [134, 198] width 155 height 18
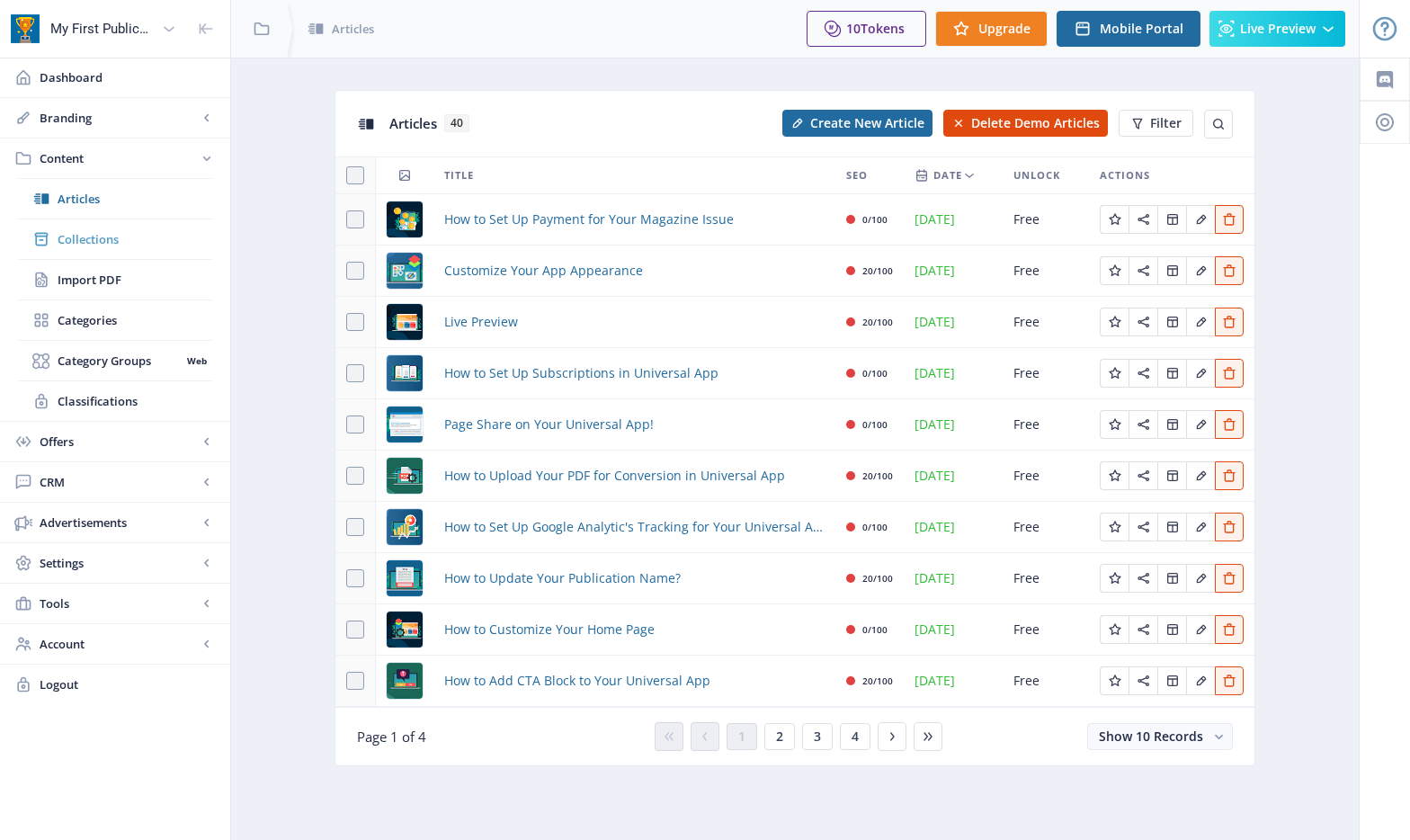
click at [102, 232] on span "Collections" at bounding box center [134, 239] width 155 height 18
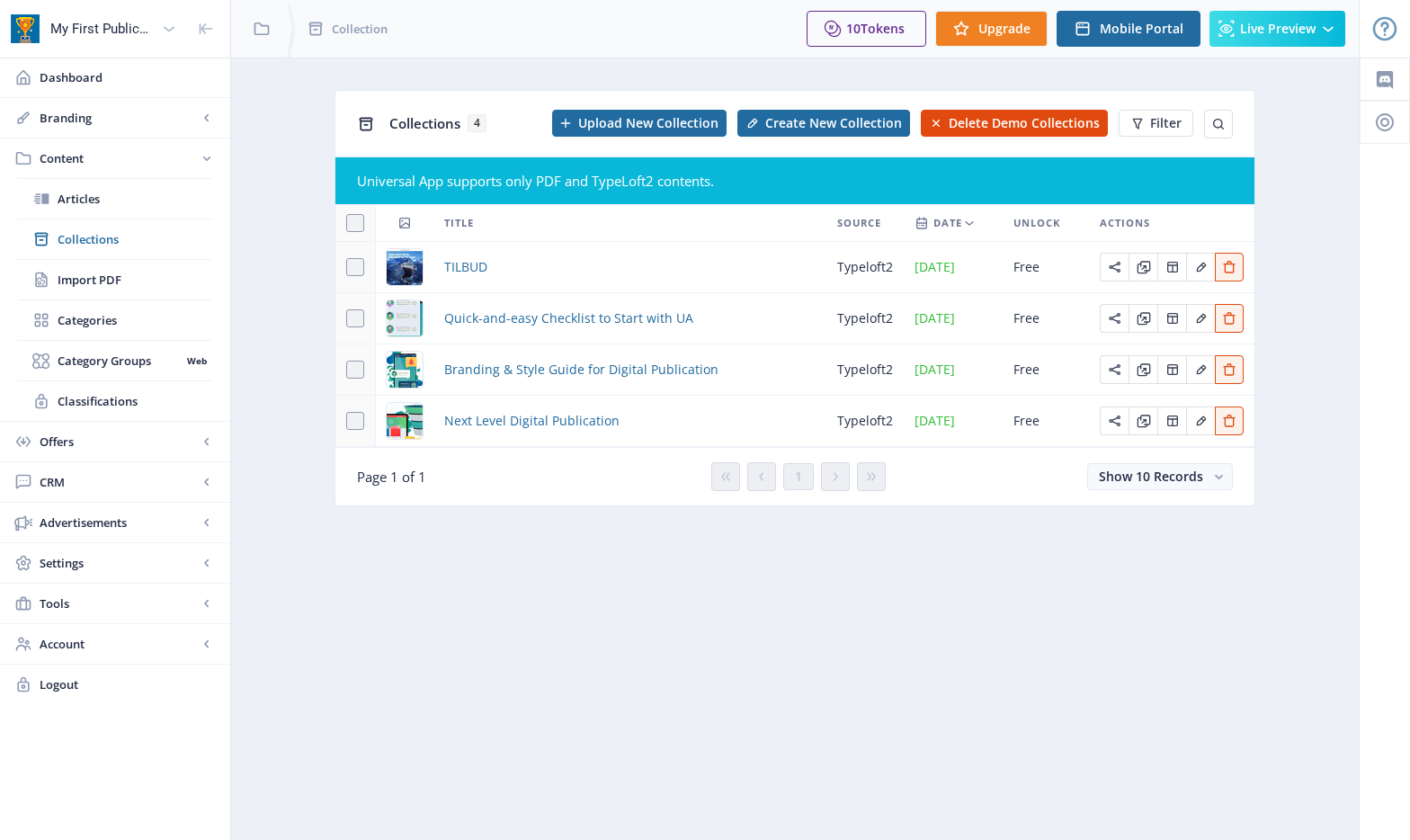
click at [399, 262] on img at bounding box center [405, 266] width 36 height 36
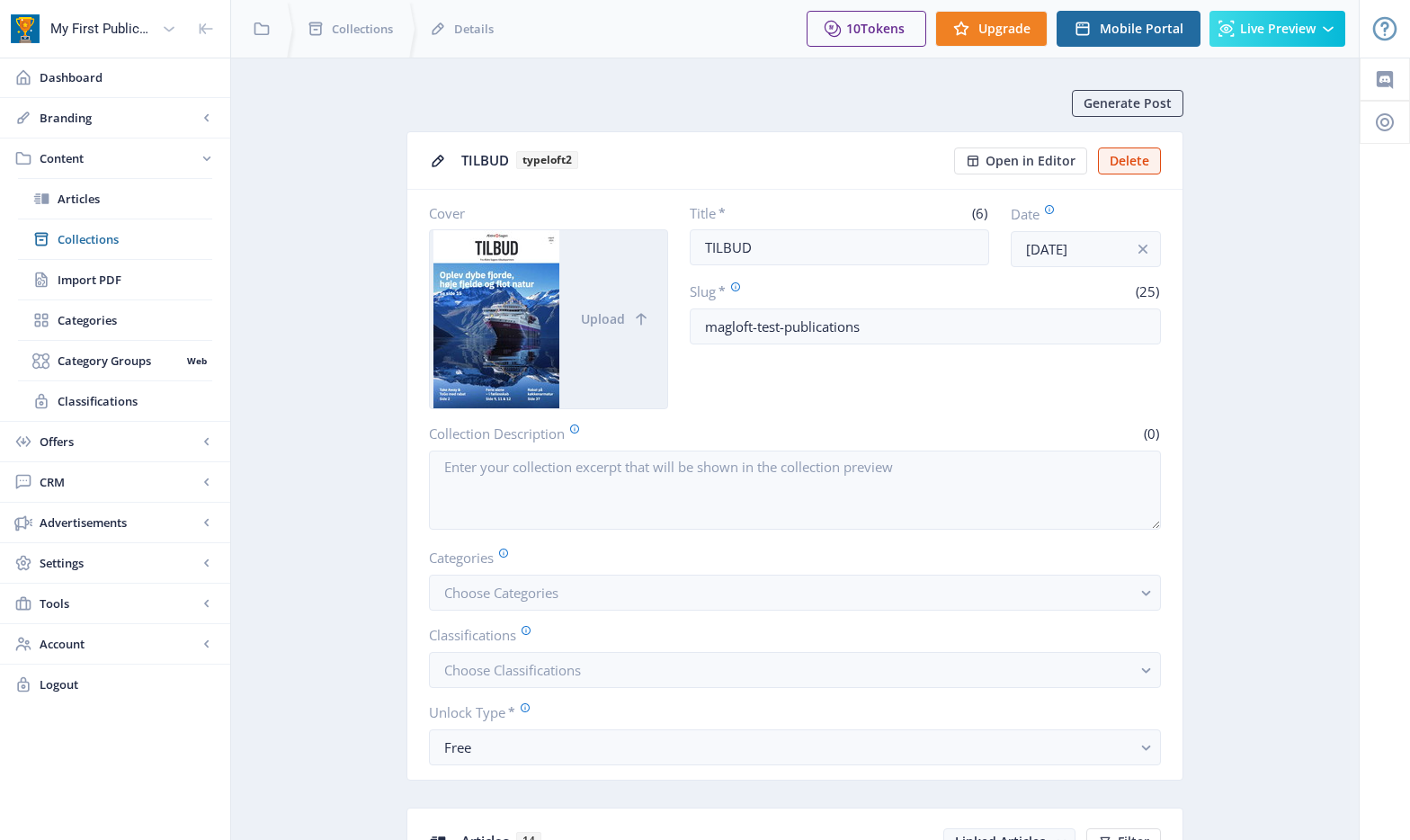
click at [490, 329] on div at bounding box center [497, 319] width 134 height 178
click at [1388, 33] on icon at bounding box center [1385, 28] width 18 height 18
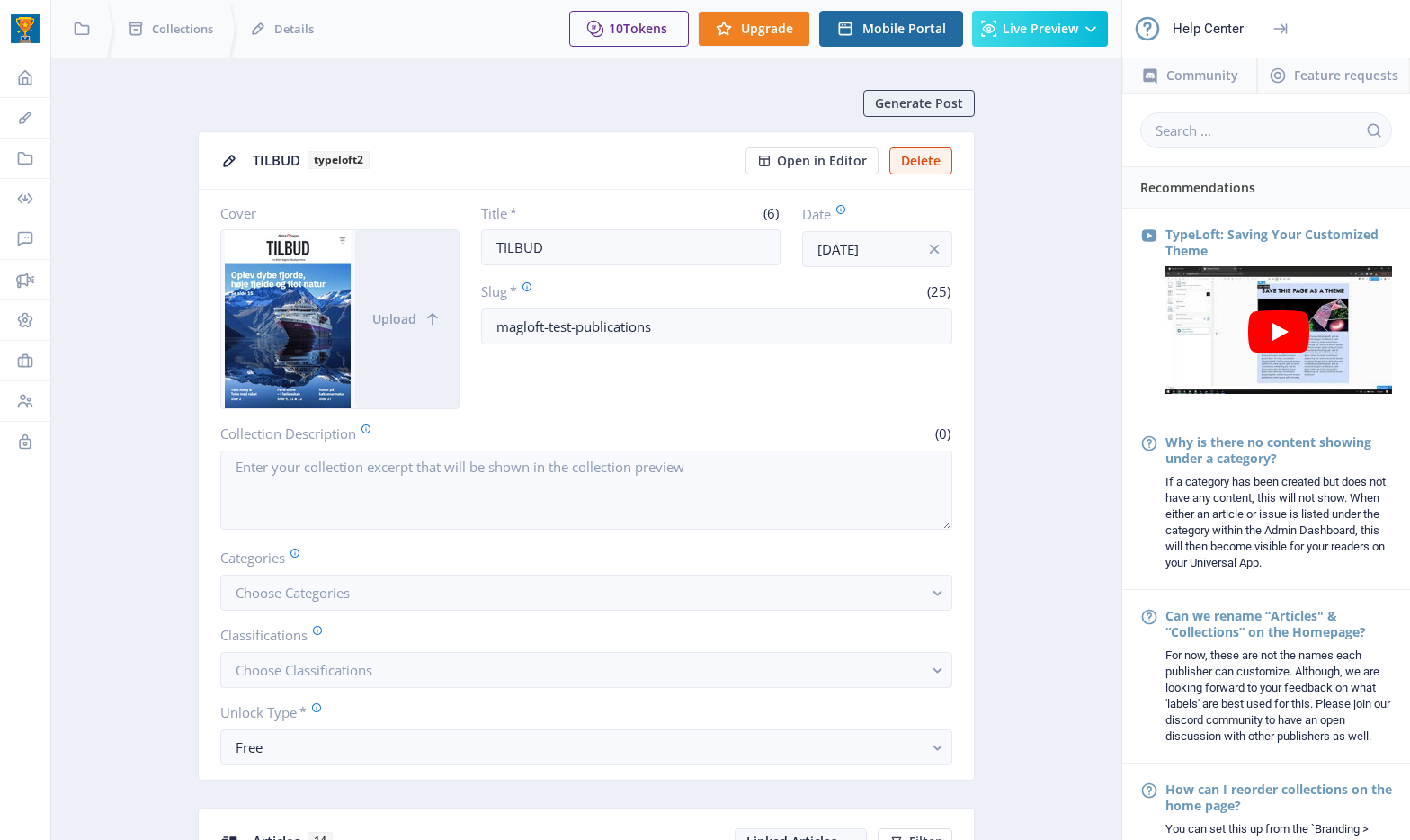
click at [1287, 26] on icon at bounding box center [1280, 28] width 18 height 18
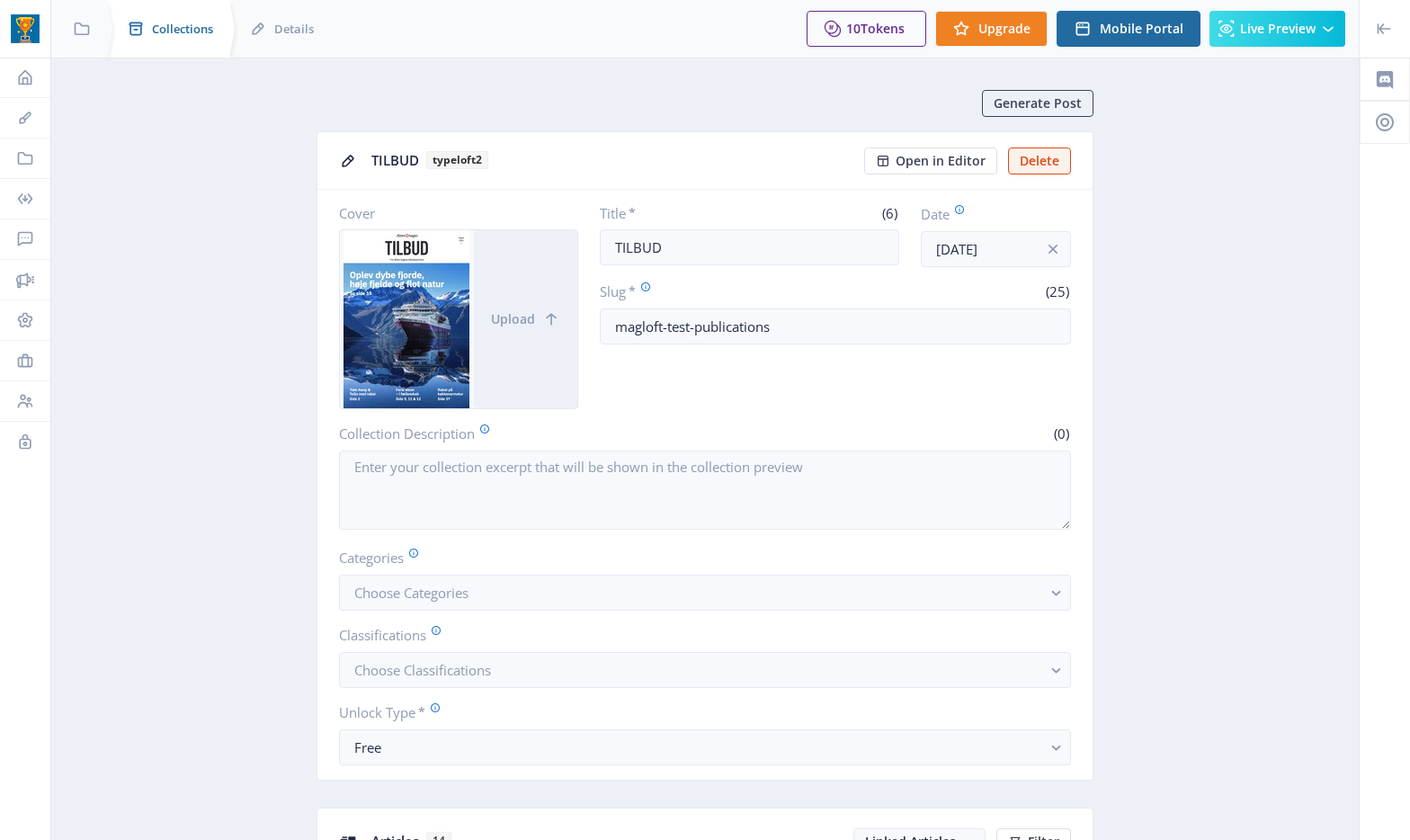
click at [174, 30] on span "Collections" at bounding box center [182, 28] width 61 height 18
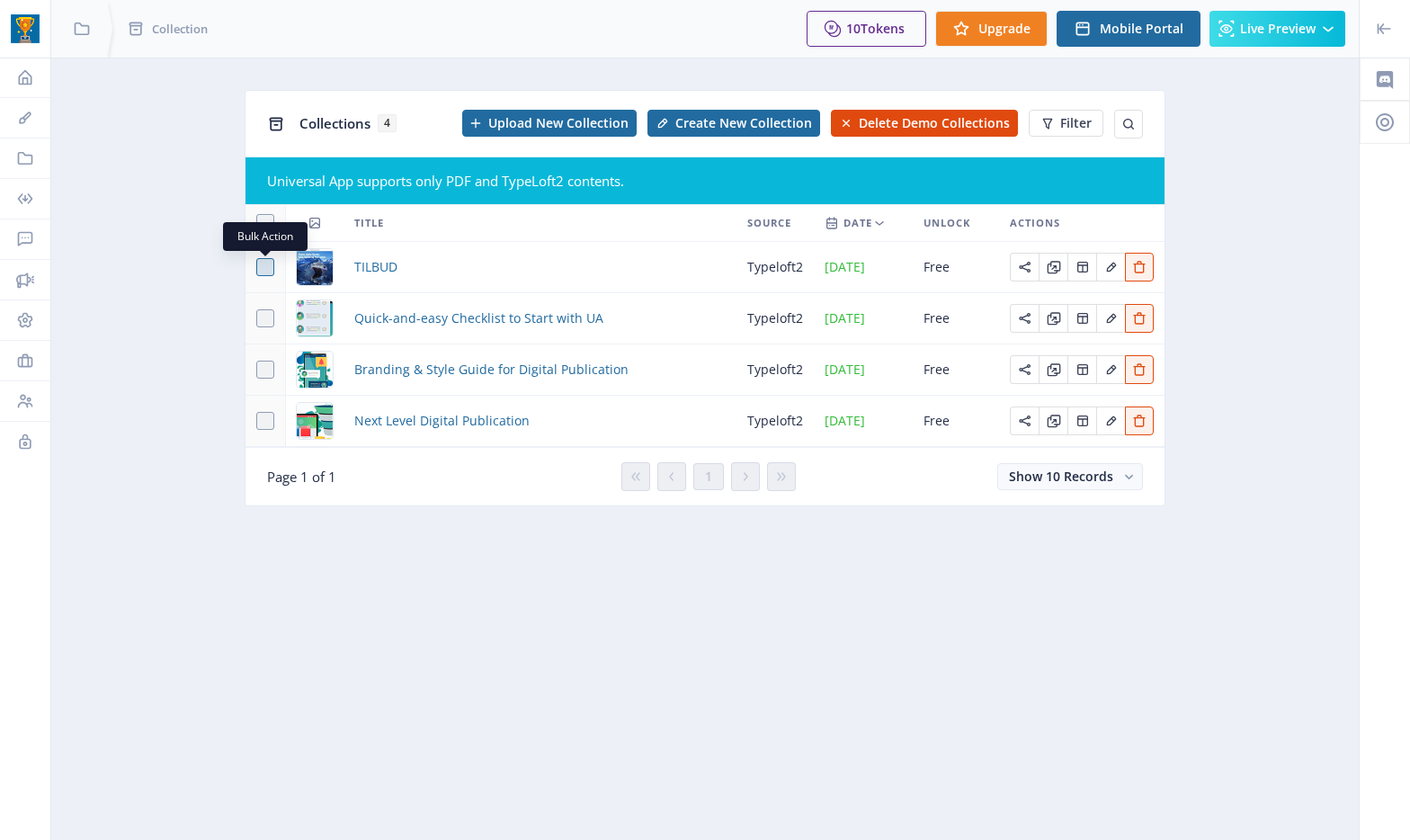
click at [264, 267] on span at bounding box center [265, 266] width 18 height 18
click at [257, 267] on input "checkbox" at bounding box center [257, 267] width 1 height 1
checkbox input "true"
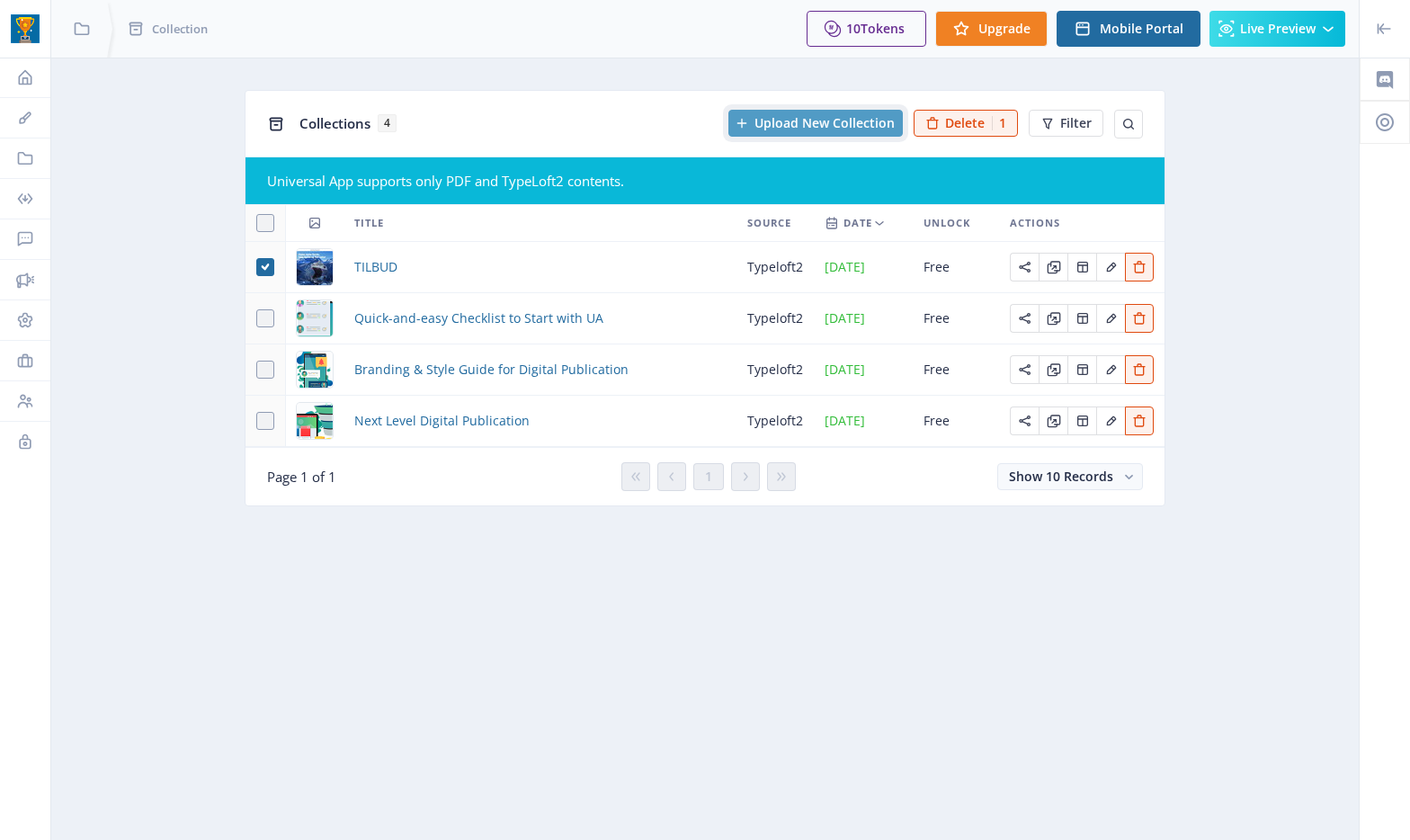
click at [820, 119] on span "Upload New Collection" at bounding box center [825, 122] width 140 height 15
click at [20, 155] on icon at bounding box center [25, 158] width 18 height 18
click at [876, 222] on icon at bounding box center [879, 223] width 15 height 15
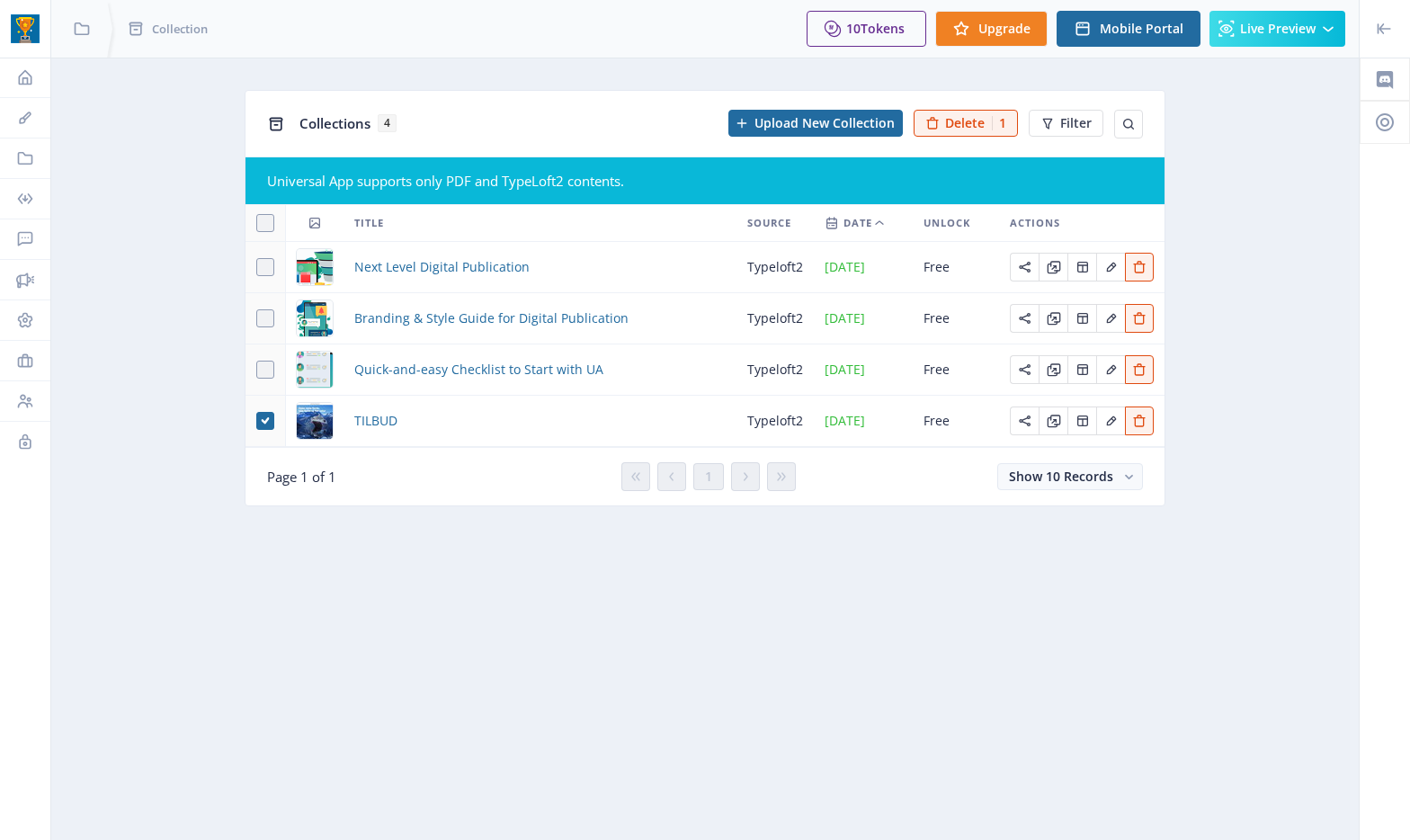
click at [876, 222] on icon at bounding box center [879, 223] width 15 height 15
click at [1124, 125] on icon at bounding box center [1128, 123] width 11 height 11
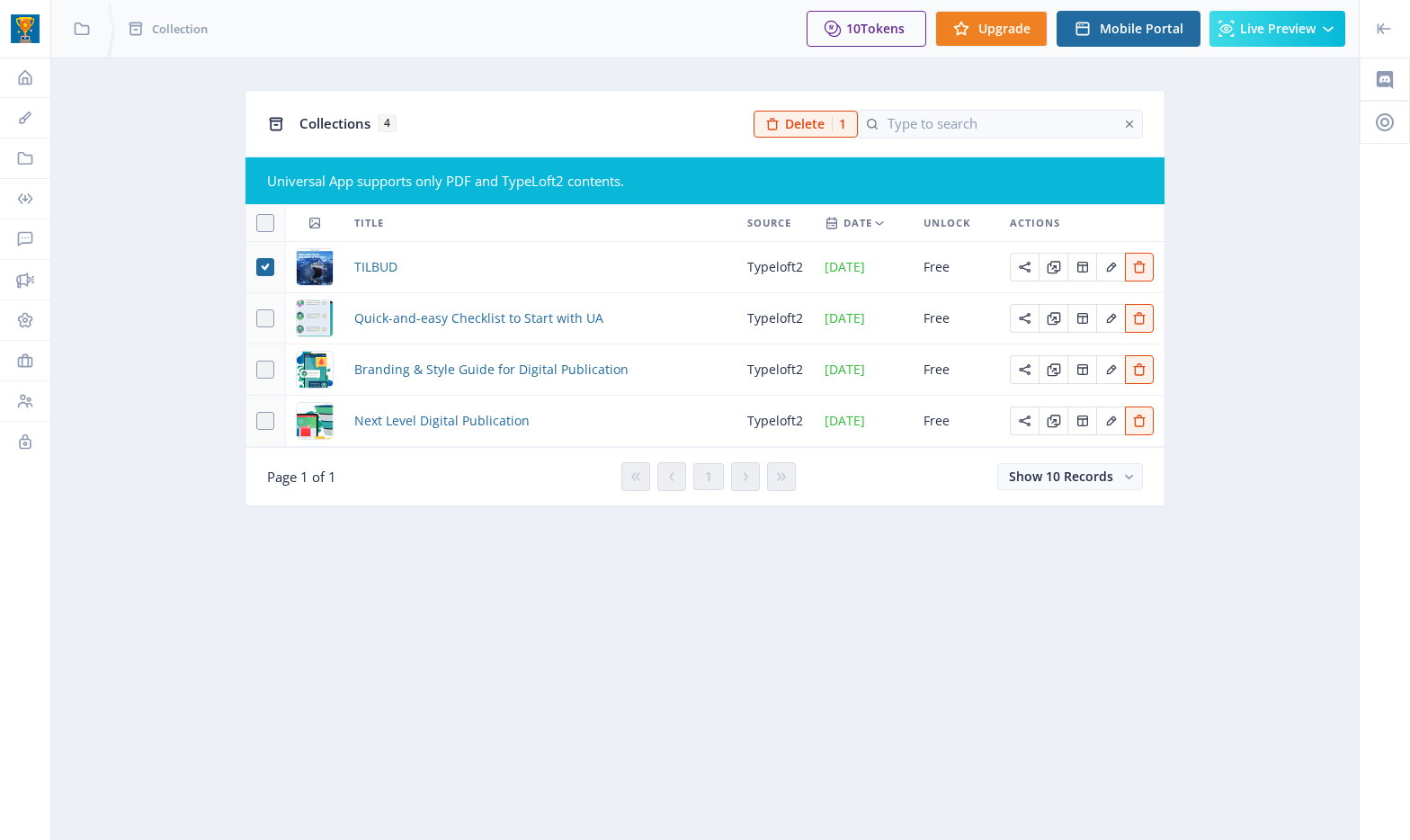
click at [496, 129] on div "Collections 4" at bounding box center [521, 123] width 443 height 37
click at [26, 79] on icon at bounding box center [25, 78] width 14 height 16
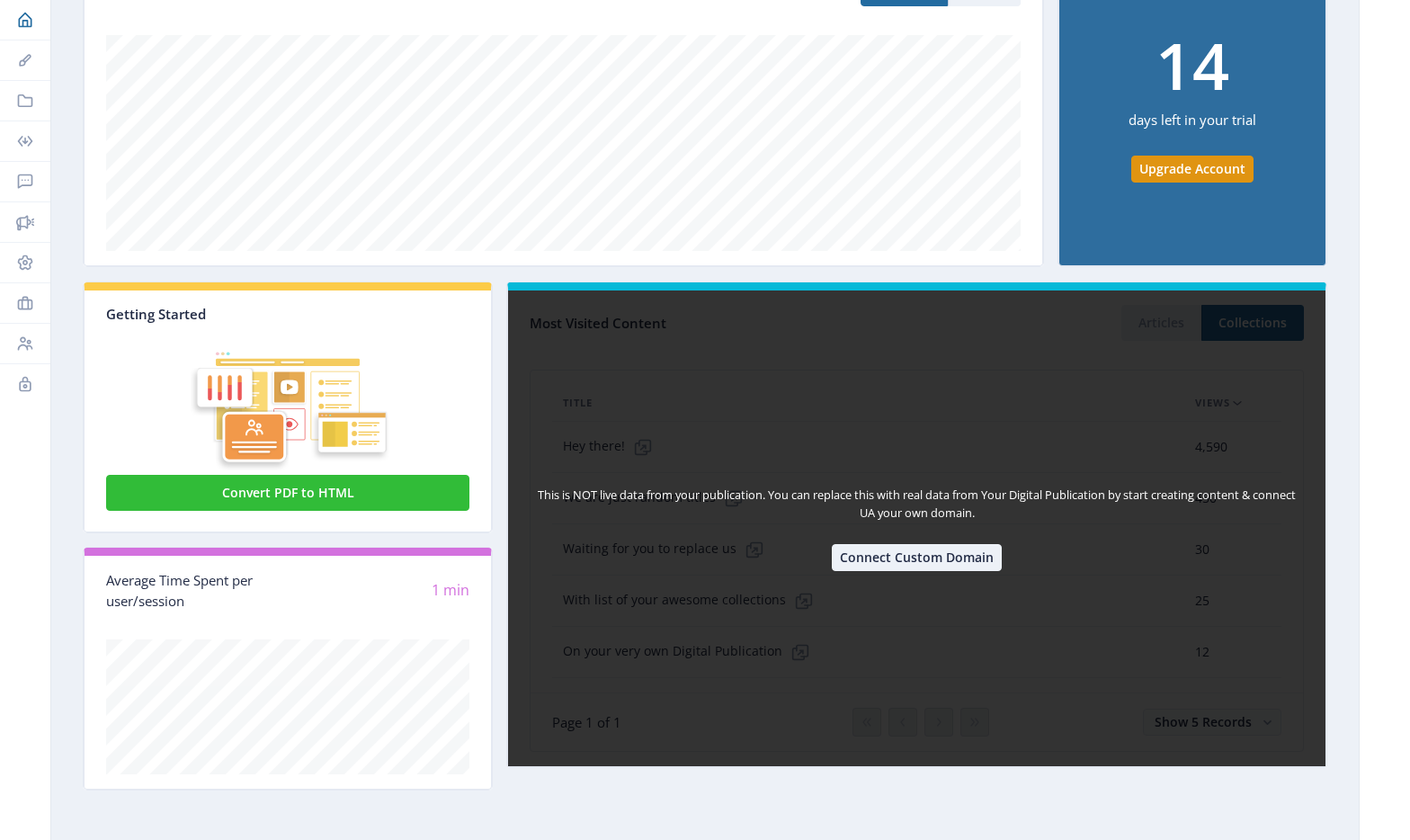
scroll to position [317, 0]
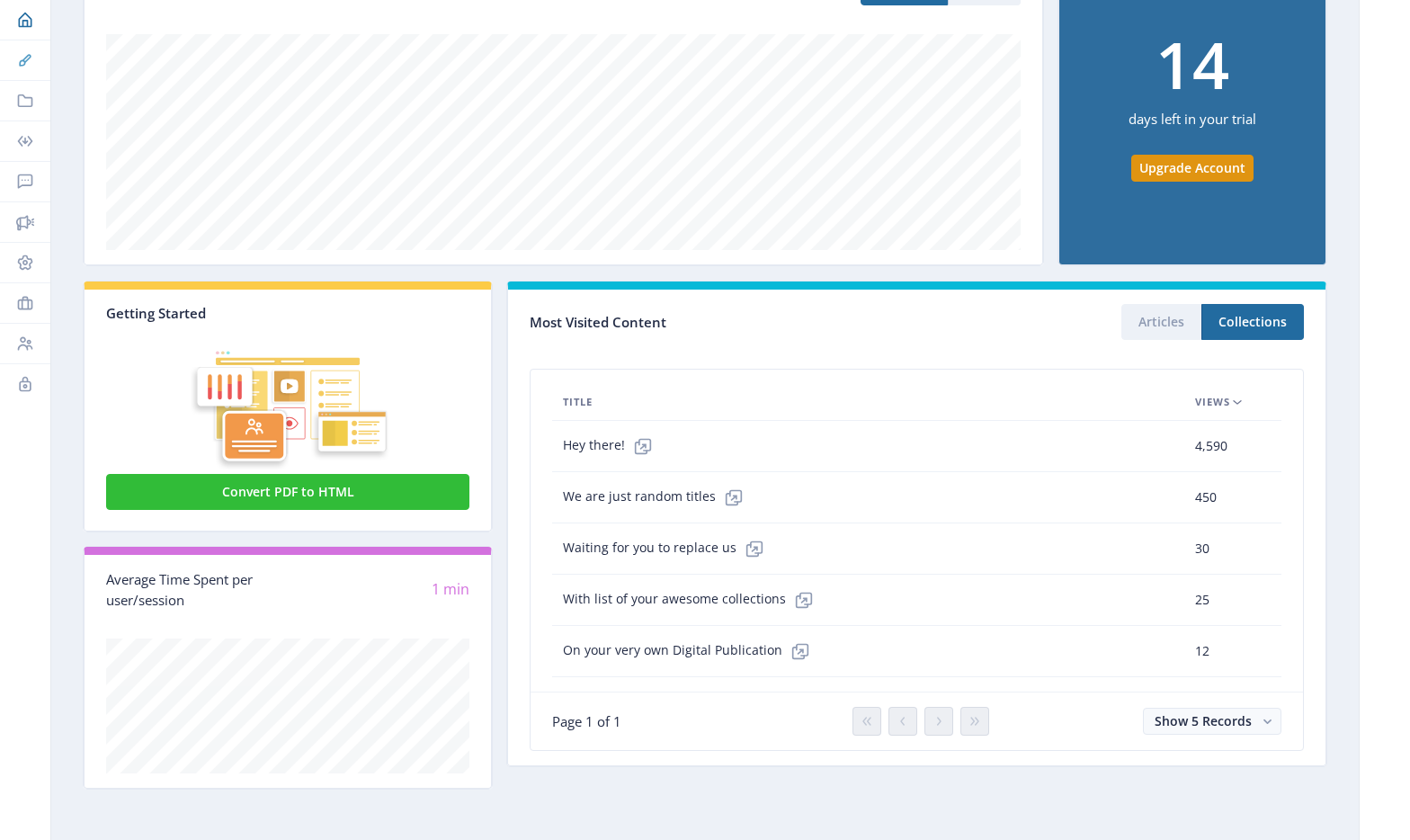
click at [19, 58] on icon at bounding box center [25, 60] width 18 height 18
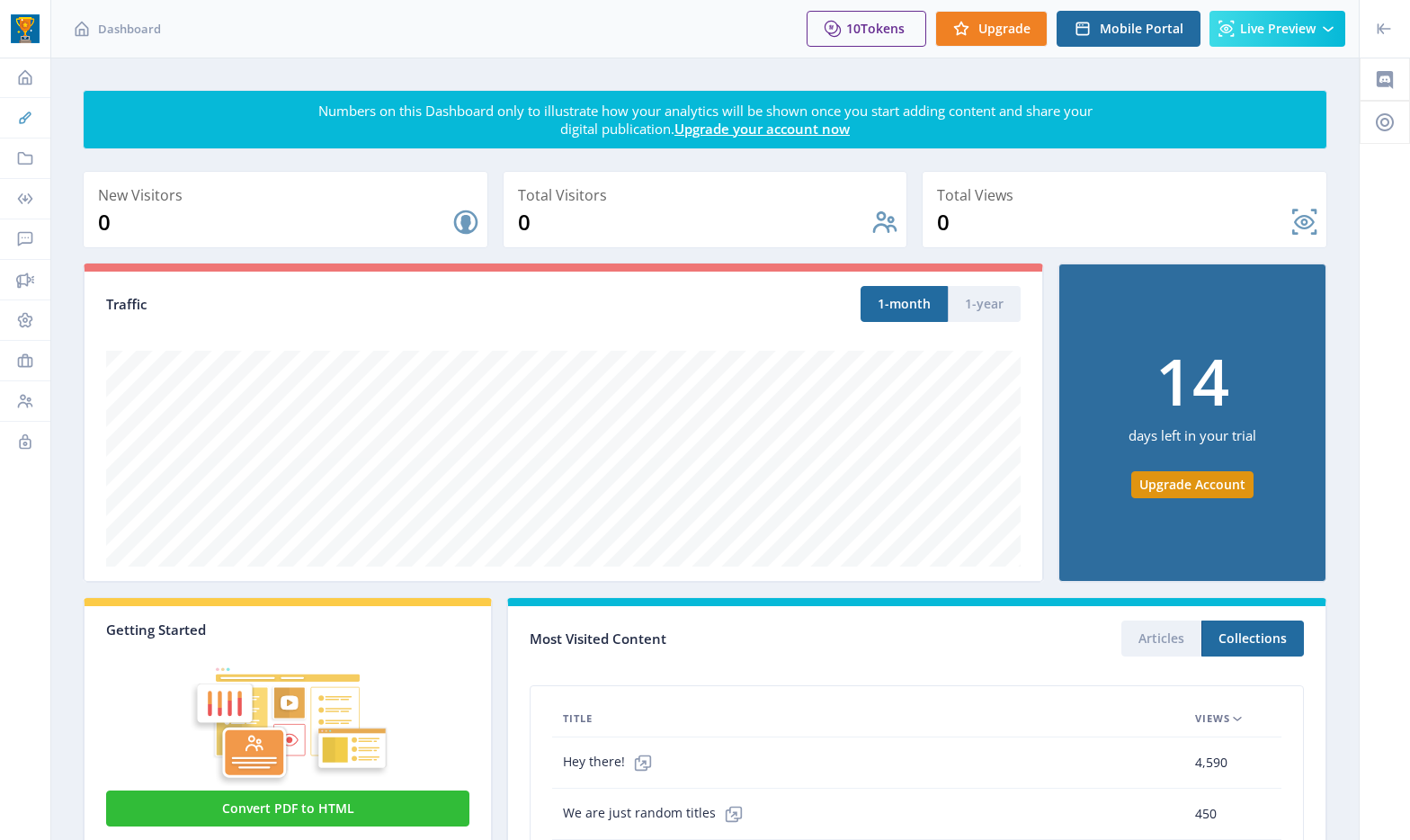
click at [25, 111] on icon at bounding box center [25, 118] width 18 height 18
click at [24, 157] on icon at bounding box center [25, 158] width 18 height 18
click at [18, 197] on icon at bounding box center [25, 198] width 16 height 11
click at [22, 235] on icon at bounding box center [25, 239] width 18 height 18
click at [18, 271] on icon at bounding box center [25, 279] width 18 height 18
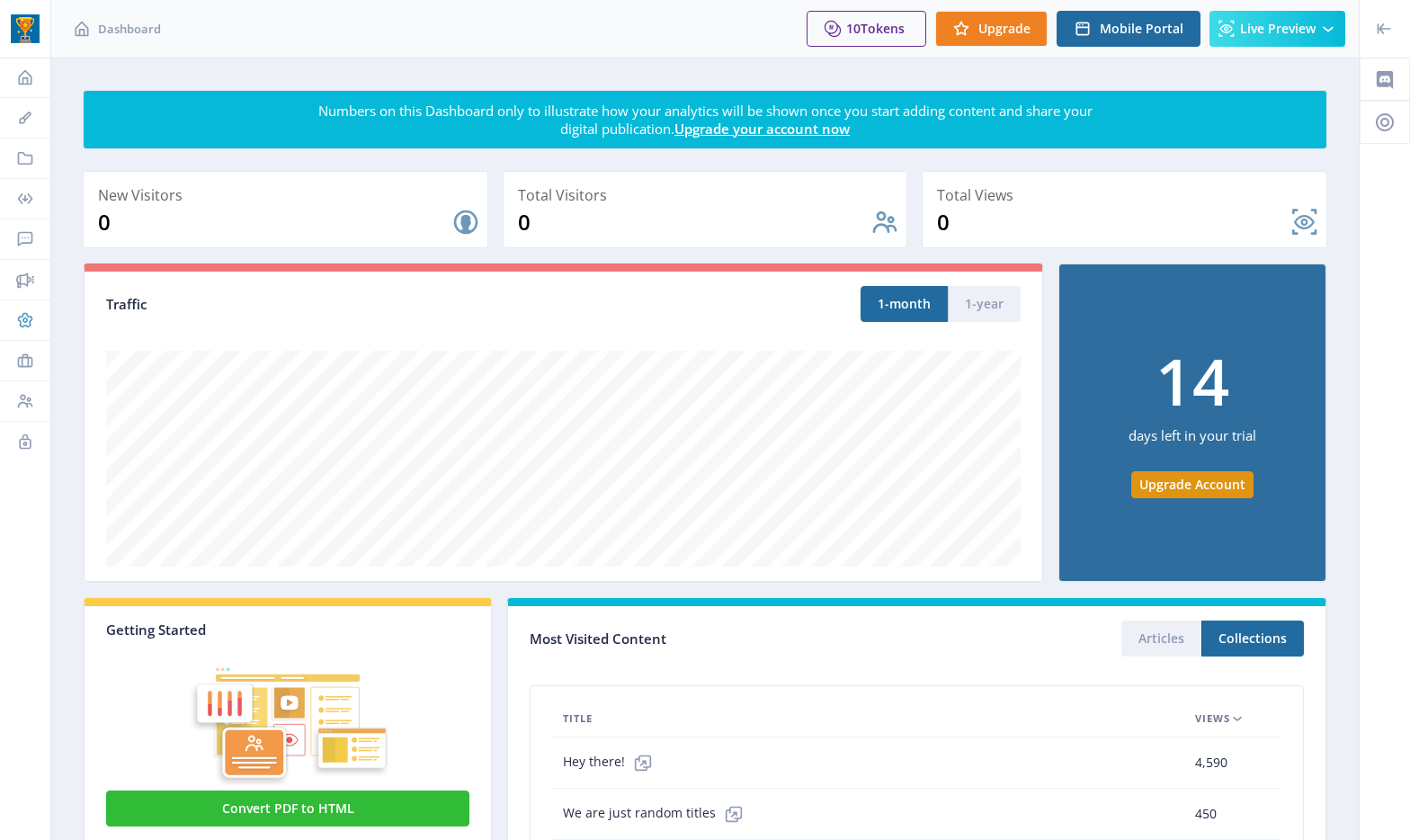
click at [29, 323] on icon at bounding box center [25, 321] width 16 height 16
click at [26, 362] on icon at bounding box center [25, 361] width 18 height 18
click at [23, 244] on icon at bounding box center [25, 239] width 18 height 18
click at [27, 158] on icon at bounding box center [25, 158] width 18 height 18
click at [27, 195] on icon at bounding box center [25, 198] width 18 height 18
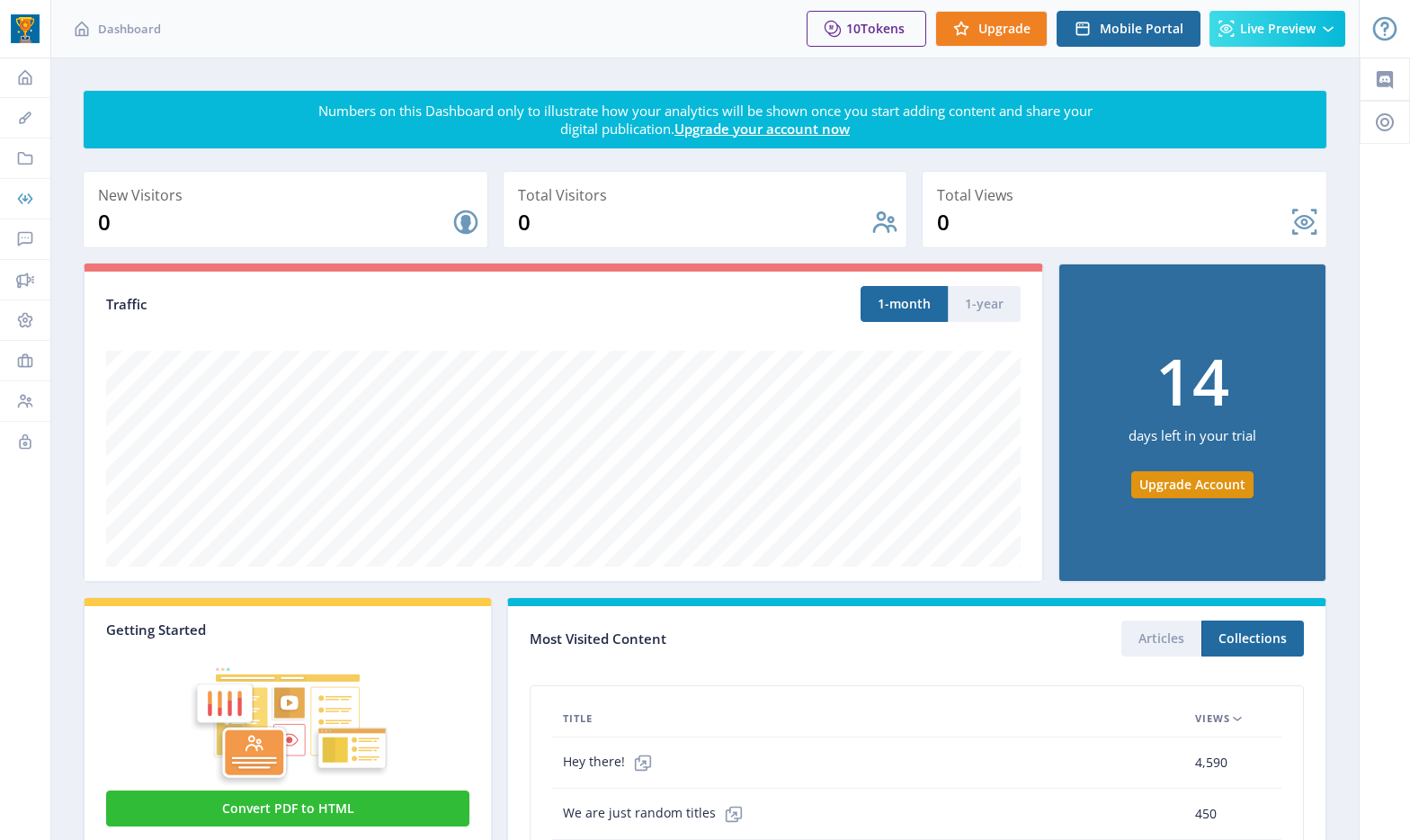
click at [18, 209] on link "Offers" at bounding box center [25, 198] width 51 height 40
click at [23, 235] on icon at bounding box center [25, 239] width 18 height 18
click at [18, 254] on link "CRM" at bounding box center [25, 239] width 51 height 40
click at [11, 269] on link "Advertisements" at bounding box center [25, 279] width 51 height 40
click at [22, 292] on link "Advertisements" at bounding box center [25, 279] width 51 height 40
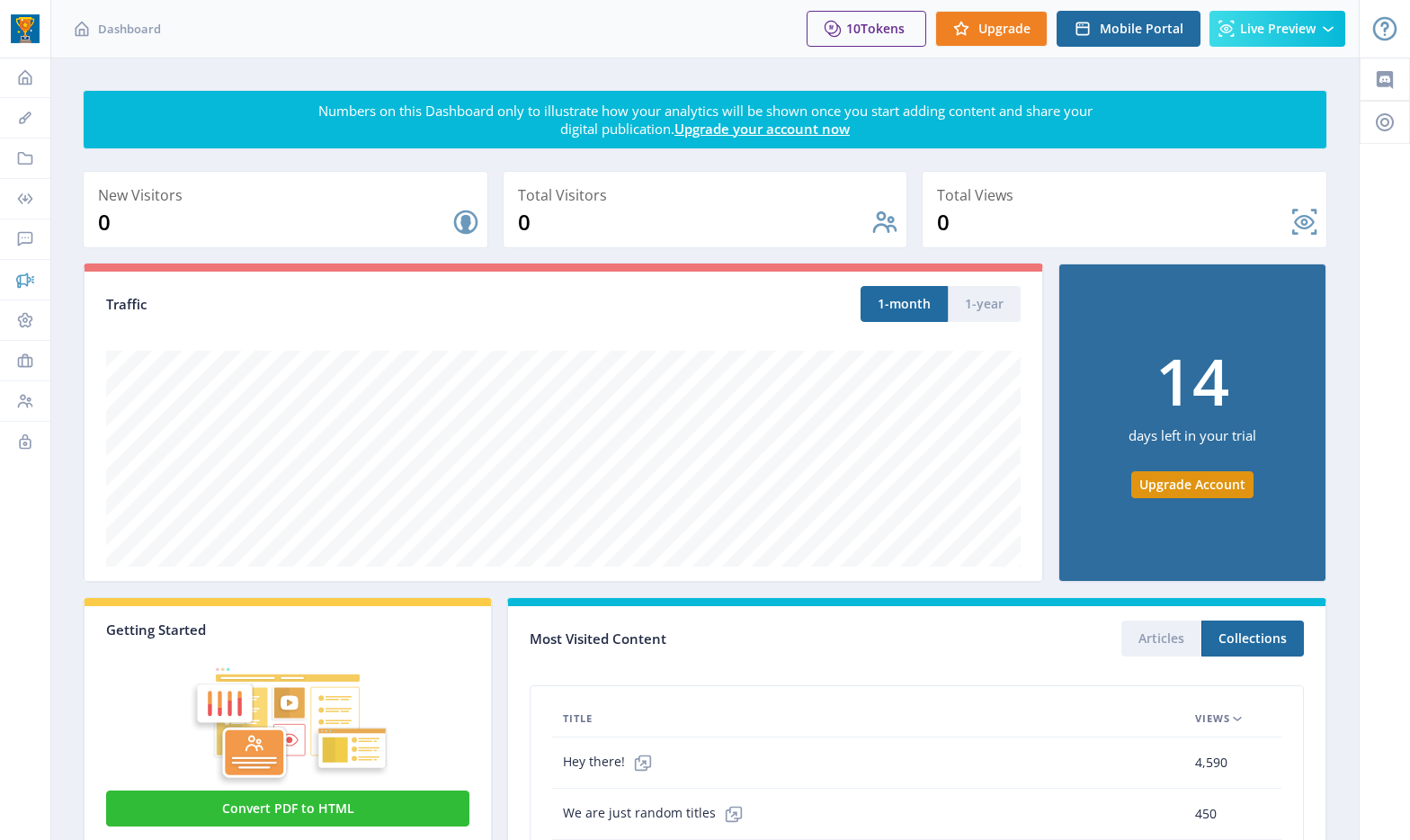
click at [4, 295] on link "Advertisements" at bounding box center [25, 279] width 51 height 40
click at [13, 325] on link "Settings" at bounding box center [25, 320] width 51 height 40
click at [3, 321] on link "Settings" at bounding box center [25, 320] width 51 height 40
click at [25, 301] on link "Settings" at bounding box center [25, 320] width 51 height 40
click at [30, 281] on icon at bounding box center [24, 281] width 16 height 16
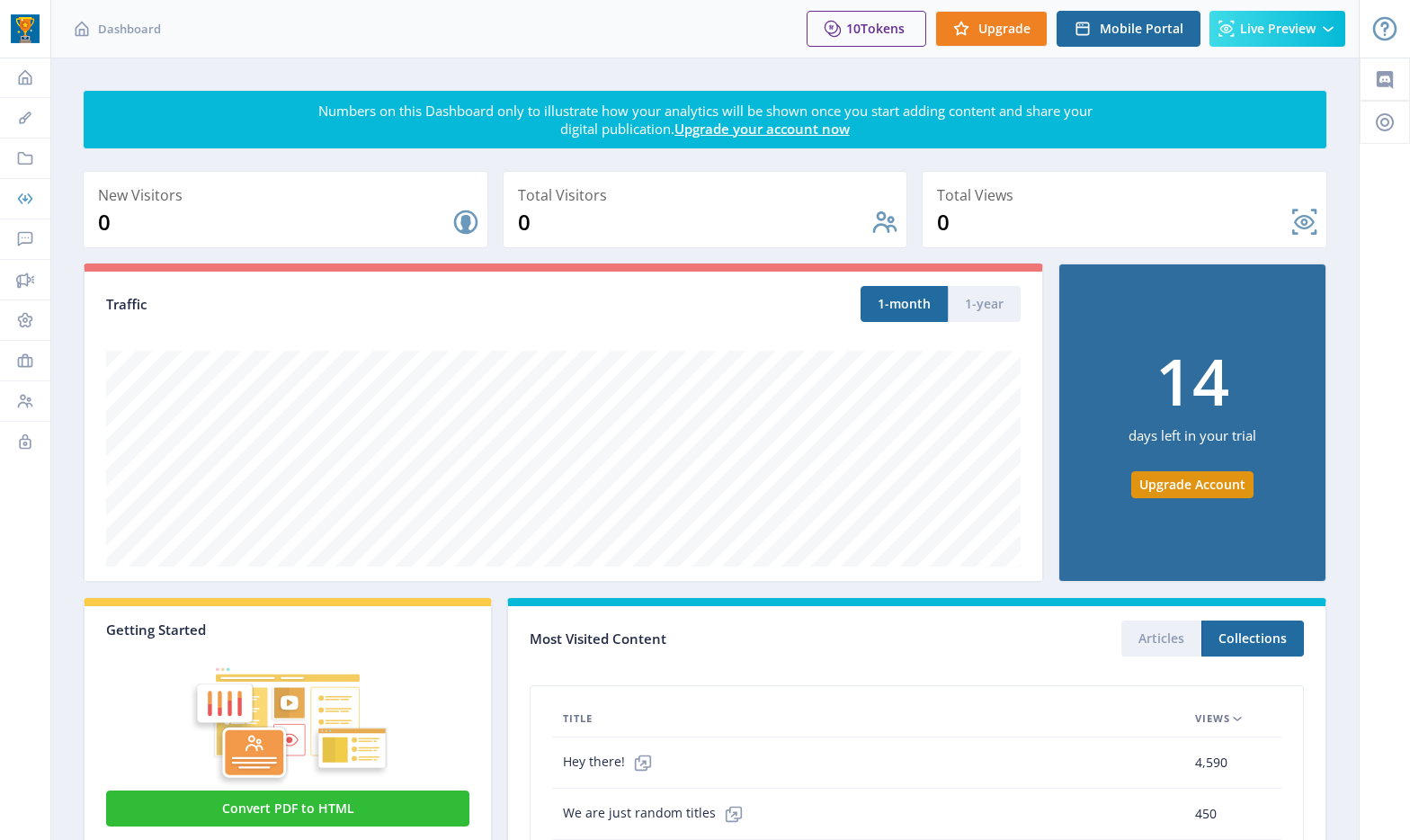
click at [49, 193] on link "Offers" at bounding box center [25, 198] width 51 height 40
click at [14, 115] on link "Branding" at bounding box center [25, 118] width 51 height 40
